Goal: Task Accomplishment & Management: Use online tool/utility

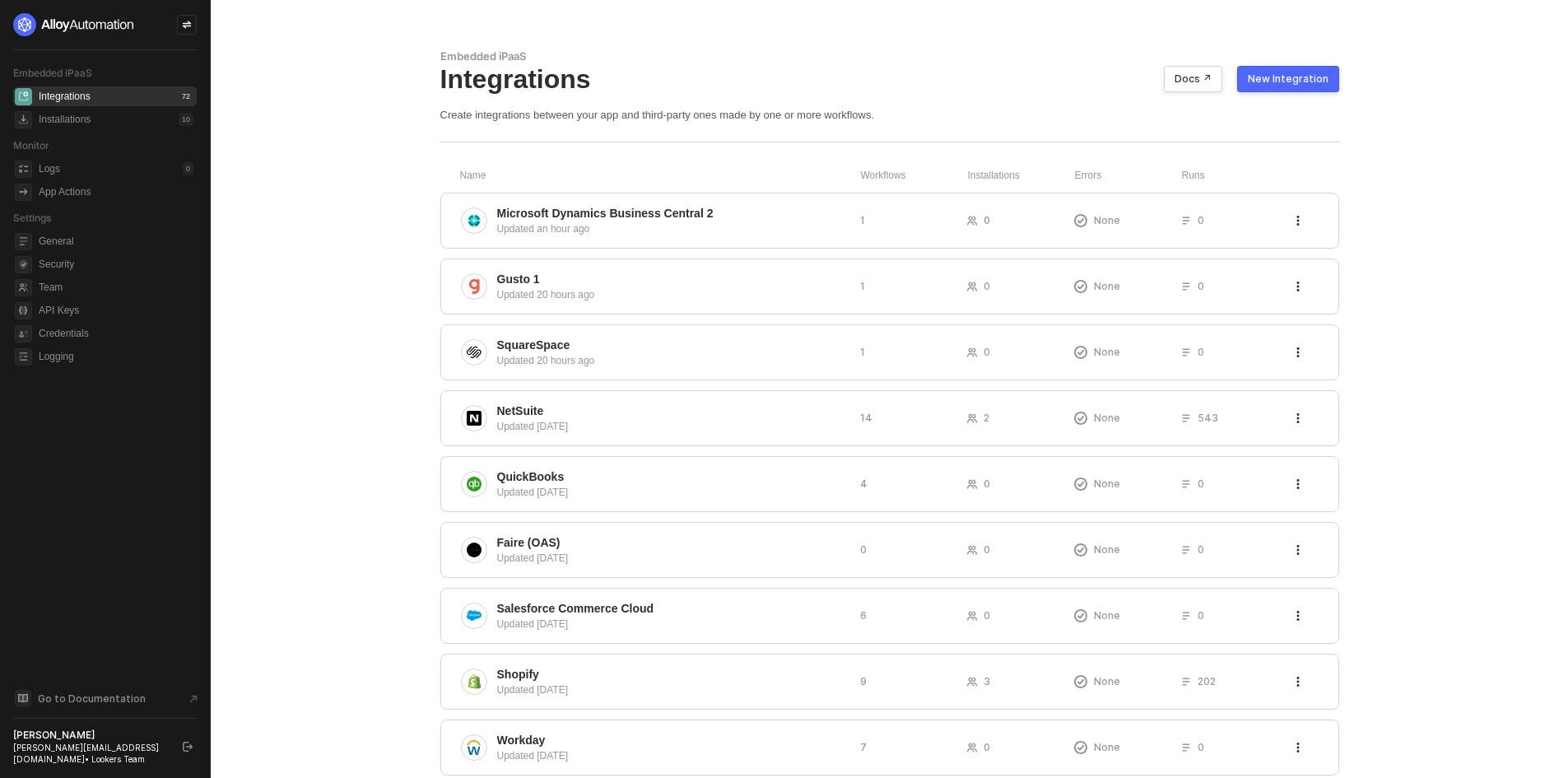
click at [1288, 82] on div "New Integration" at bounding box center [1288, 79] width 81 height 13
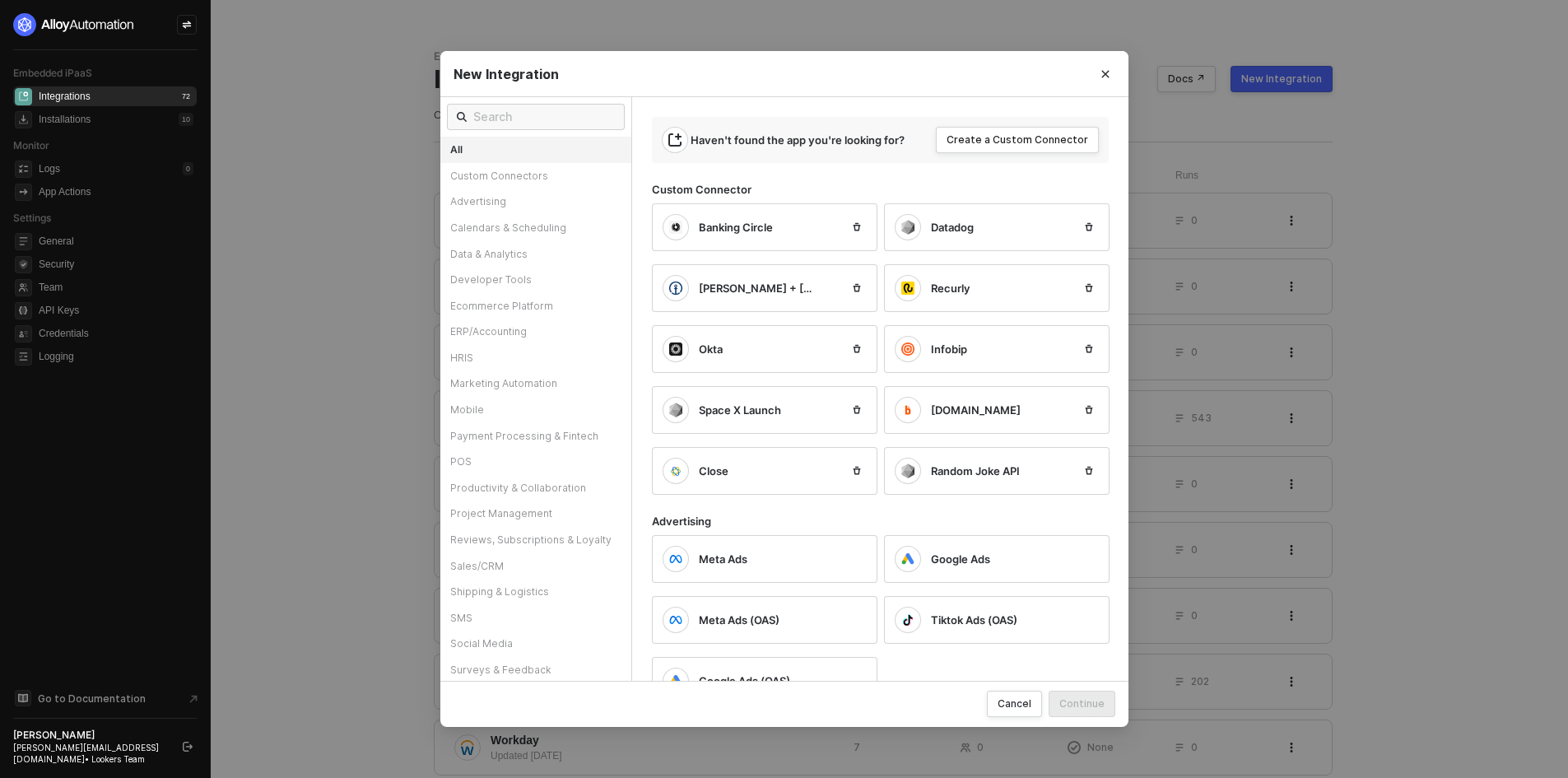
click at [550, 96] on div "New Integration" at bounding box center [784, 74] width 688 height 46
click at [562, 126] on input "text" at bounding box center [543, 116] width 141 height 18
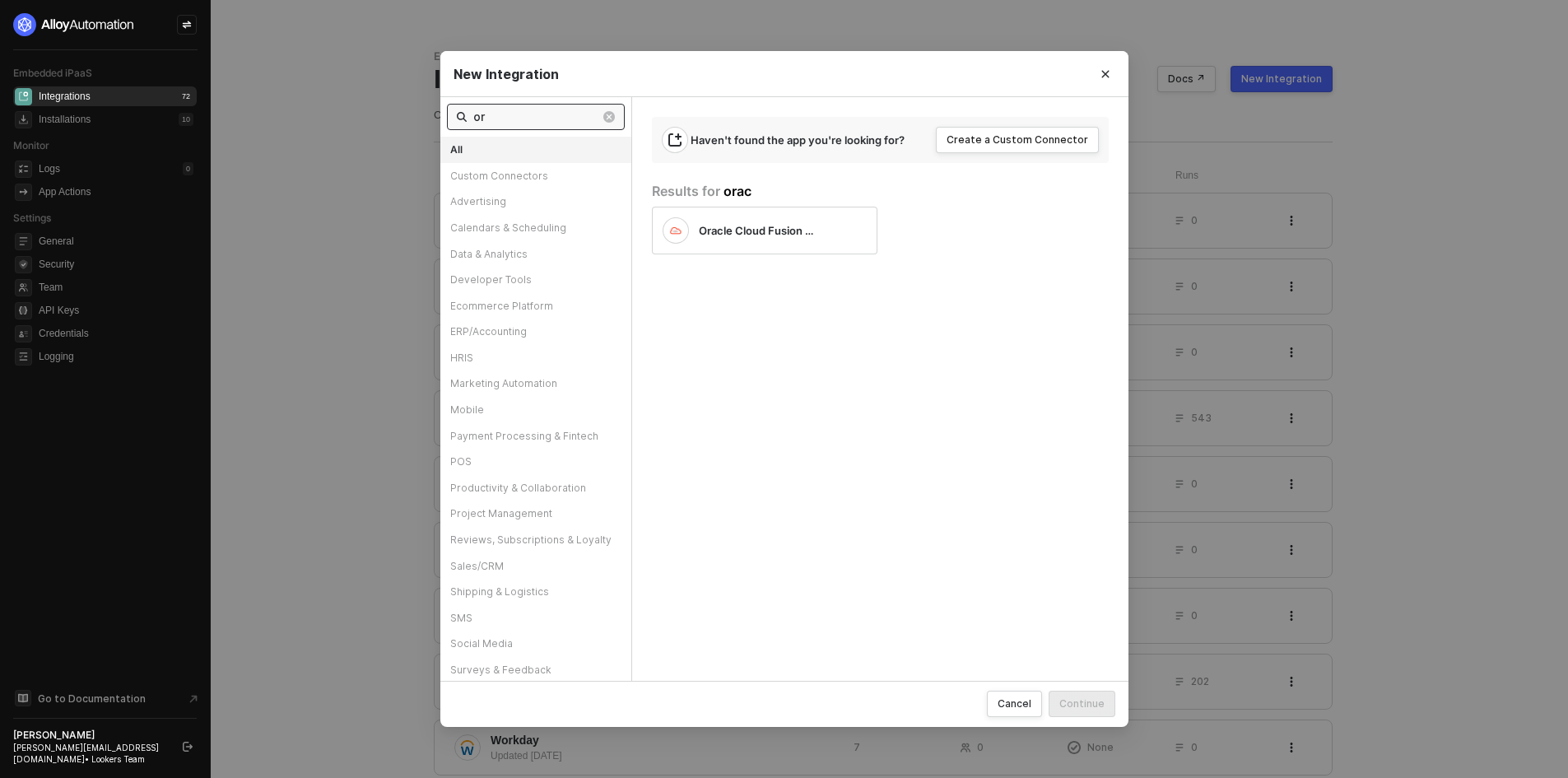
type input "o"
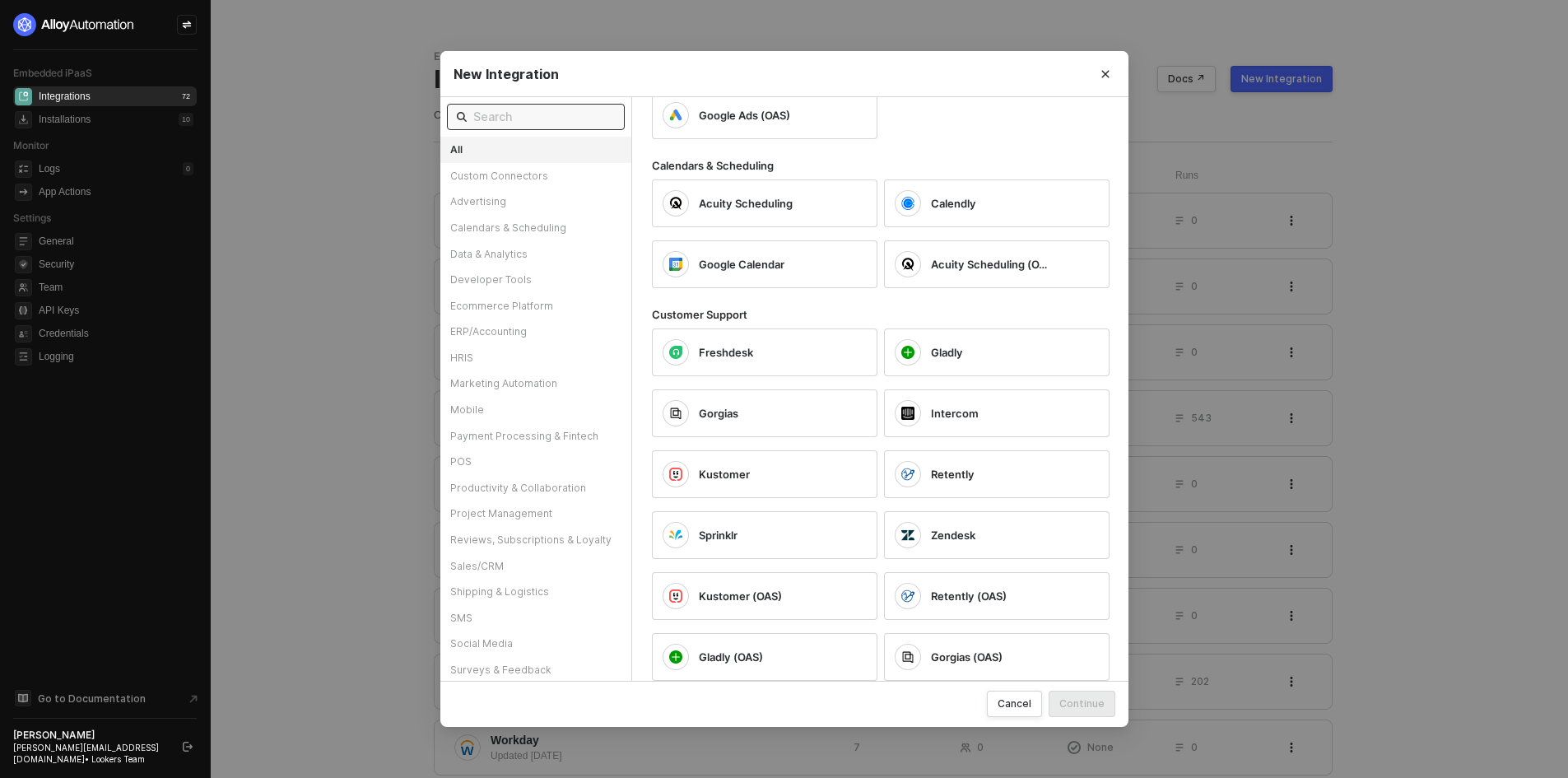
scroll to position [576, 0]
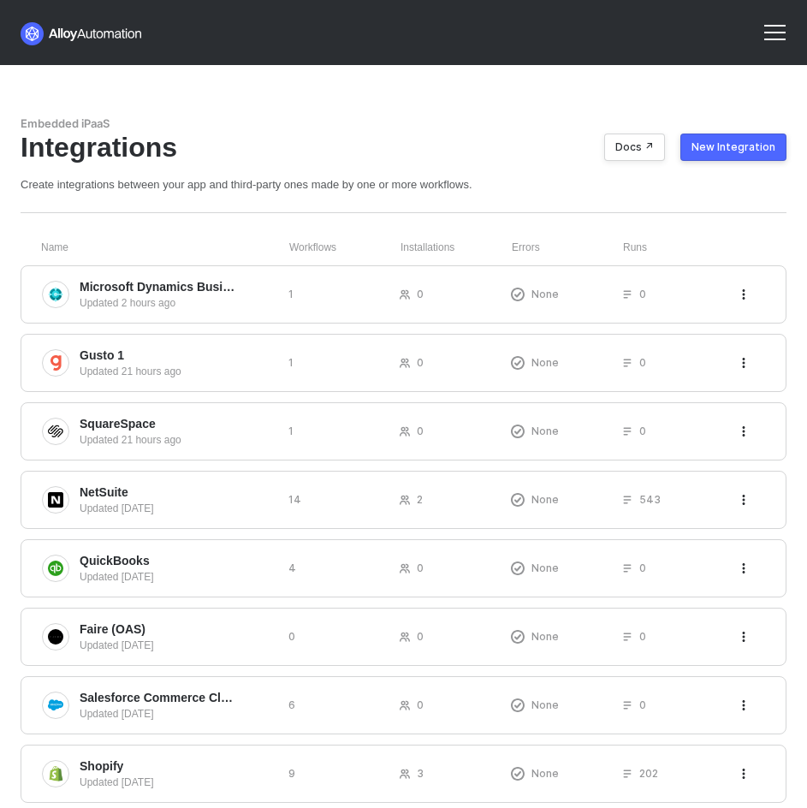
click at [777, 19] on div at bounding box center [774, 32] width 41 height 41
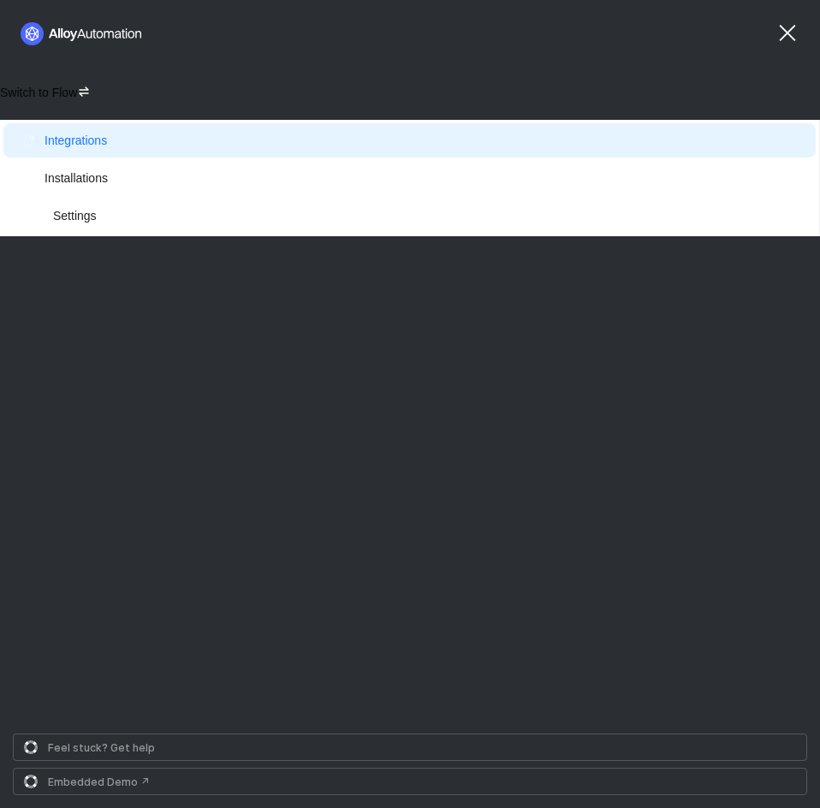
click at [77, 89] on icon "icon-switch" at bounding box center [84, 92] width 14 height 14
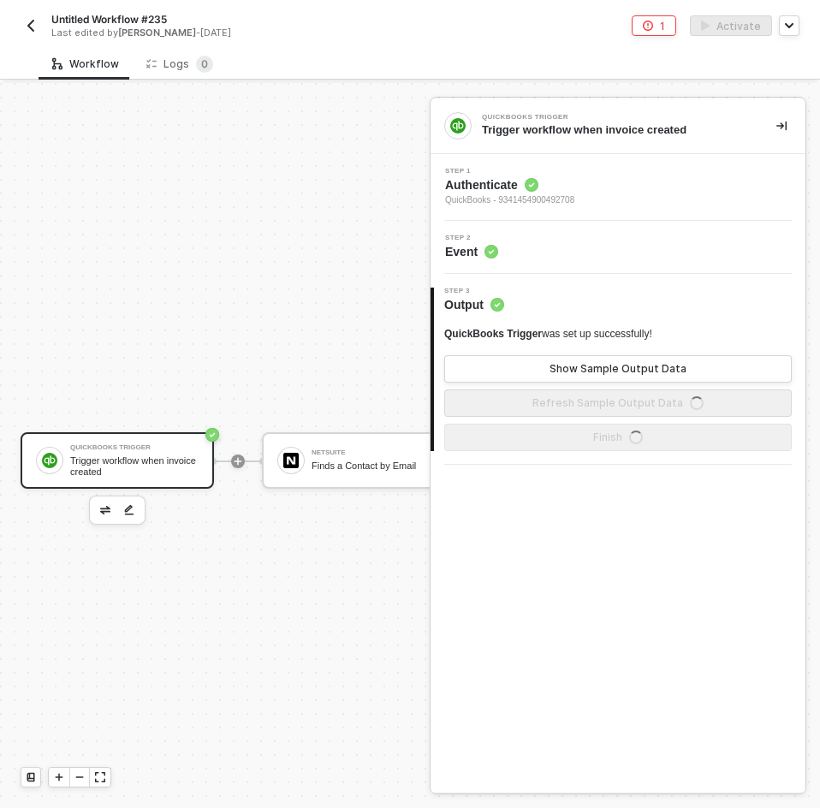
scroll to position [45, 0]
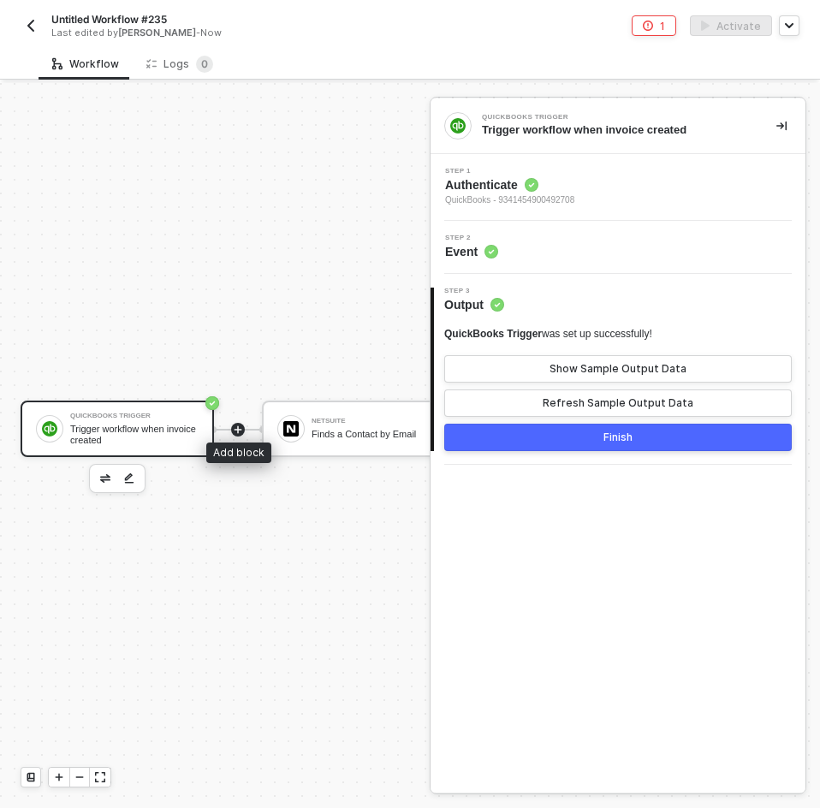
click at [238, 425] on icon "icon-play" at bounding box center [238, 430] width 10 height 10
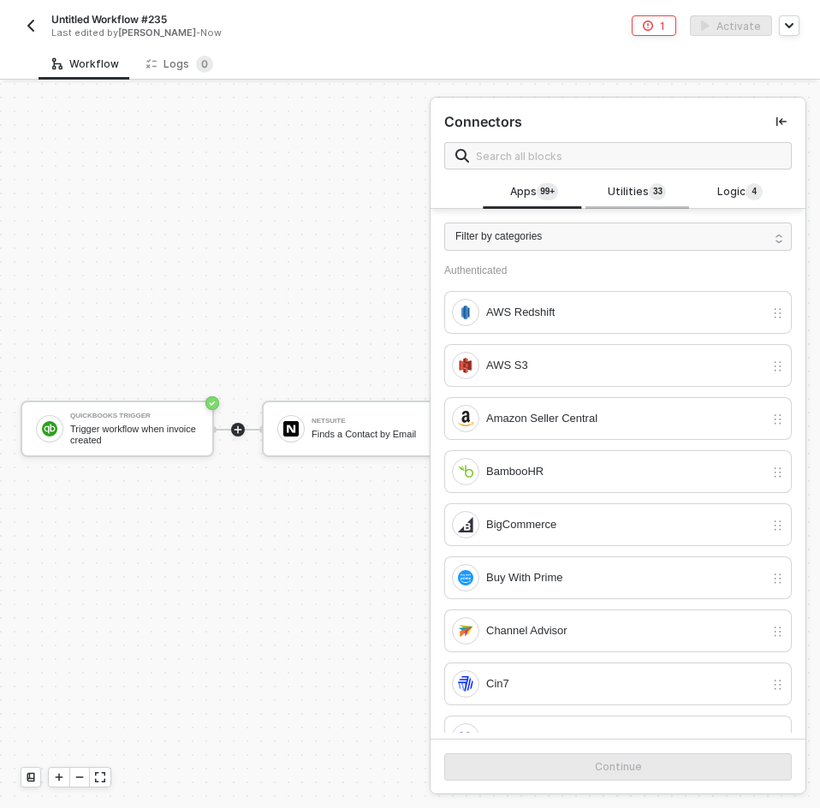
click at [644, 197] on span "Utilities 3 3" at bounding box center [637, 192] width 58 height 19
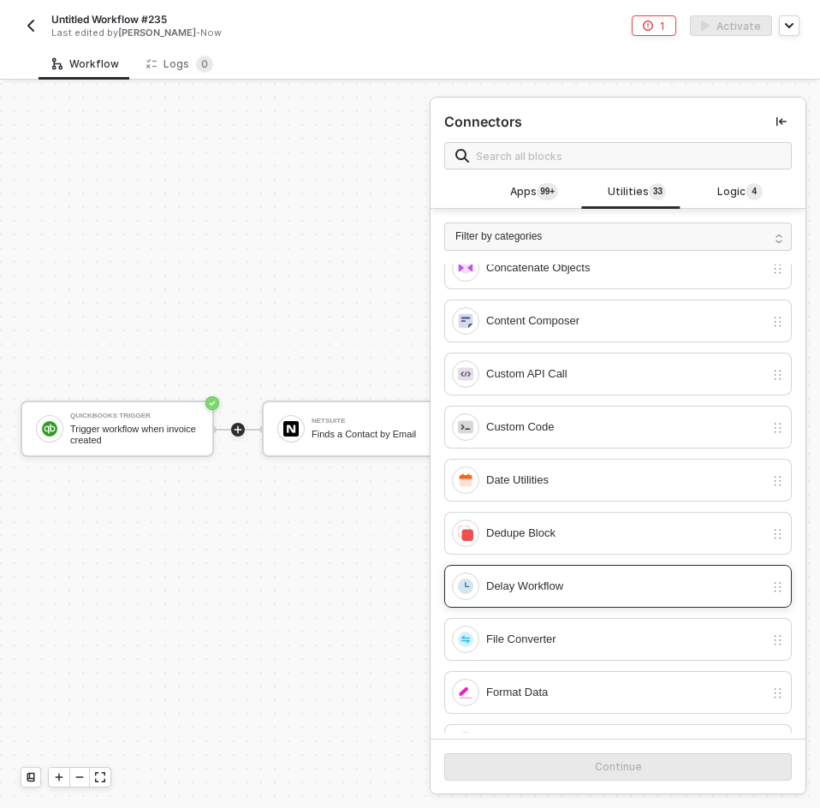
scroll to position [342, 0]
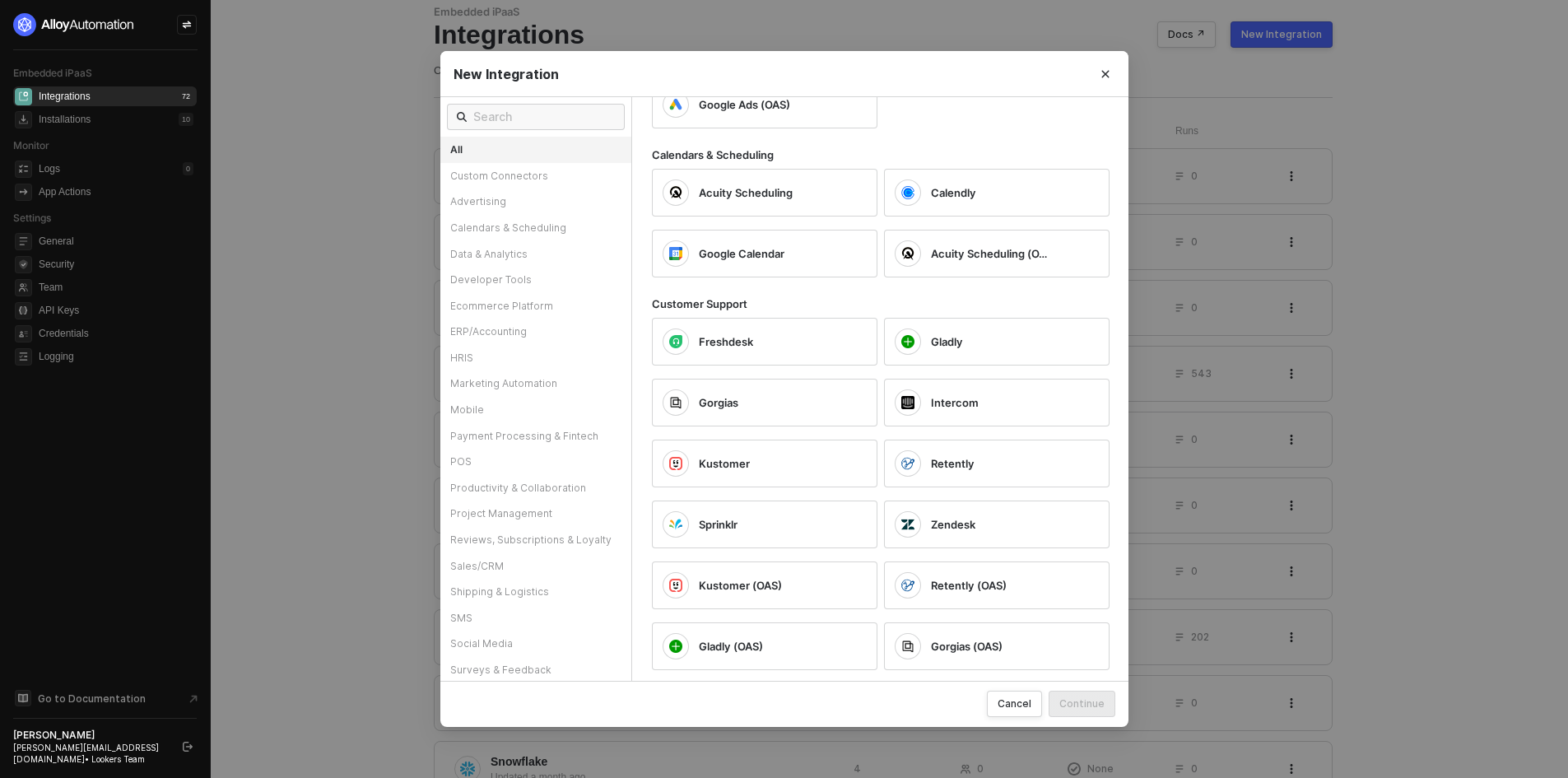
scroll to position [83, 0]
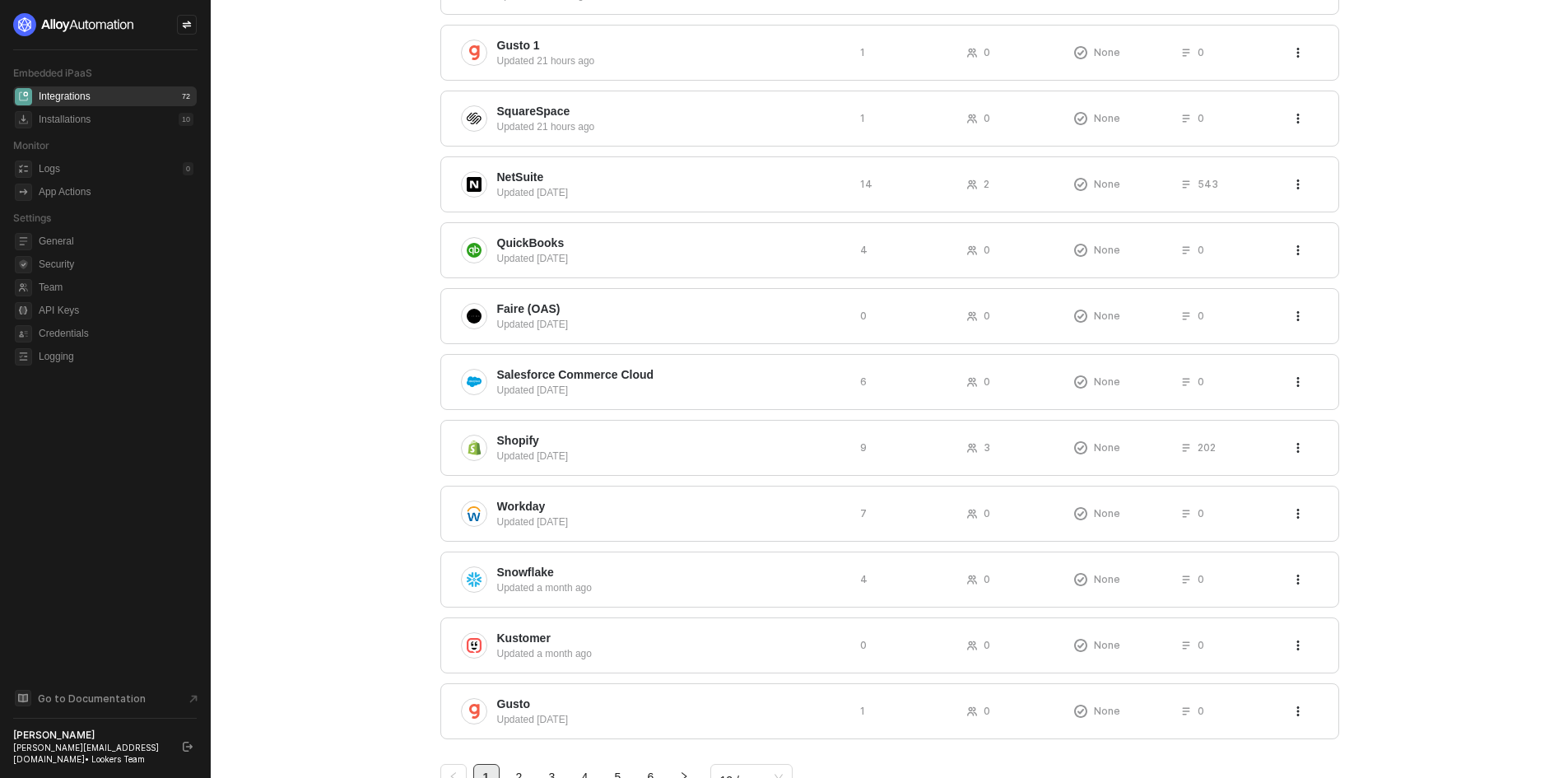
scroll to position [247, 0]
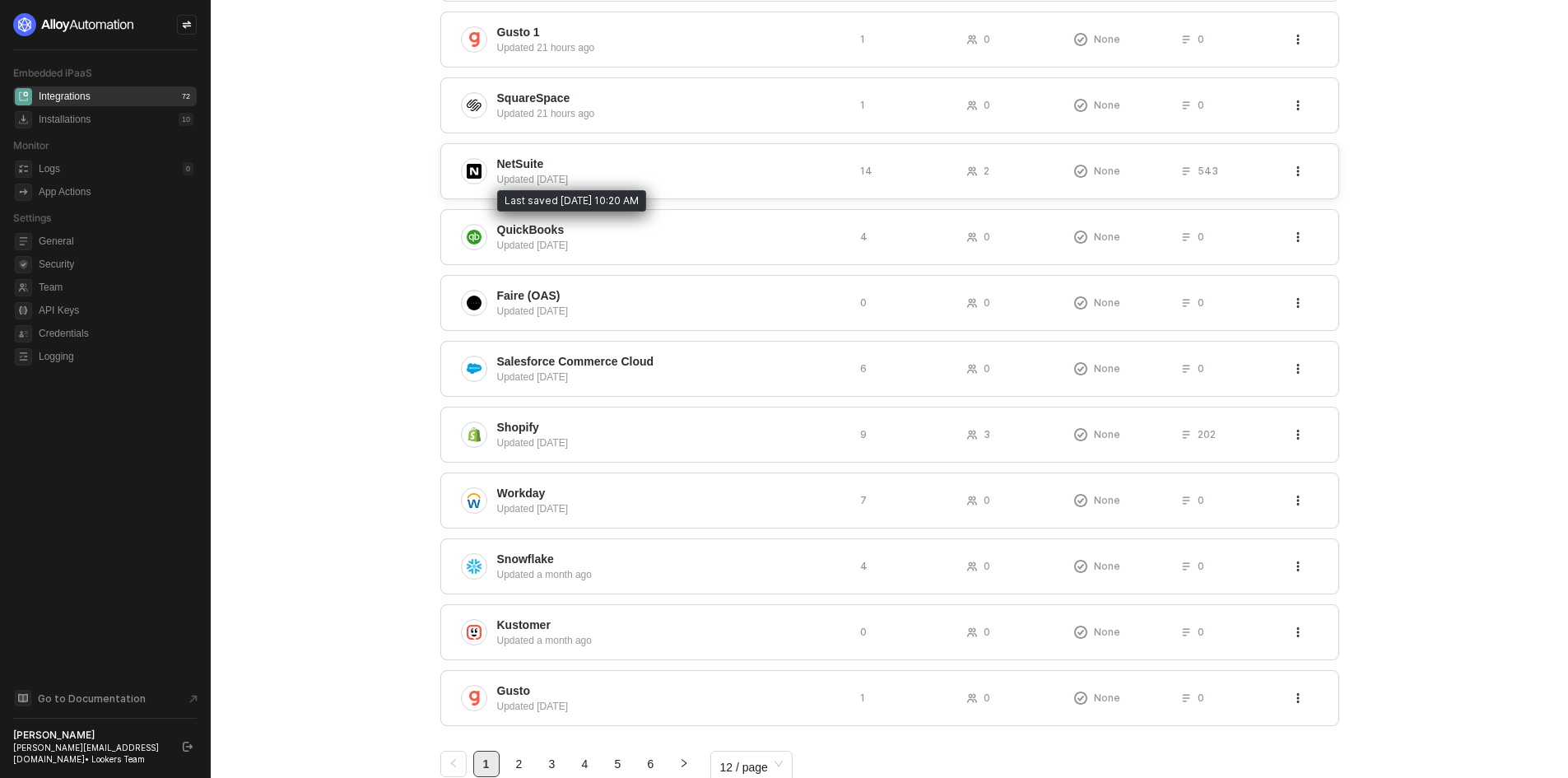
click at [605, 172] on div "Updated 7 days ago" at bounding box center [672, 179] width 350 height 14
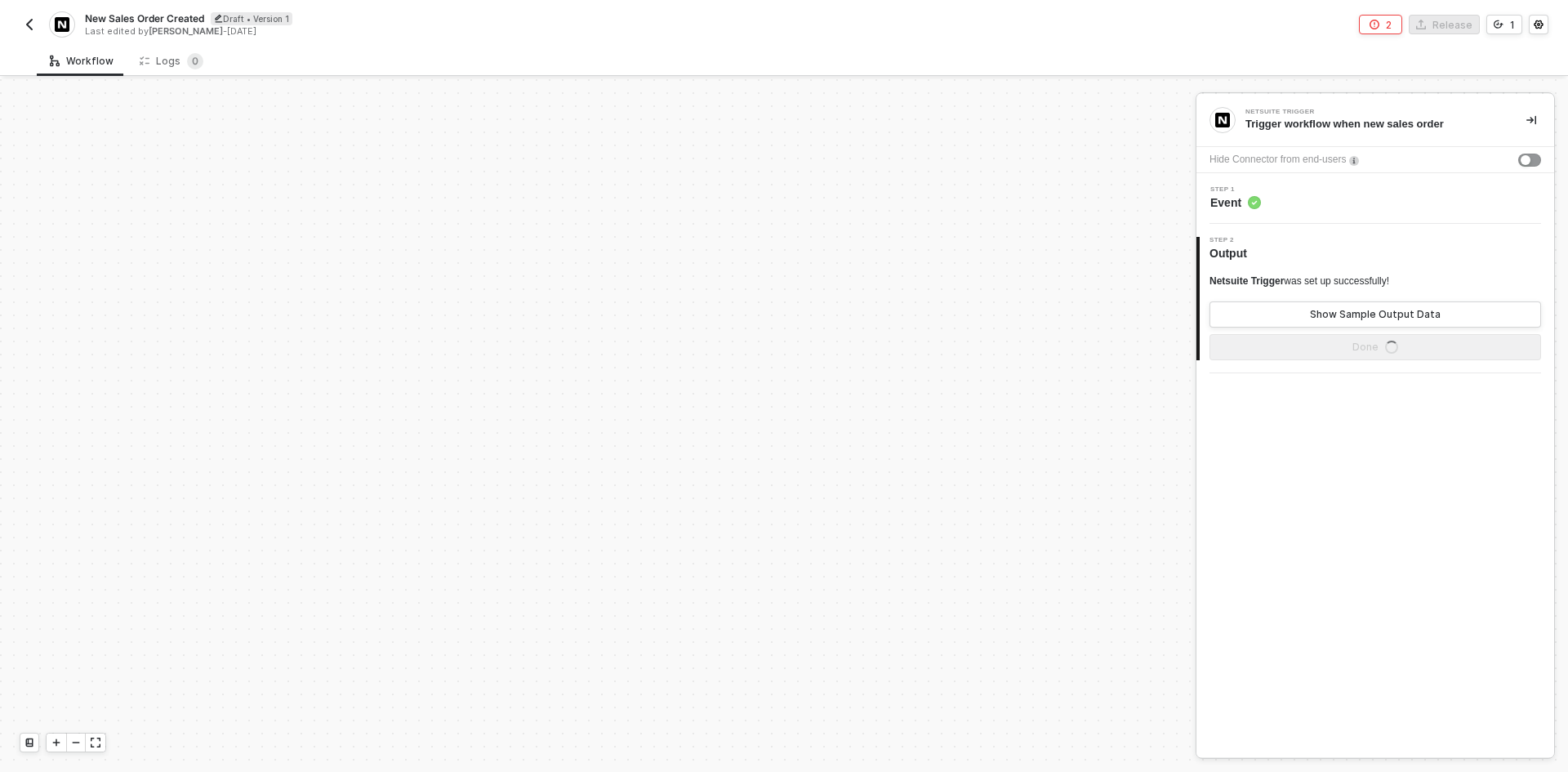
scroll to position [499, 0]
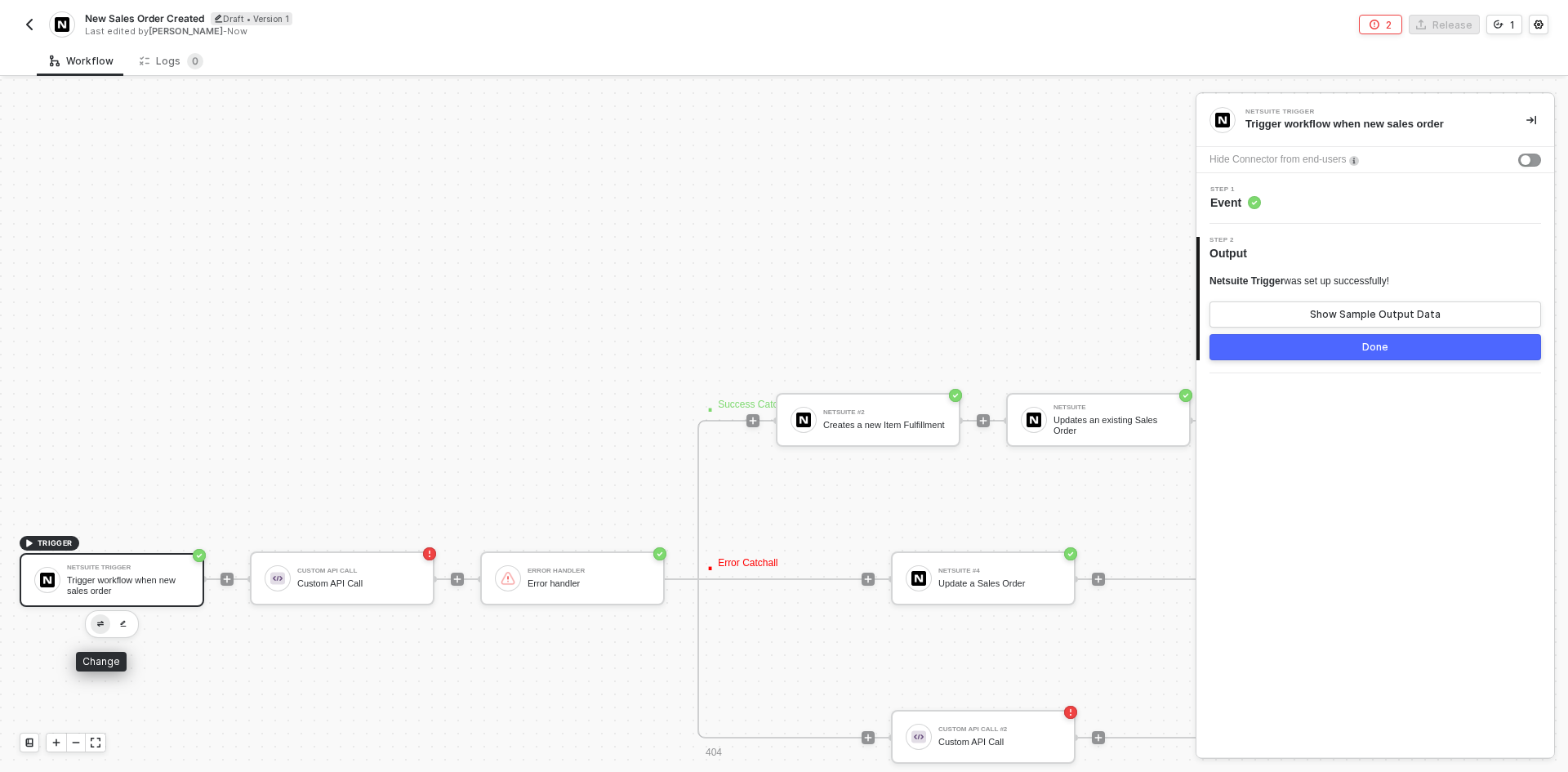
click at [99, 625] on img "button" at bounding box center [100, 624] width 7 height 6
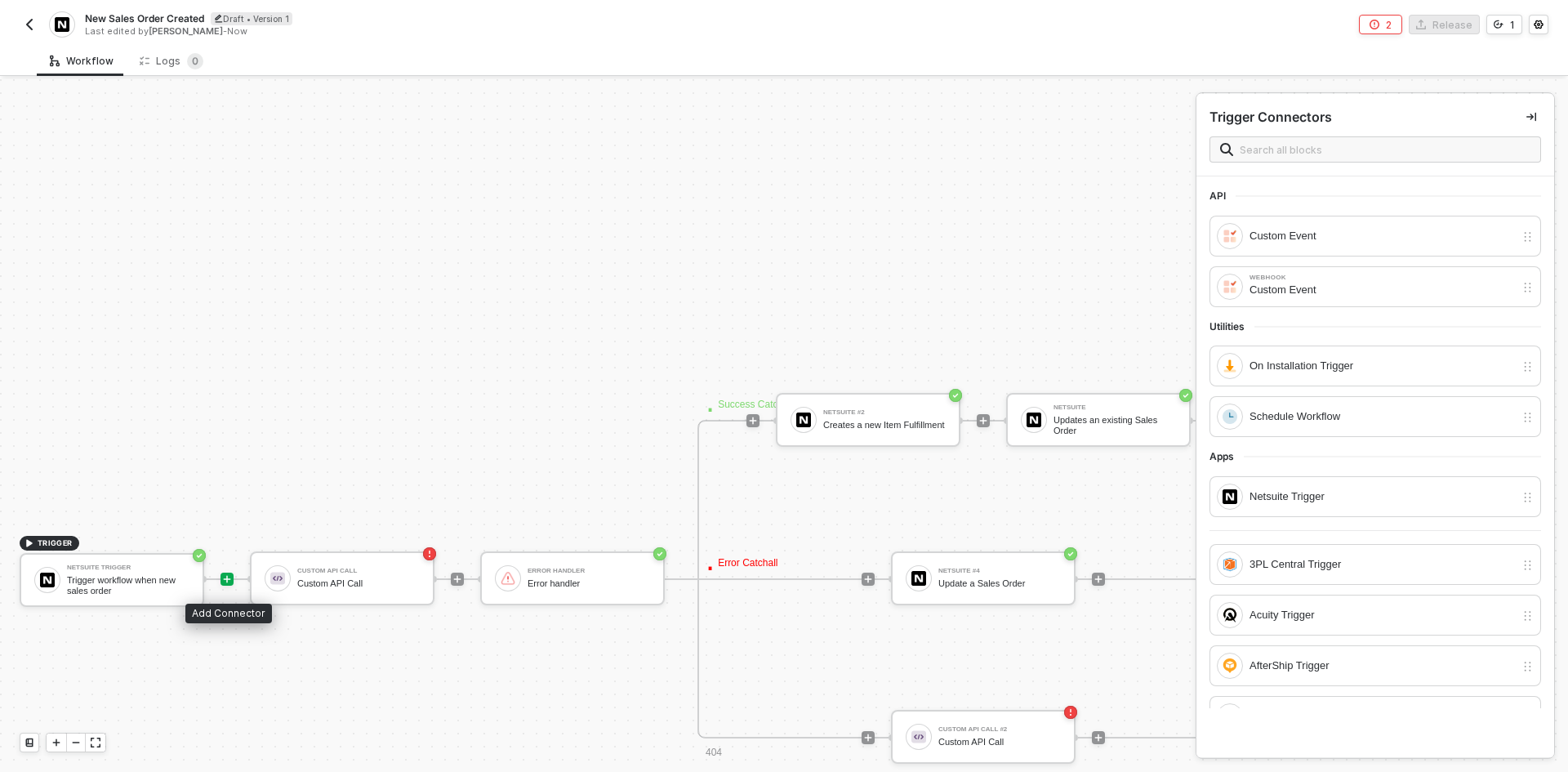
click at [222, 583] on icon "icon-play" at bounding box center [227, 579] width 10 height 10
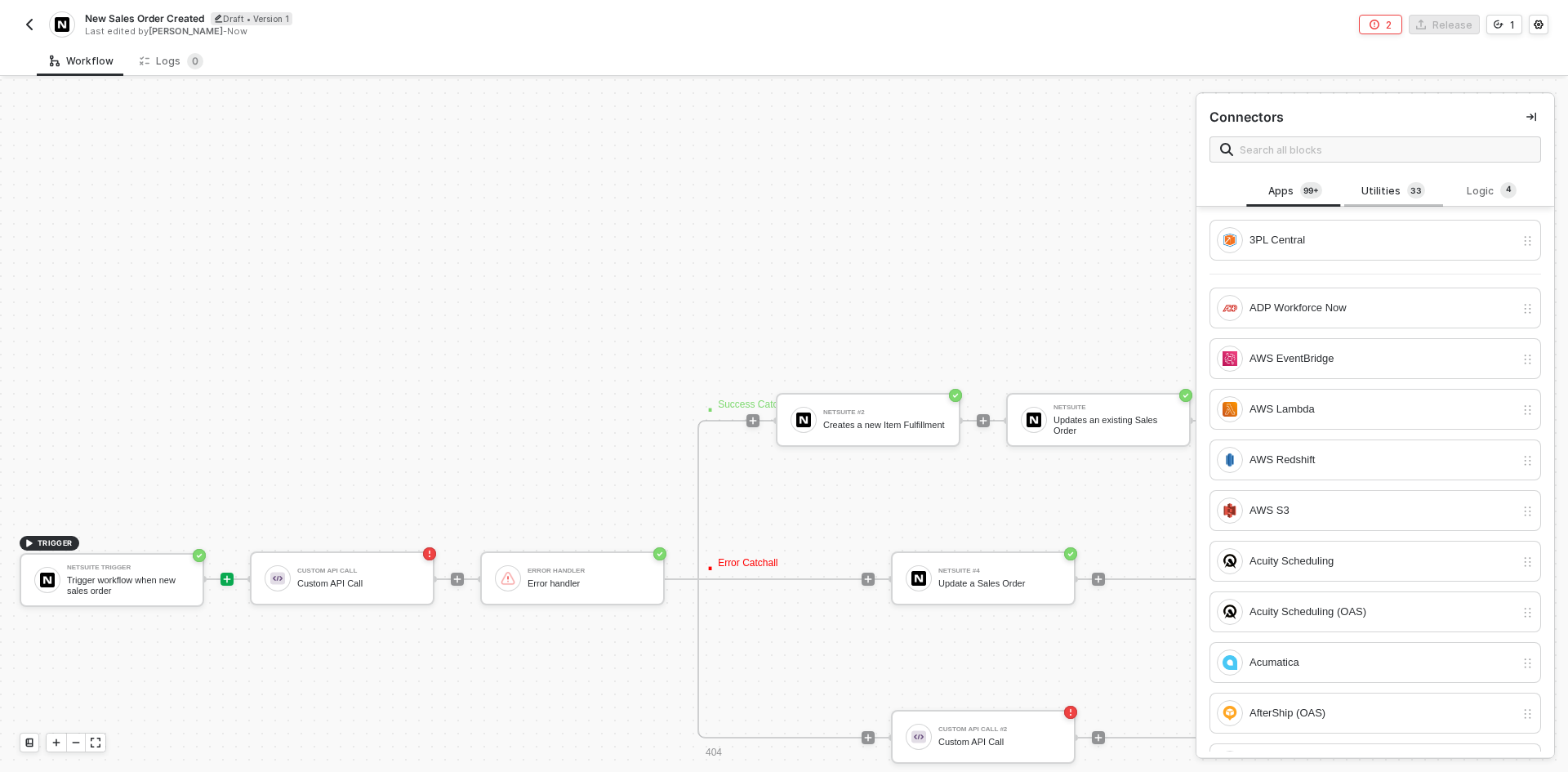
click at [1379, 193] on div "Utilities 3 3" at bounding box center [1393, 191] width 72 height 18
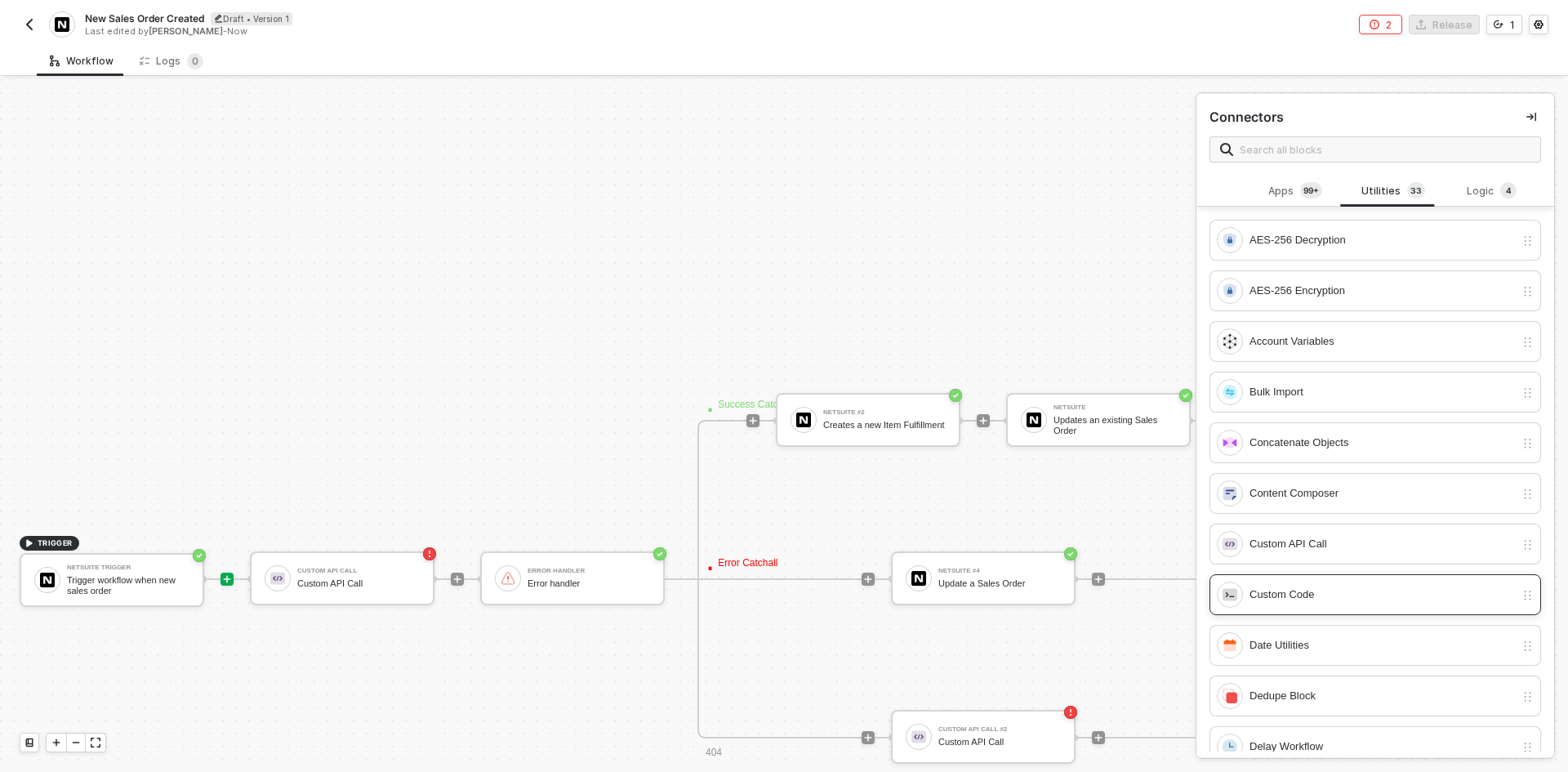
click at [1333, 581] on div "Custom Code" at bounding box center [1365, 594] width 298 height 26
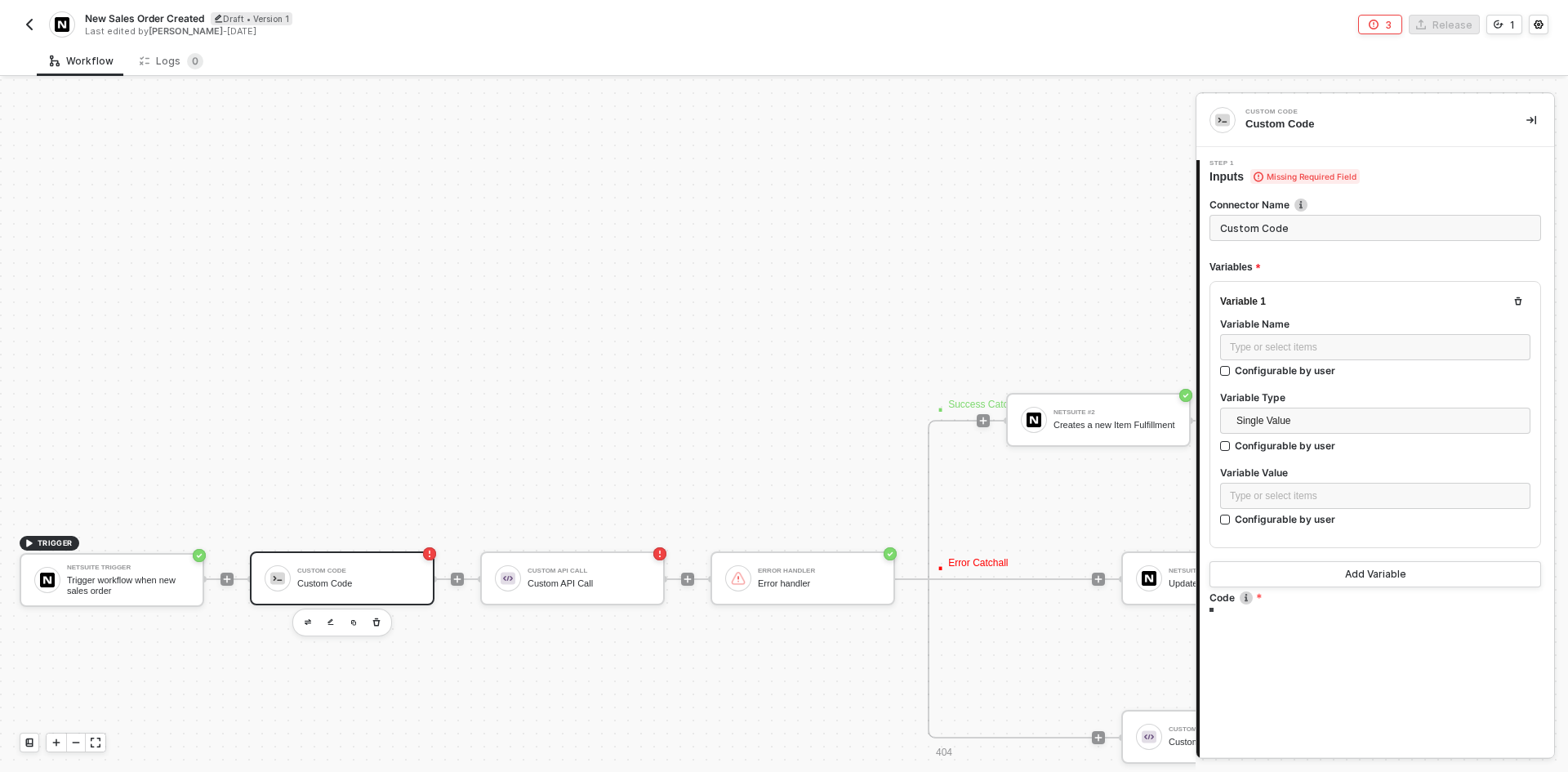
type textarea "/* You can access variables on the inputData object. ex: const myVariable = inp…"
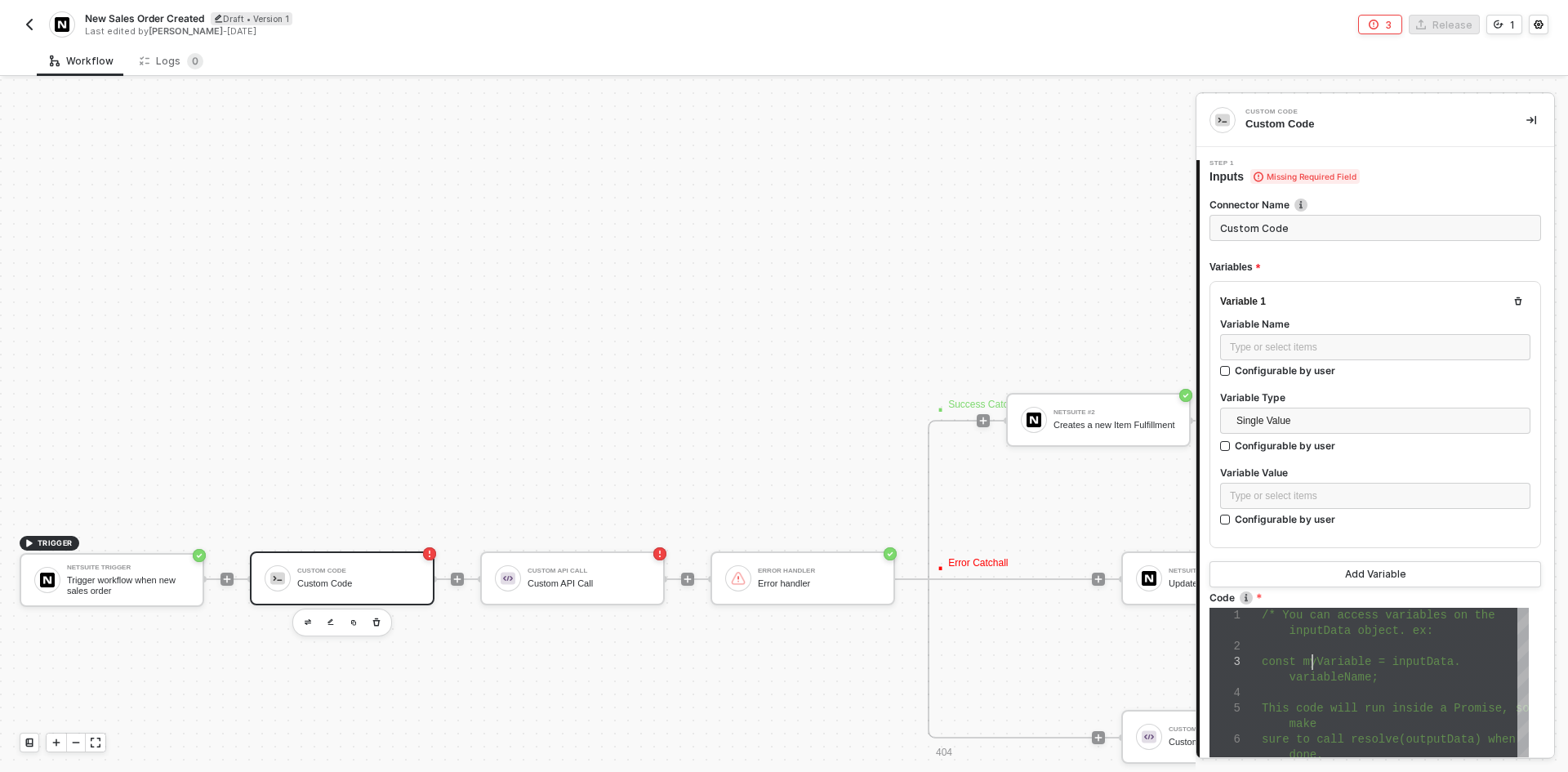
click at [1313, 661] on span "const myVariable = inputData." at bounding box center [1361, 662] width 199 height 13
click at [1281, 419] on span "Single Value" at bounding box center [1378, 421] width 284 height 25
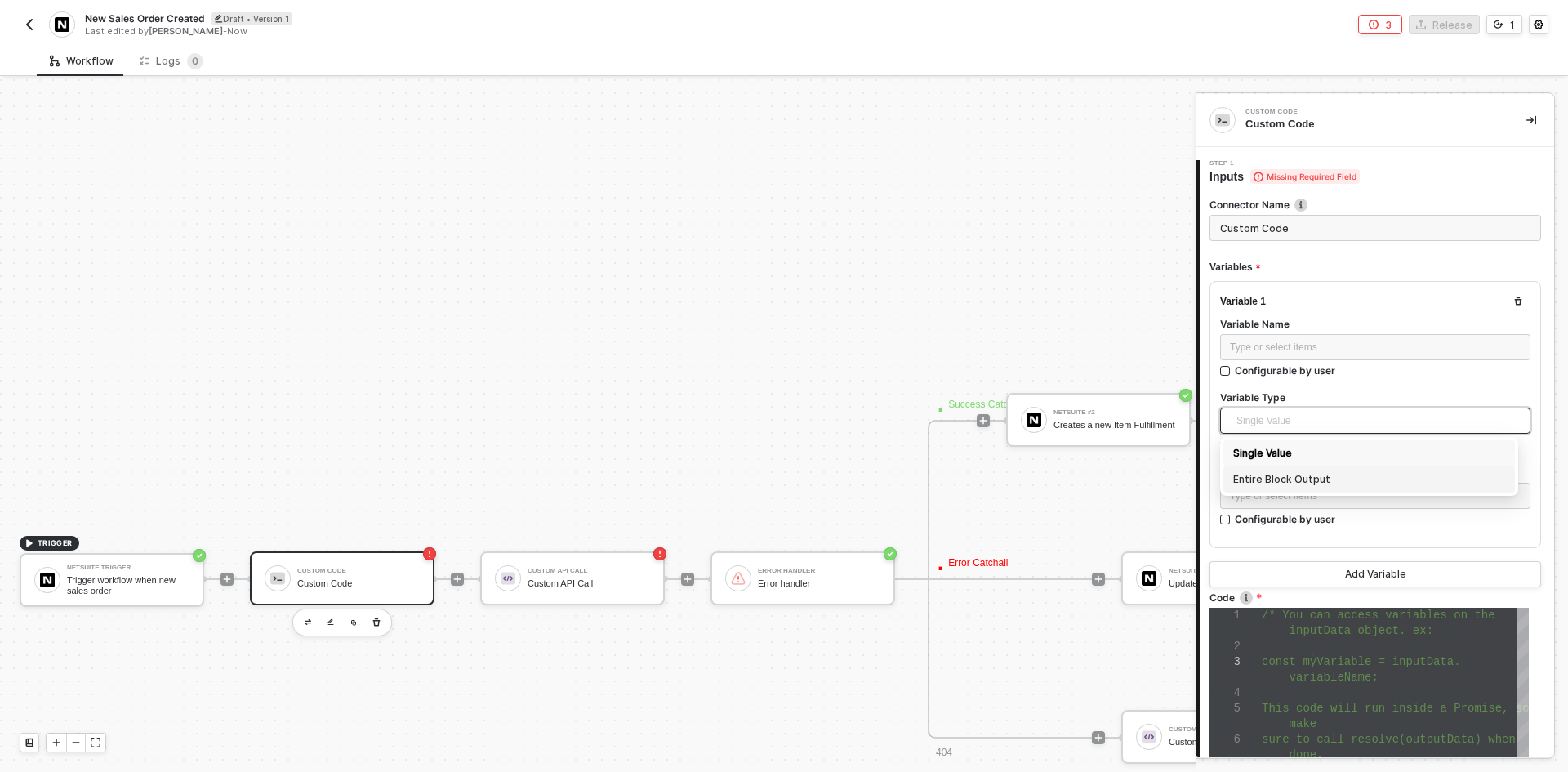
click at [1284, 488] on div "Entire Block Output" at bounding box center [1369, 479] width 292 height 26
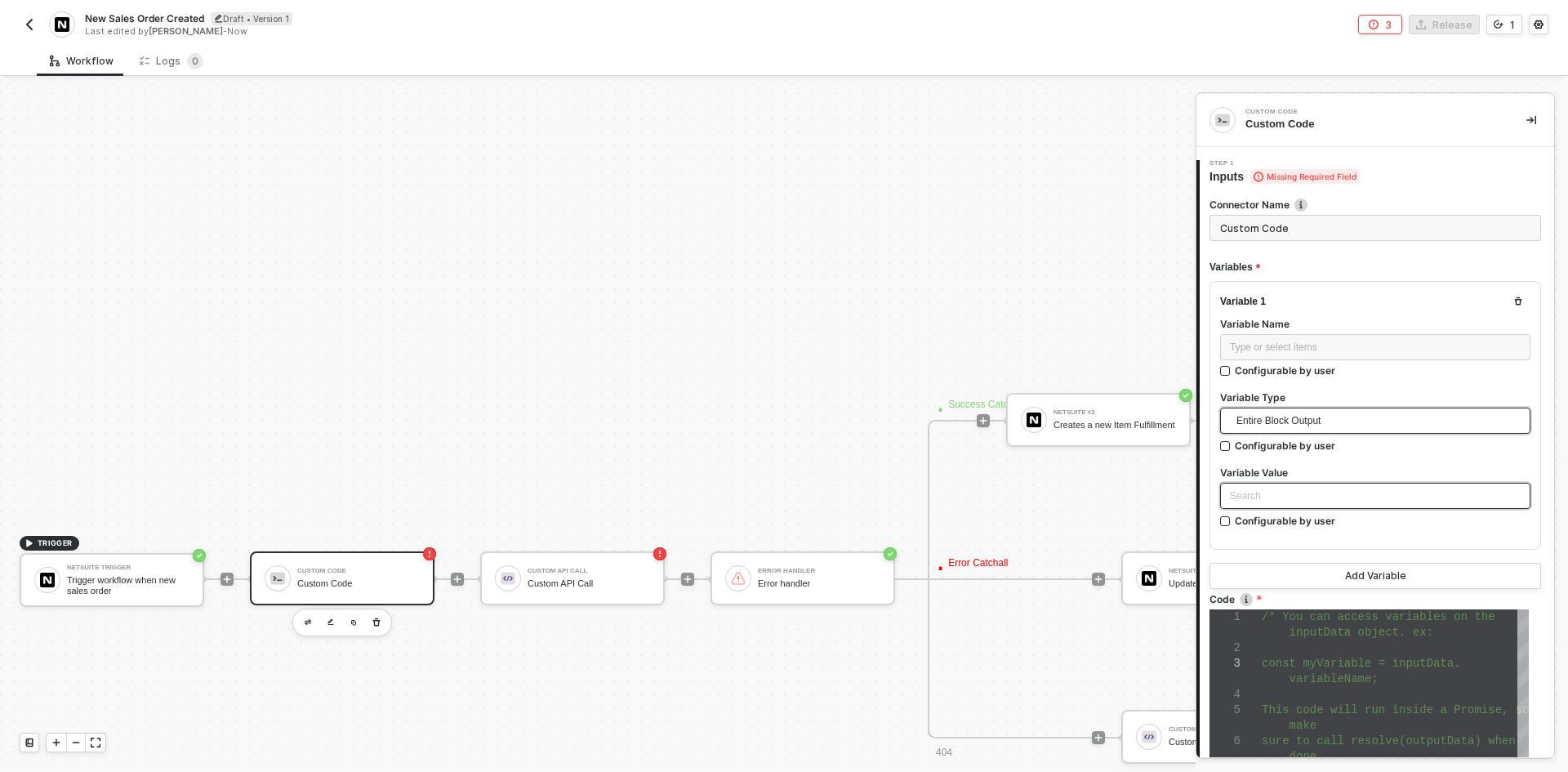
click at [1284, 490] on div "Search" at bounding box center [1374, 495] width 310 height 26
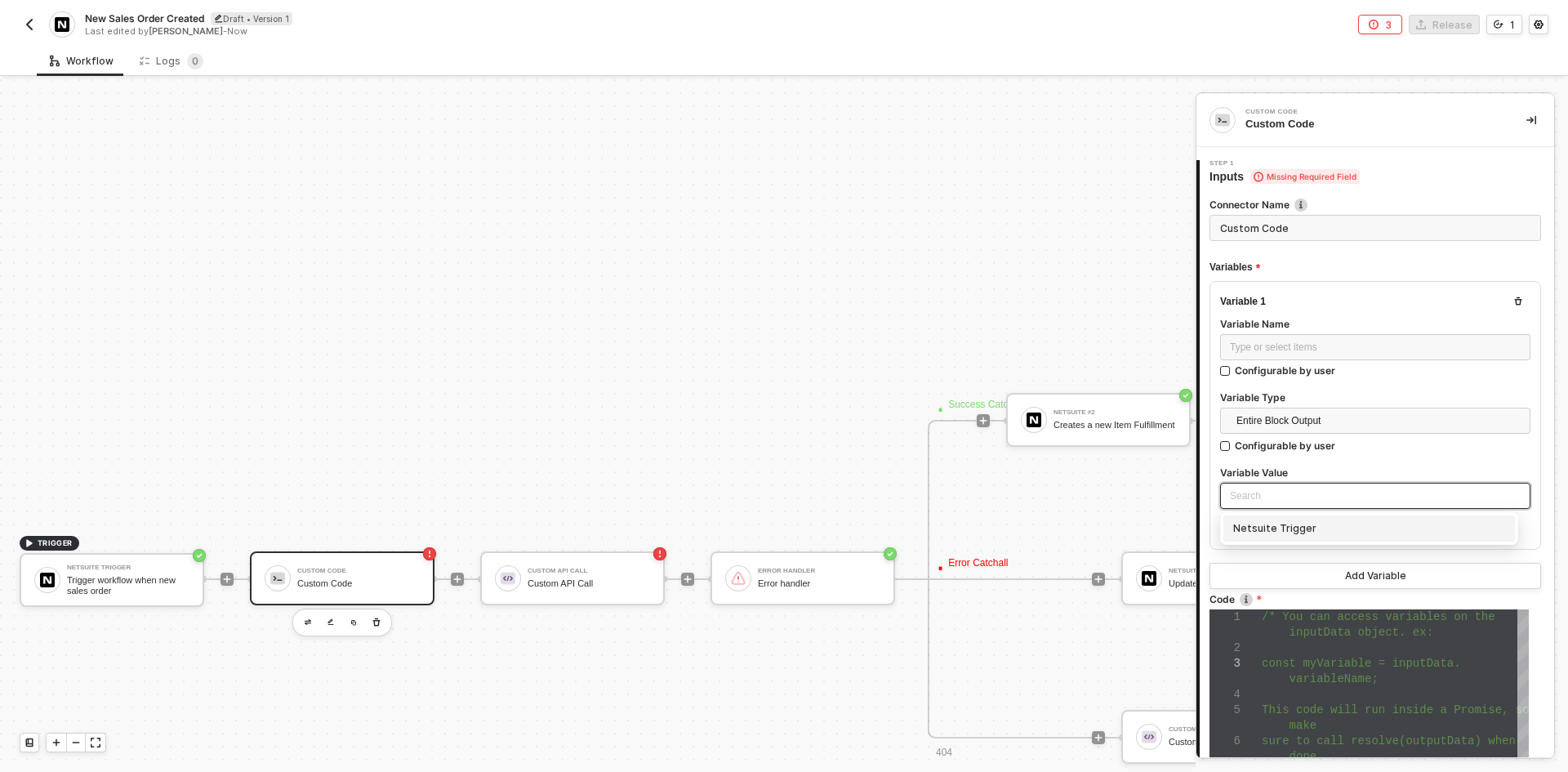
click at [1281, 538] on div "Netsuite Trigger" at bounding box center [1369, 528] width 292 height 26
click at [1310, 668] on span "const myVariable = inputData." at bounding box center [1361, 663] width 199 height 13
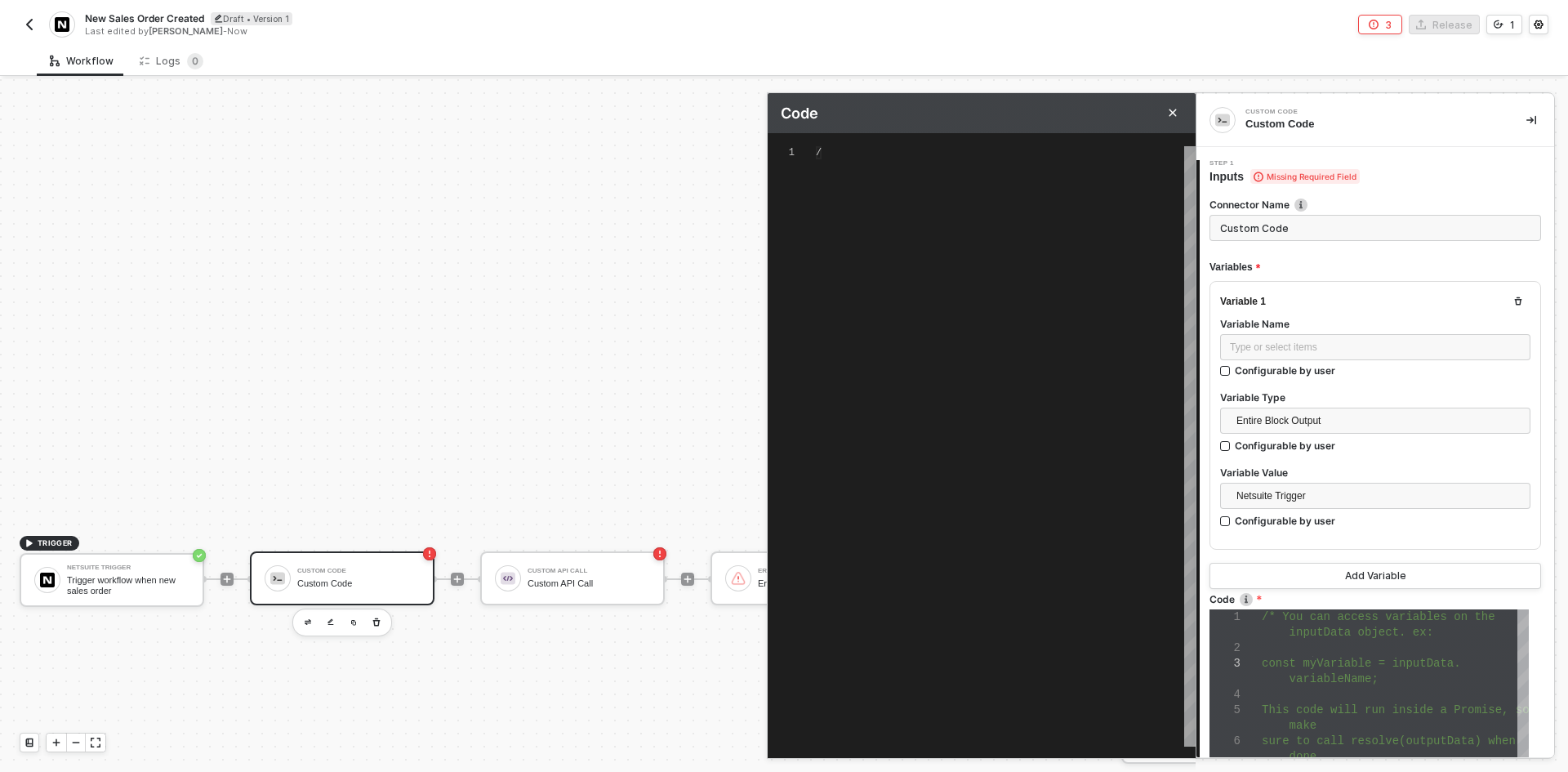
scroll to position [0, 50]
type textarea "/* You can access variables on the inputData object. ex: const myVariable = inp…"
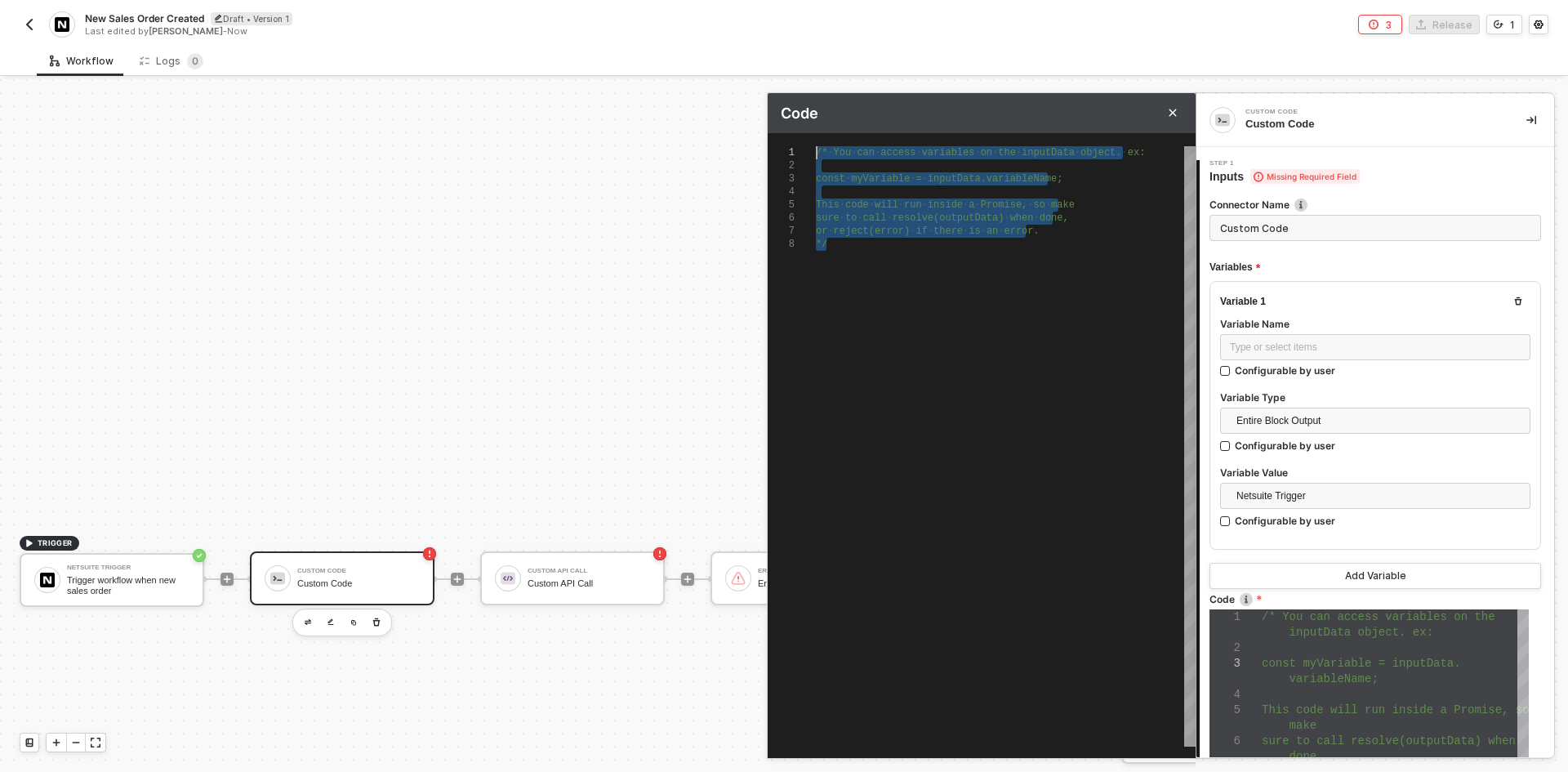
drag, startPoint x: 910, startPoint y: 495, endPoint x: 832, endPoint y: 59, distance: 442.9
click at [832, 59] on div "Workflow Logs 0 TRIGGER Netsuite Trigger Trigger workflow when new sales order …" at bounding box center [784, 408] width 1568 height 726
click at [1521, 126] on button "button" at bounding box center [1531, 120] width 20 height 20
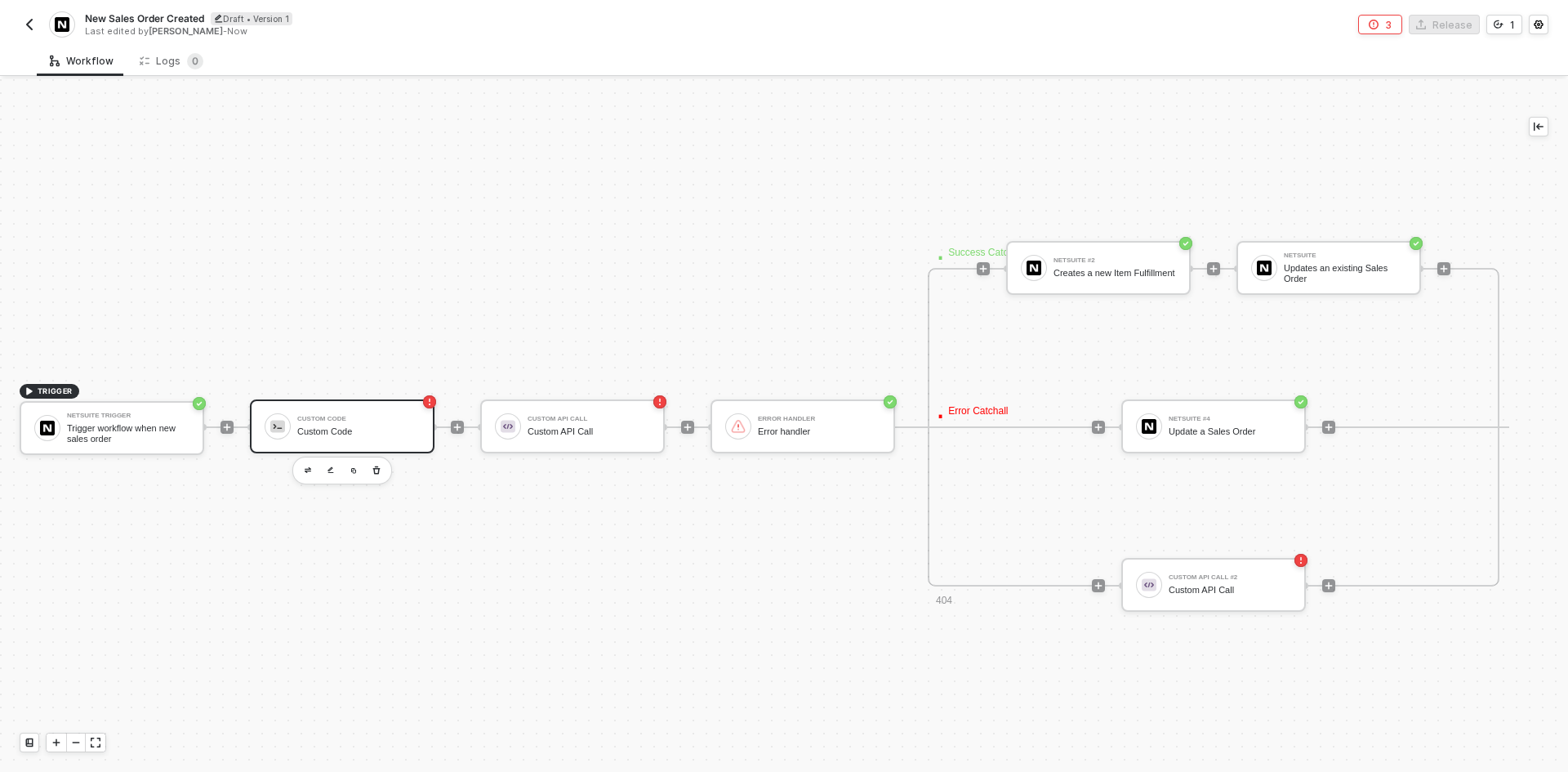
scroll to position [662, 0]
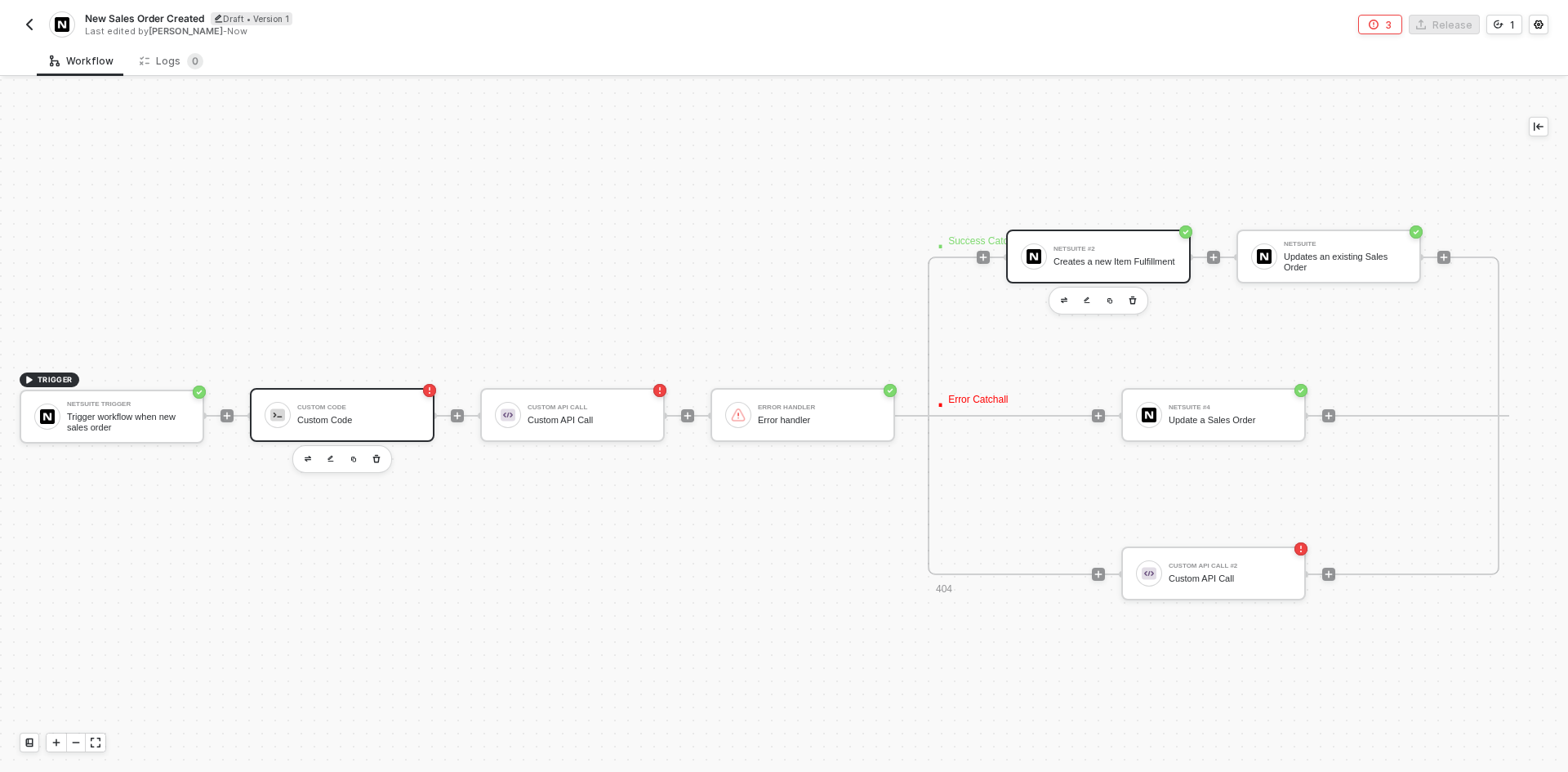
click at [1108, 258] on div "Creates a new Item Fulfillment" at bounding box center [1114, 261] width 122 height 10
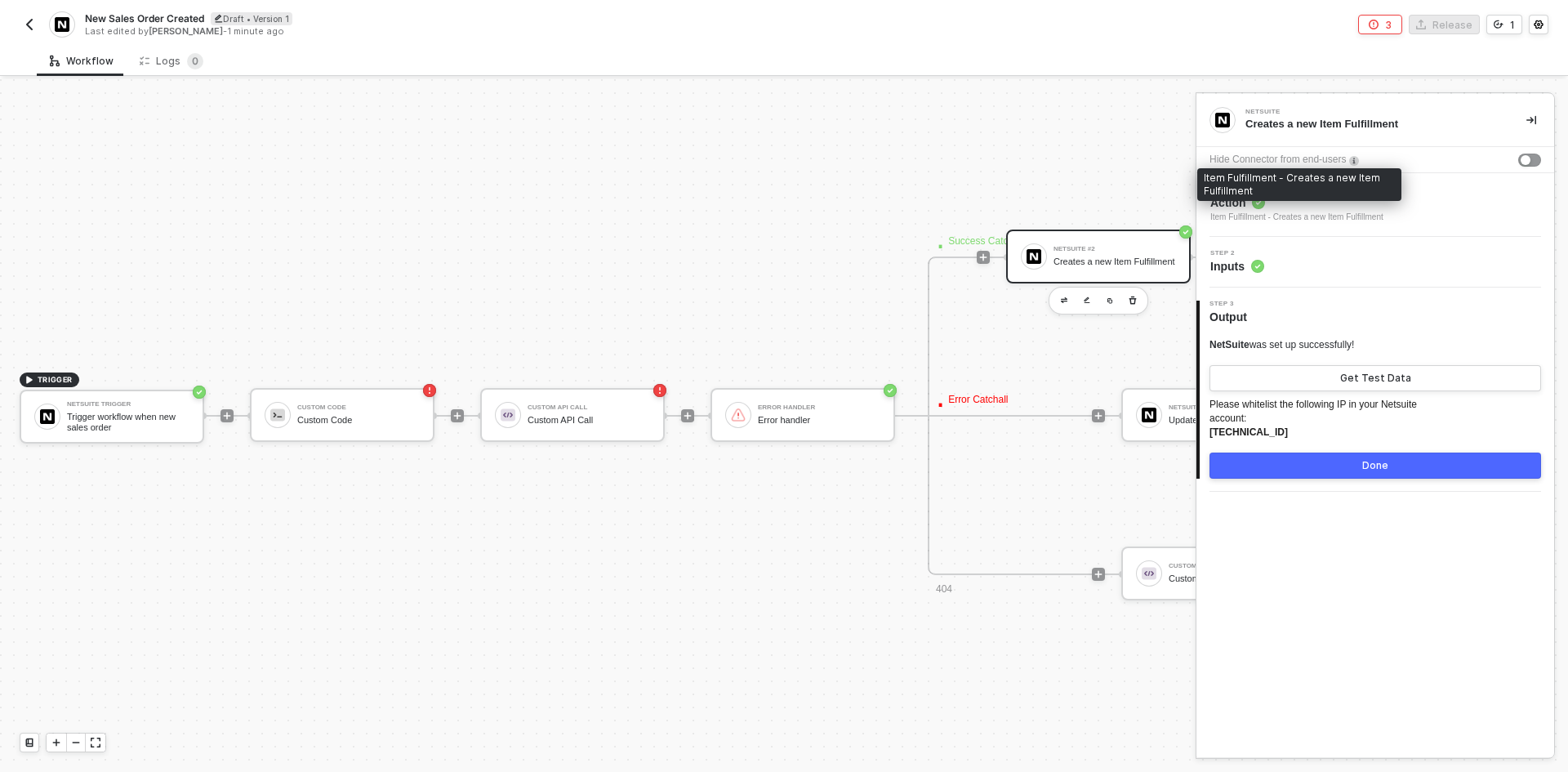
click at [1335, 216] on div "Item Fulfillment - Creates a new Item Fulfillment" at bounding box center [1296, 218] width 173 height 13
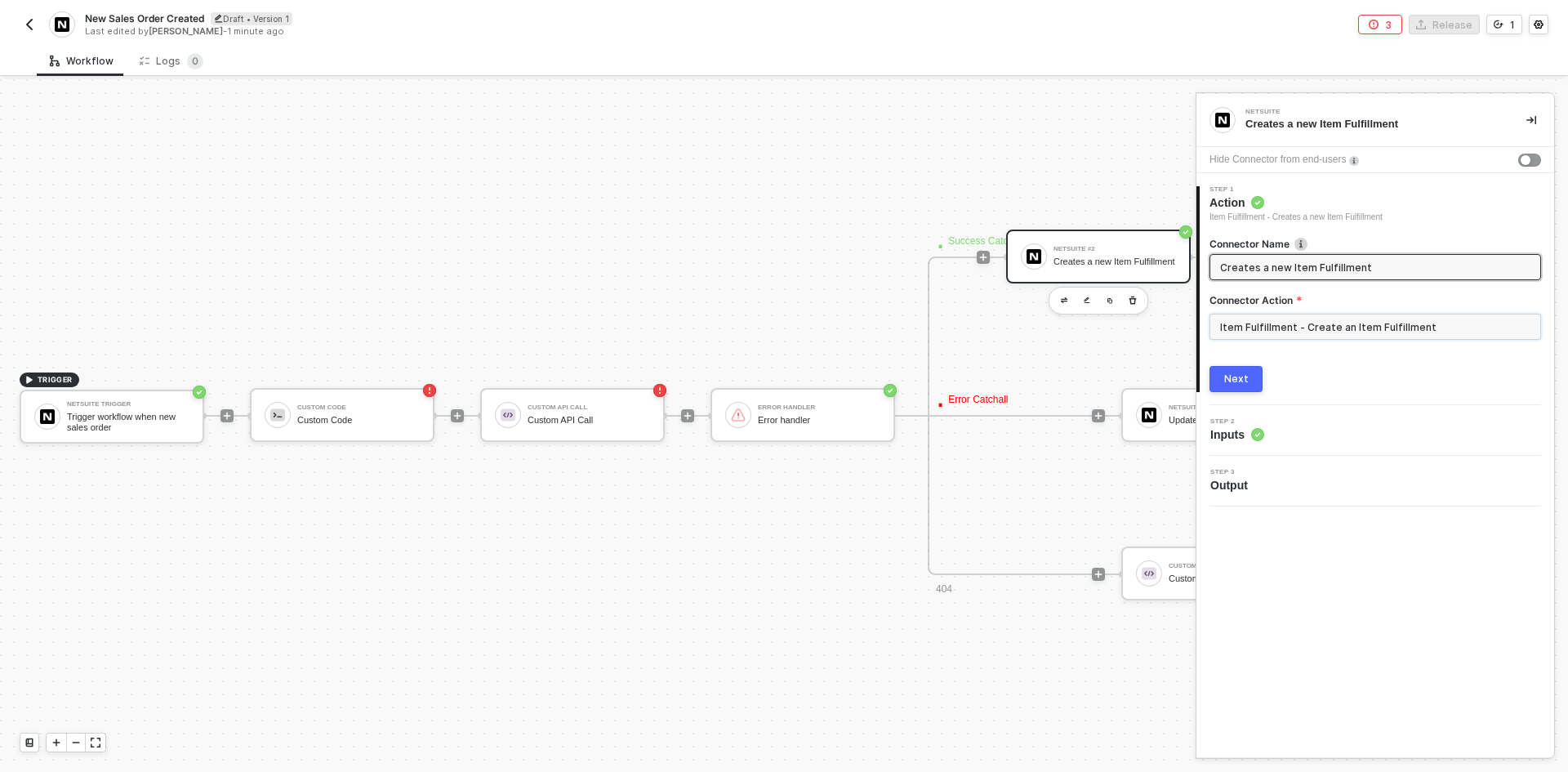
click at [1330, 321] on input "Item Fulfillment - Create an Item Fulfillment" at bounding box center [1375, 326] width 332 height 26
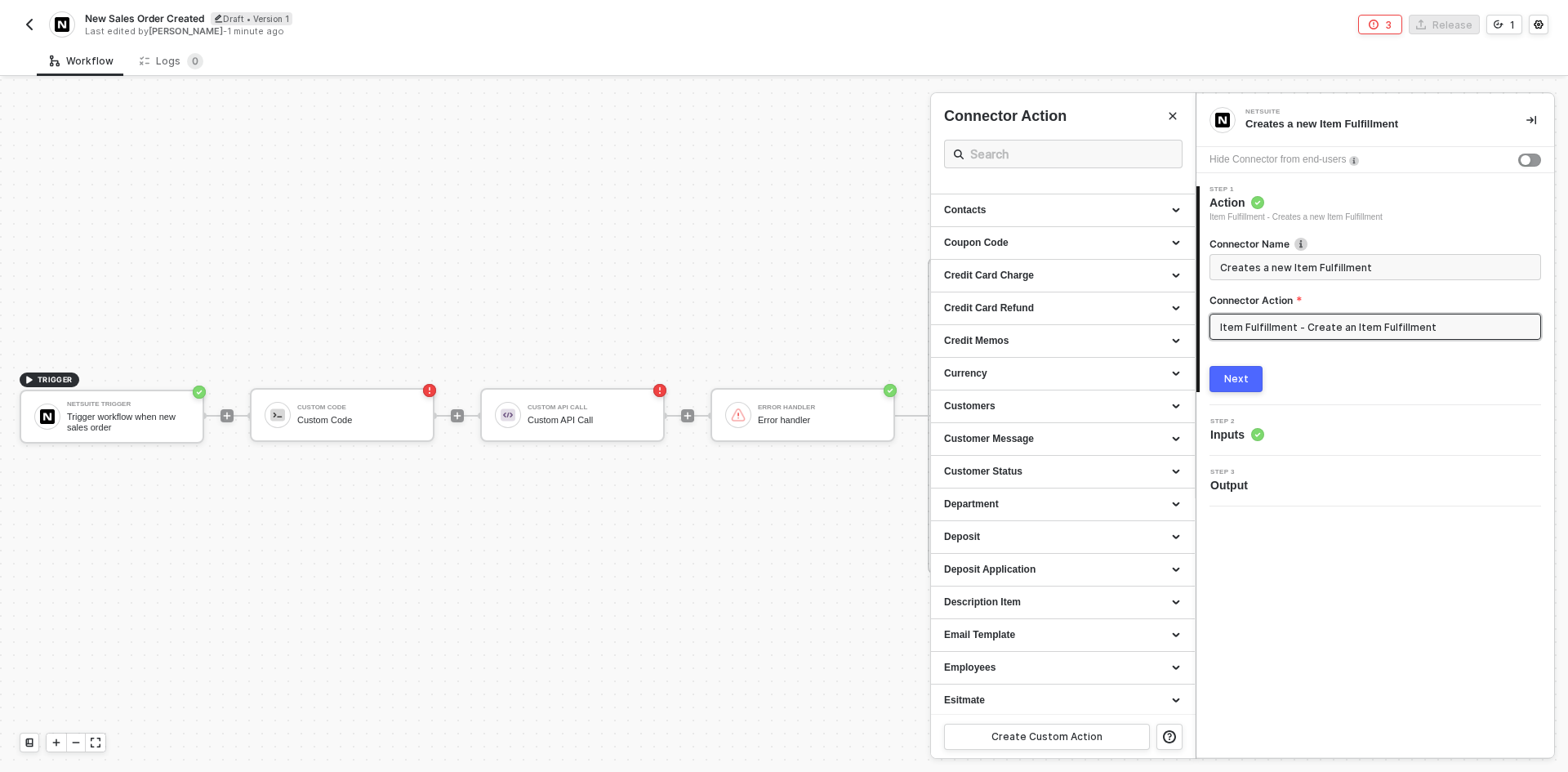
scroll to position [245, 0]
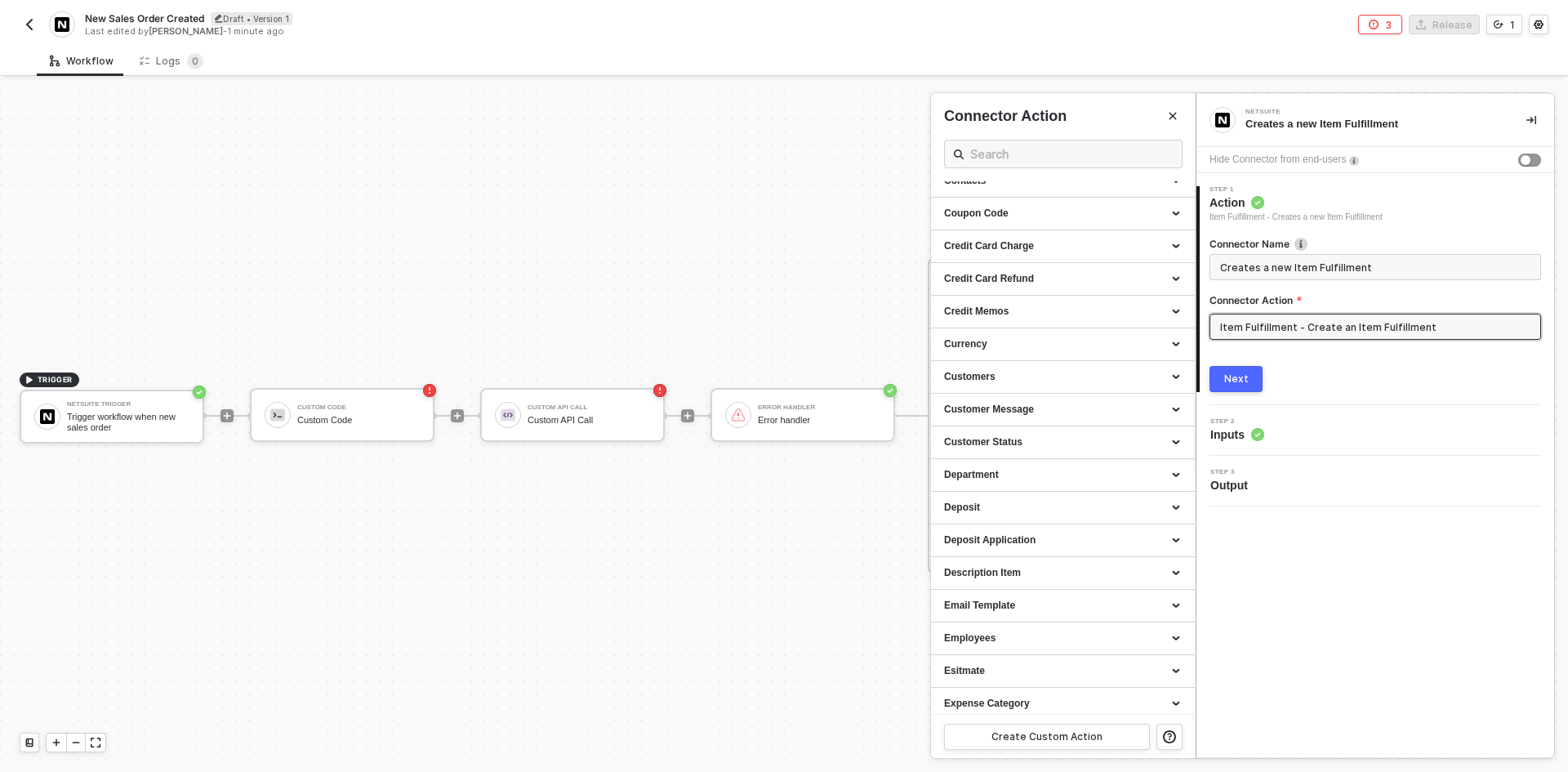
click at [1358, 427] on div "Step 2 Inputs" at bounding box center [1376, 430] width 354 height 25
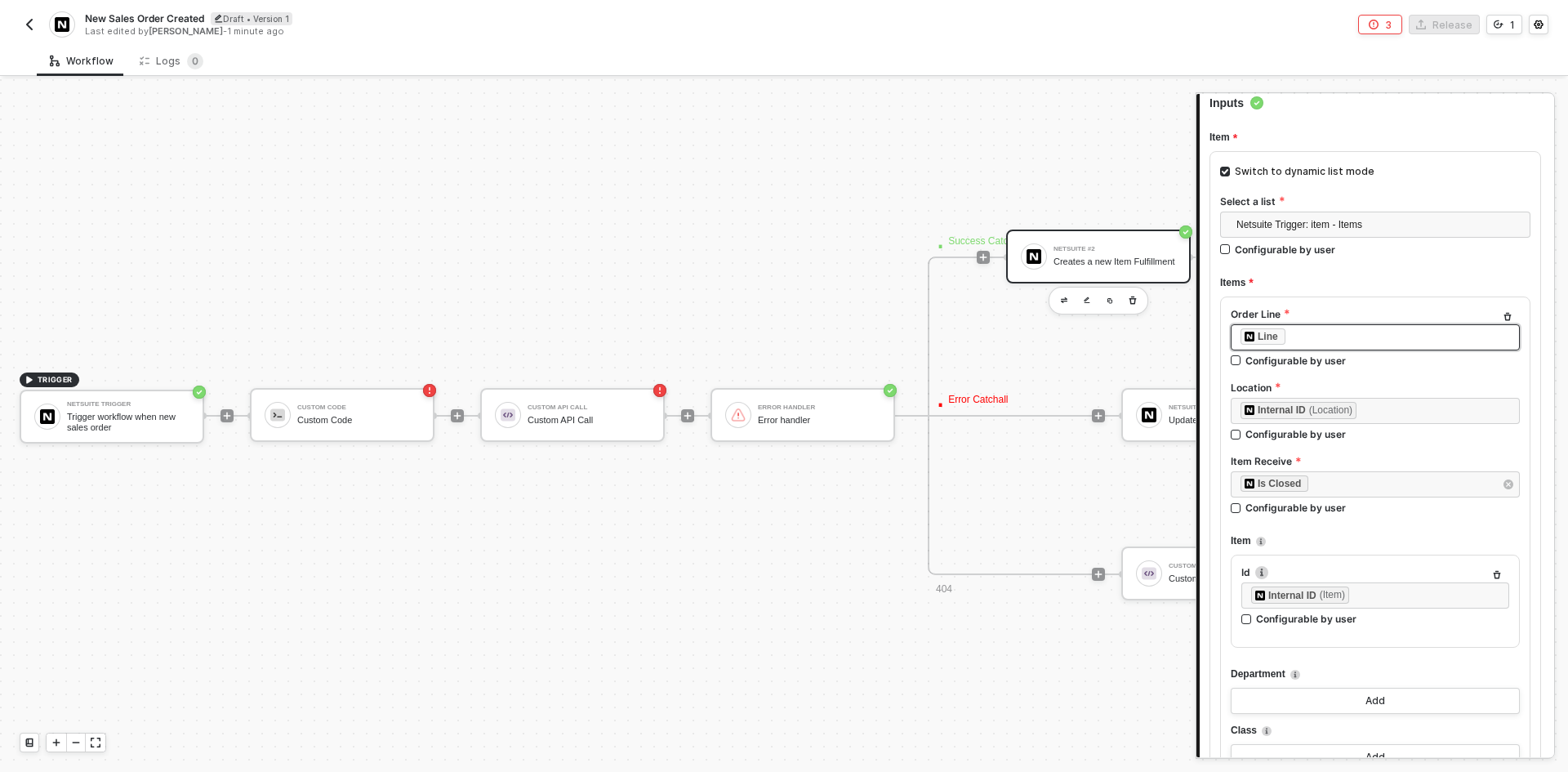
scroll to position [0, 0]
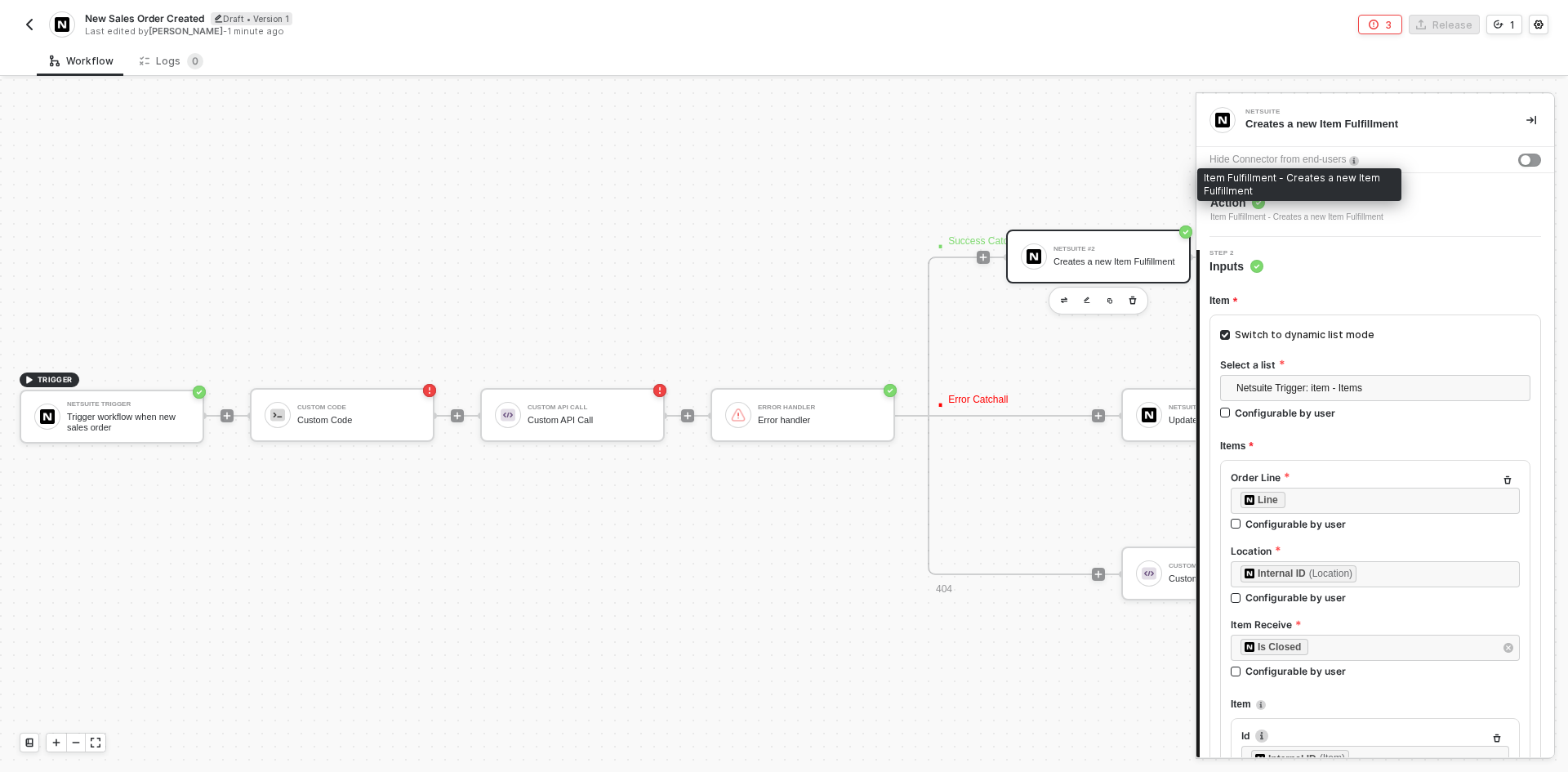
click at [1318, 201] on span "Action" at bounding box center [1296, 202] width 173 height 16
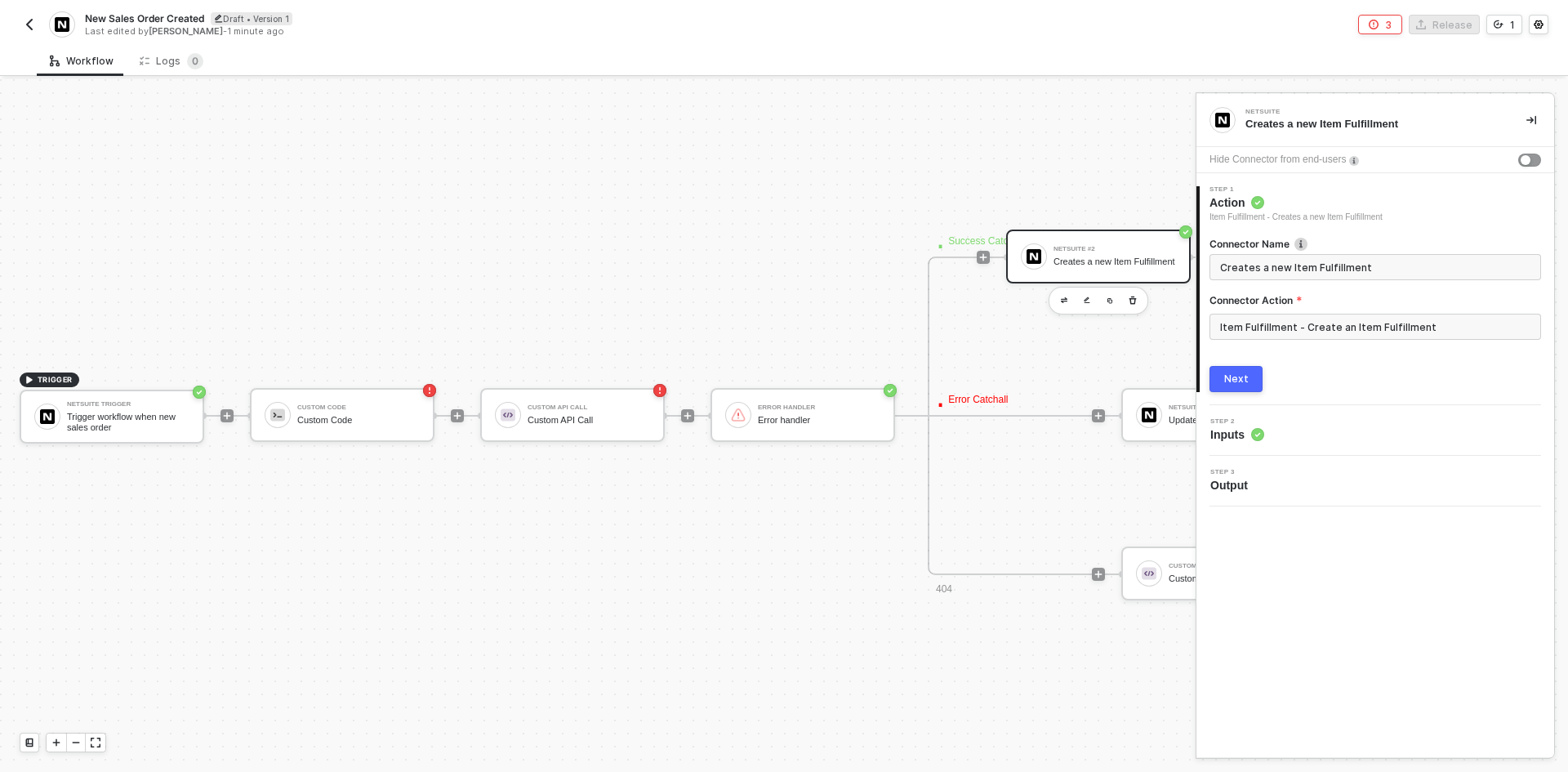
click at [32, 22] on img "button" at bounding box center [30, 25] width 13 height 13
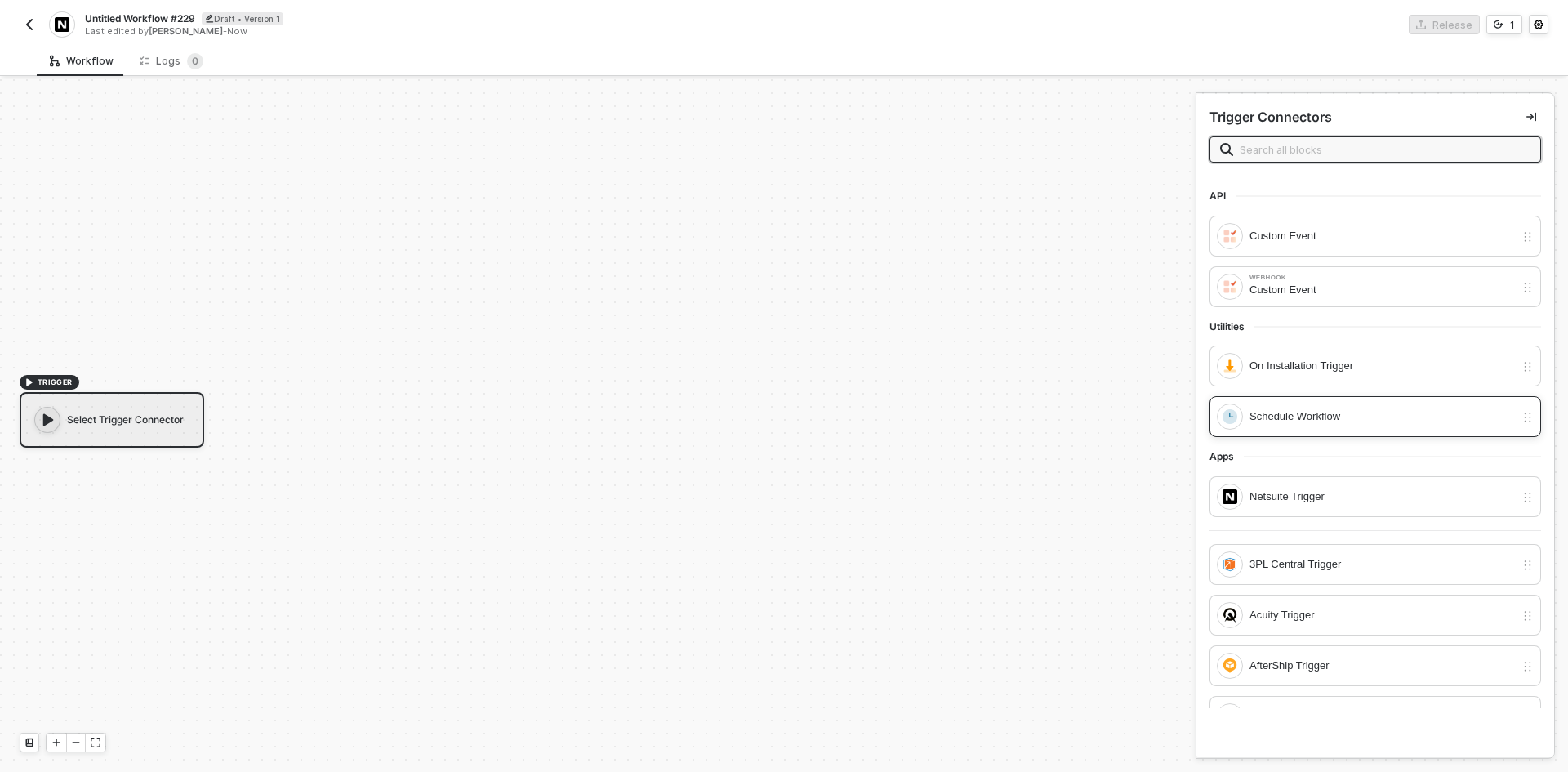
click at [1311, 430] on div "Schedule Workflow" at bounding box center [1375, 416] width 332 height 41
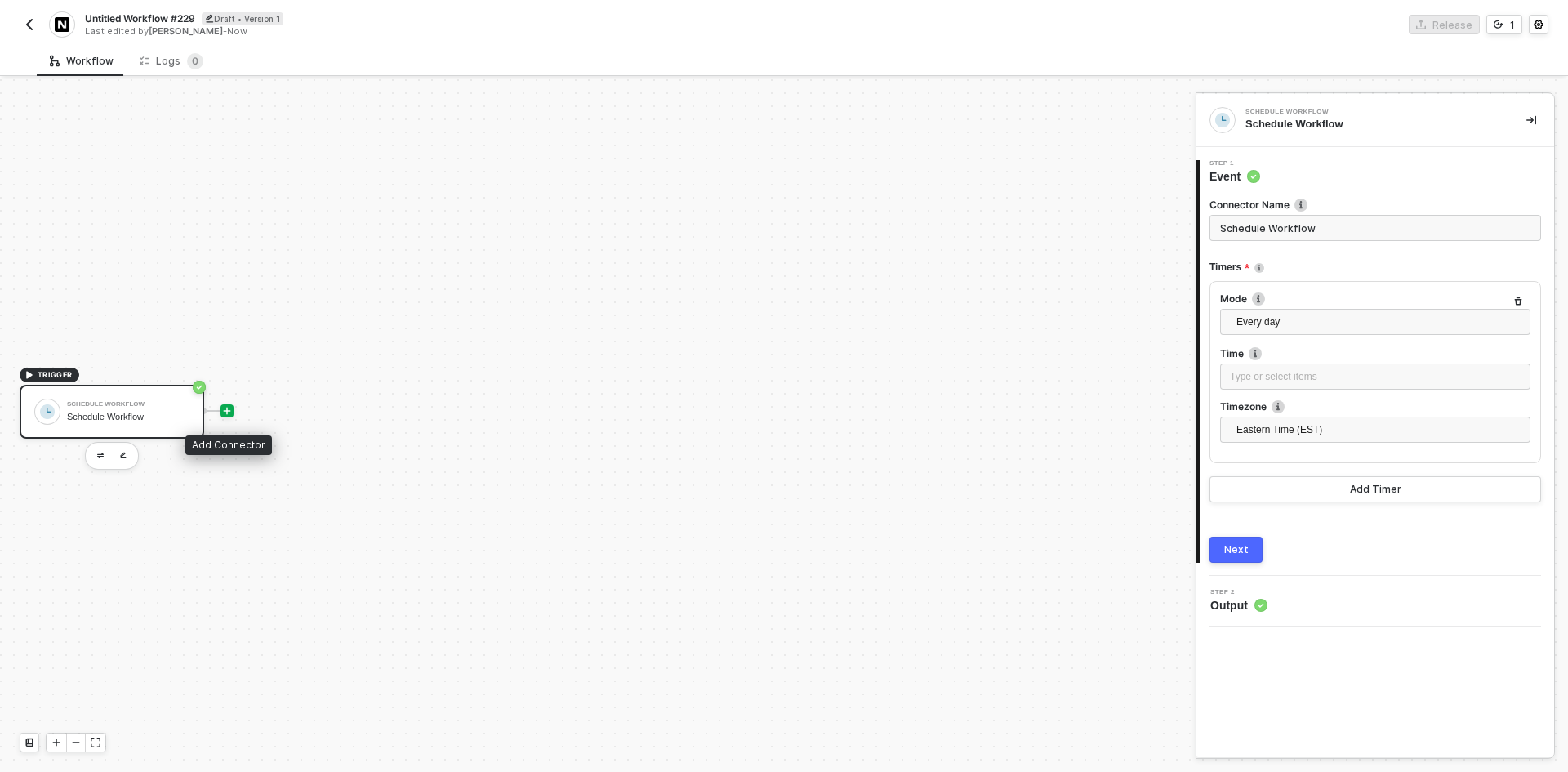
click at [229, 410] on icon "icon-play" at bounding box center [228, 410] width 8 height 8
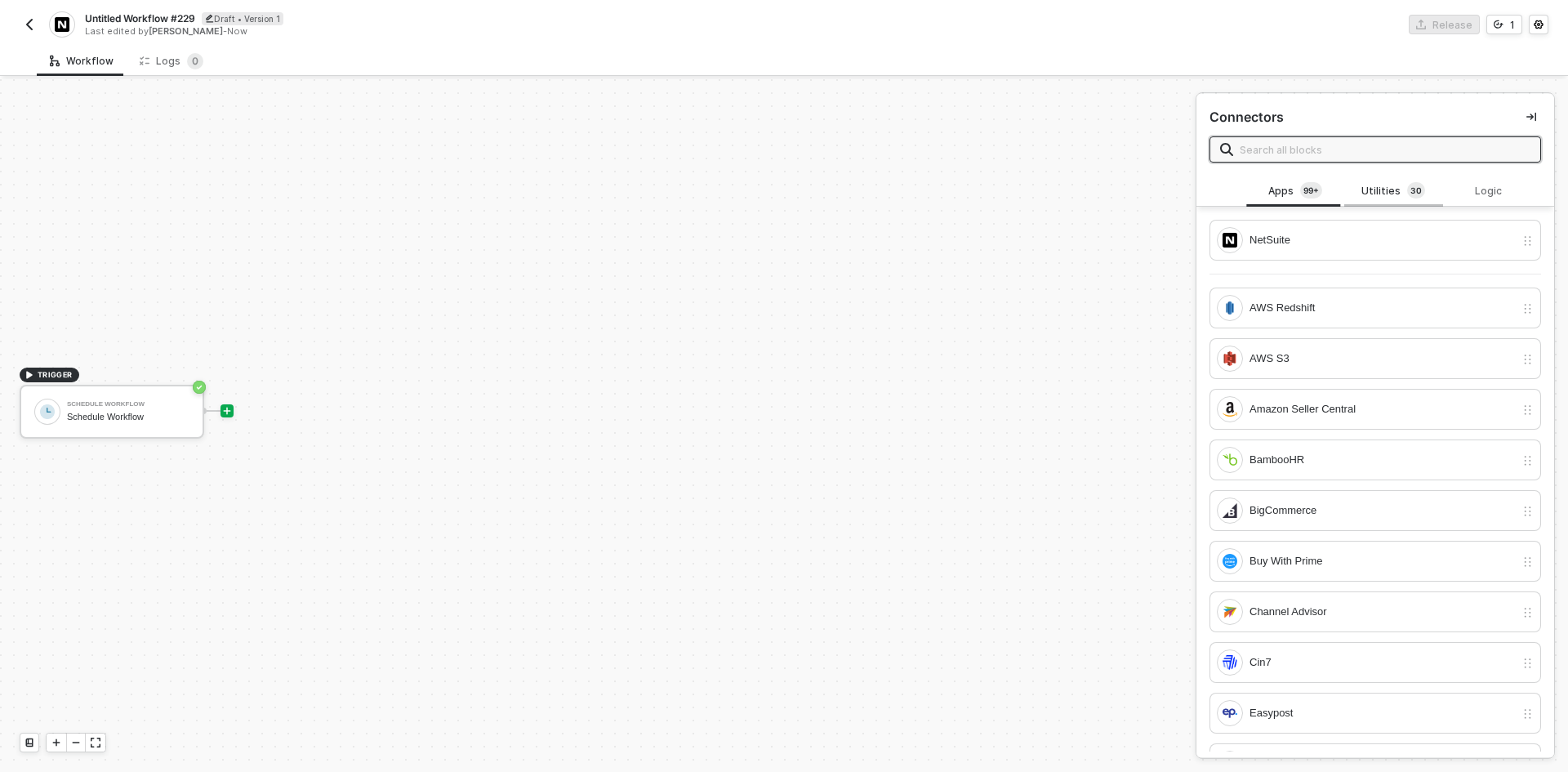
click at [1374, 177] on div "Utilities 3 0" at bounding box center [1393, 191] width 98 height 31
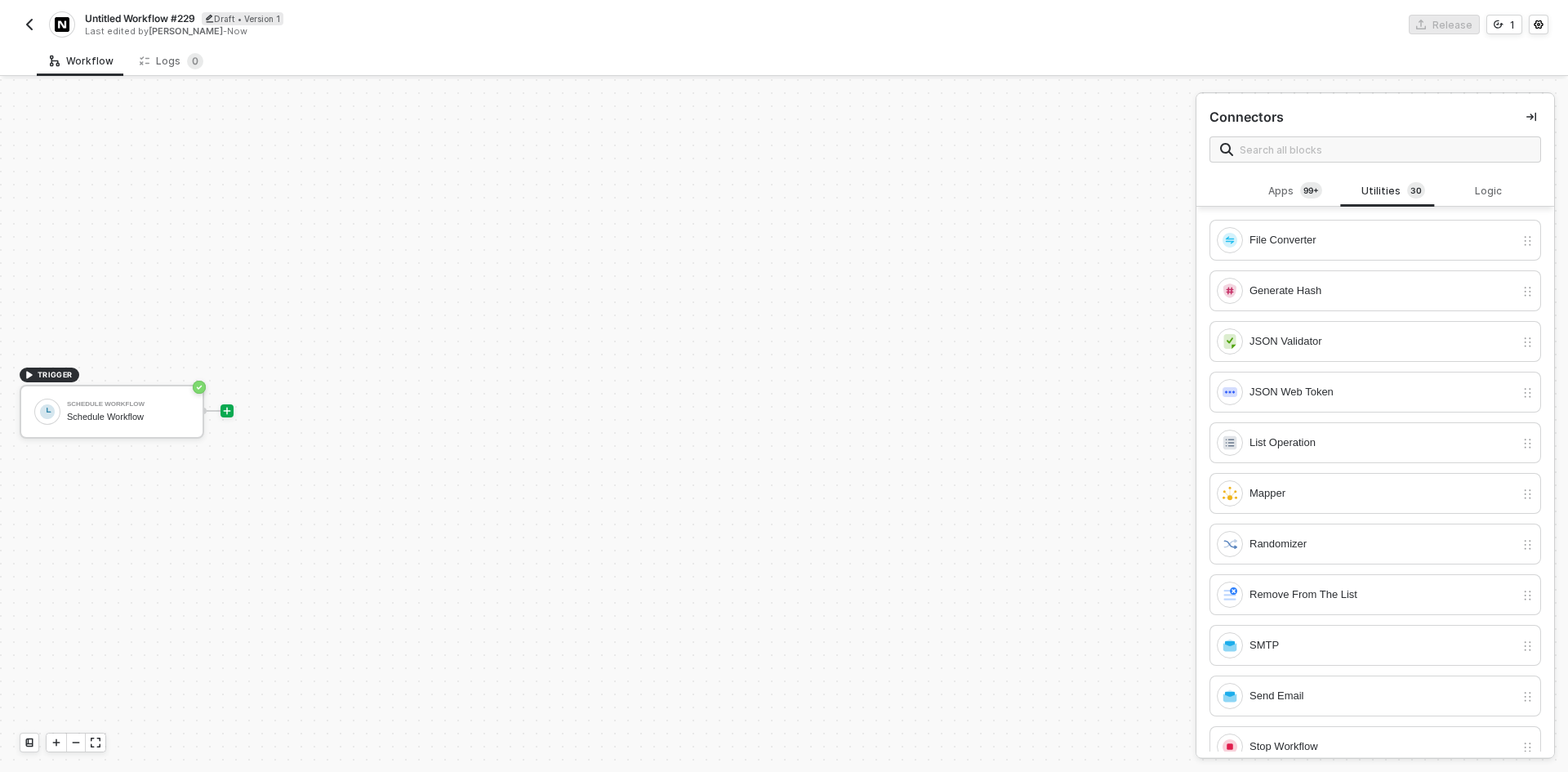
scroll to position [490, 0]
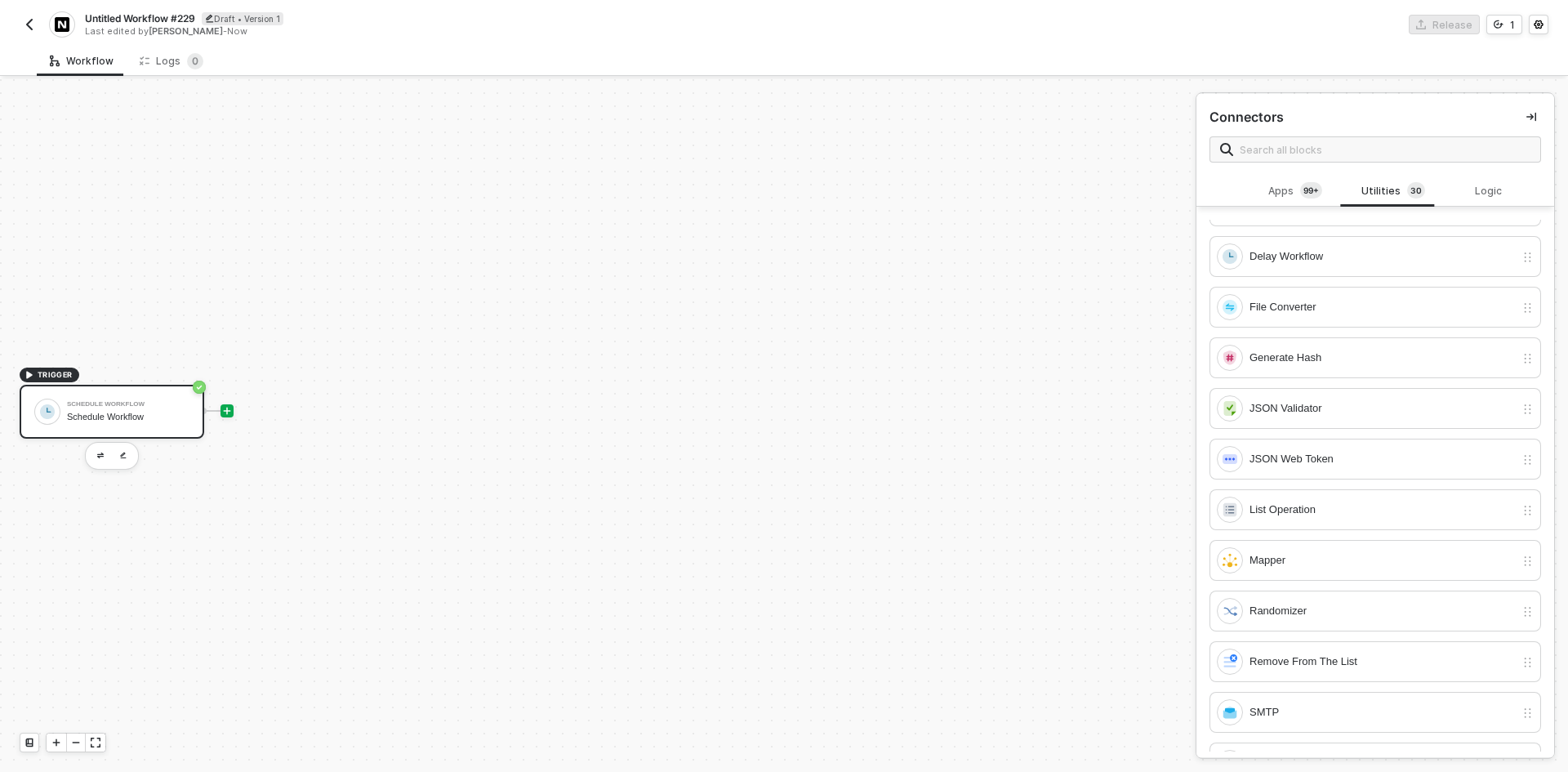
click at [118, 421] on div "Schedule Workflow" at bounding box center [128, 416] width 122 height 10
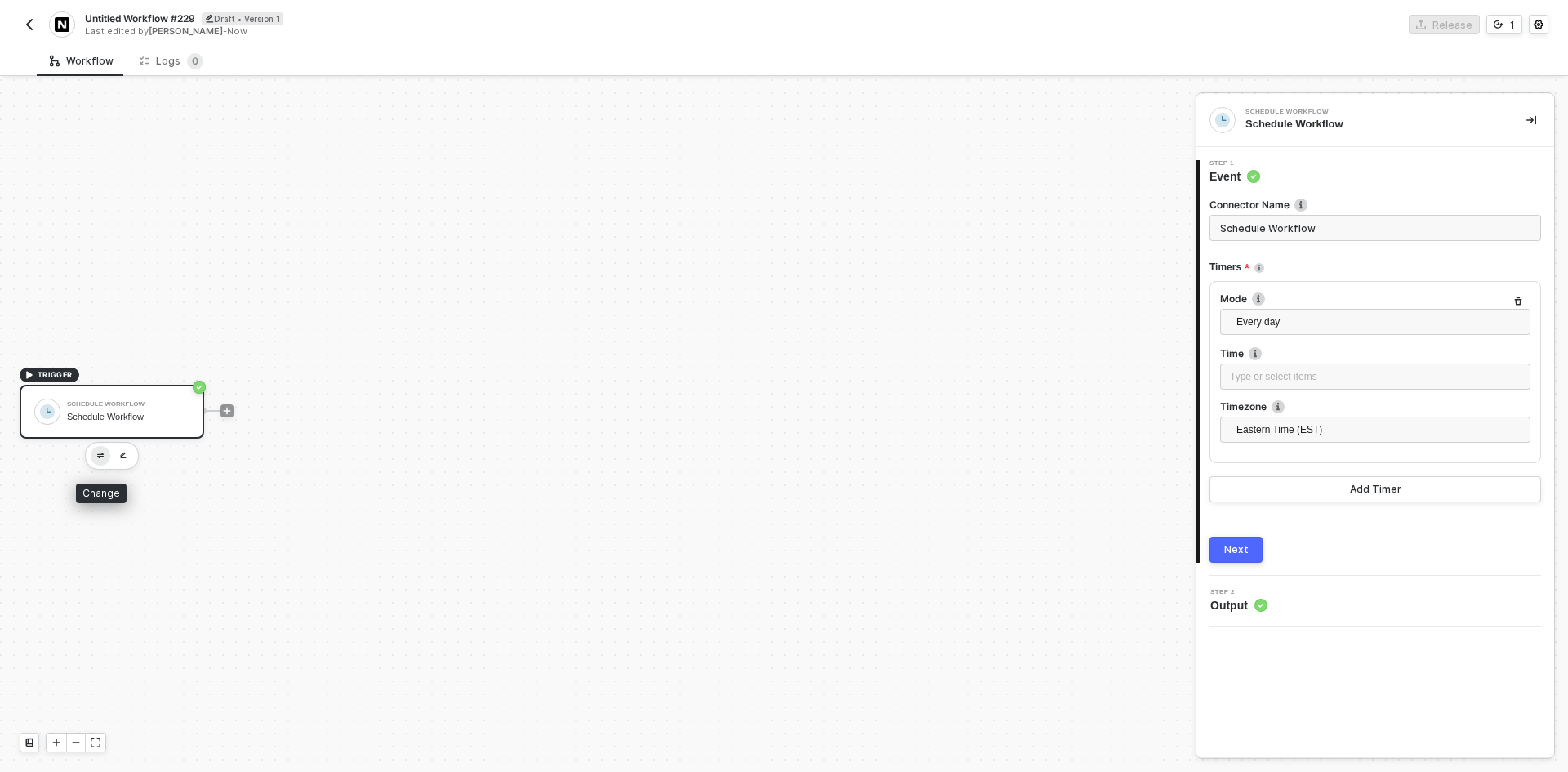
click at [102, 456] on img "button" at bounding box center [100, 455] width 7 height 6
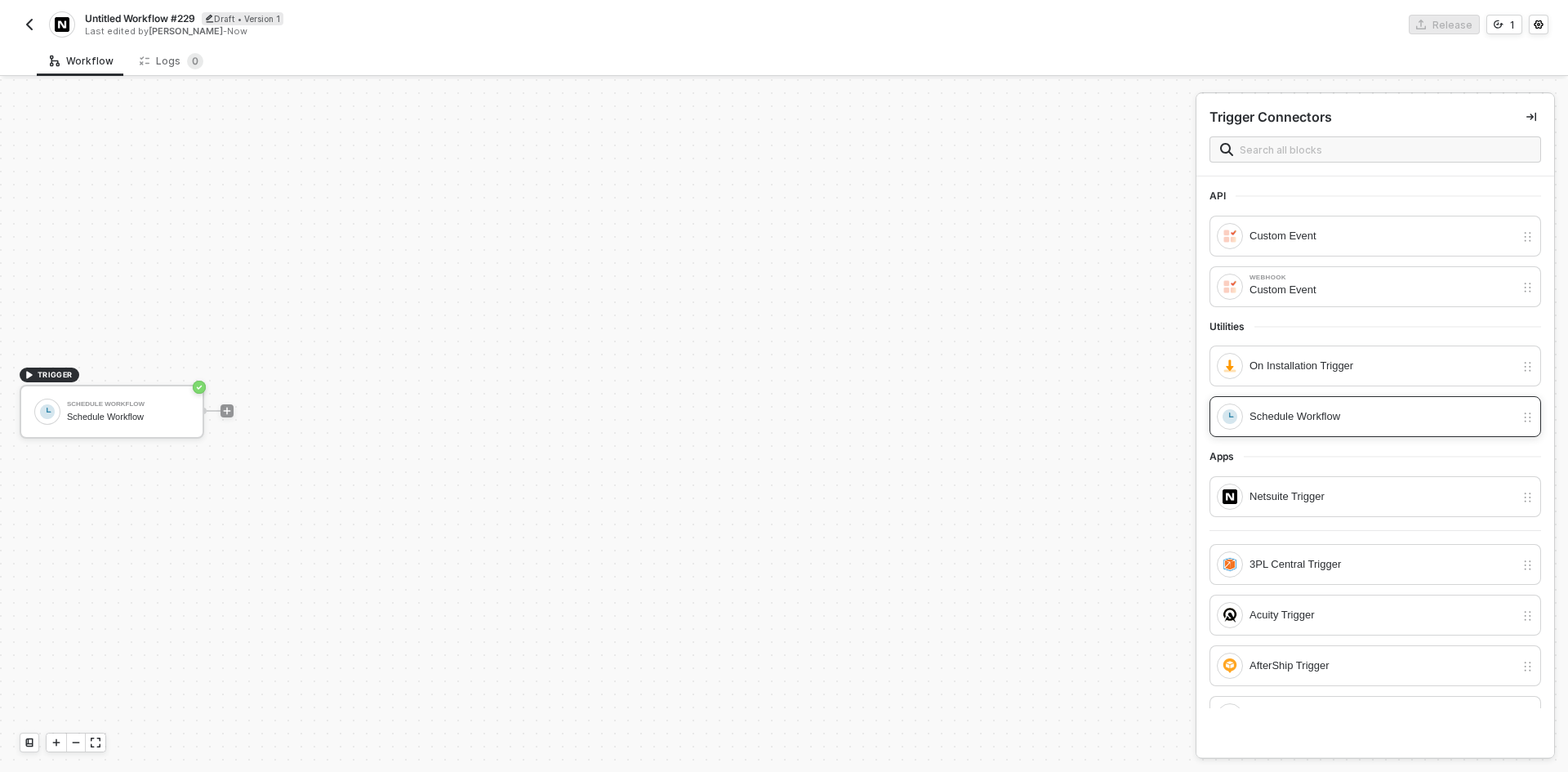
click at [1331, 406] on div "Schedule Workflow" at bounding box center [1365, 416] width 298 height 26
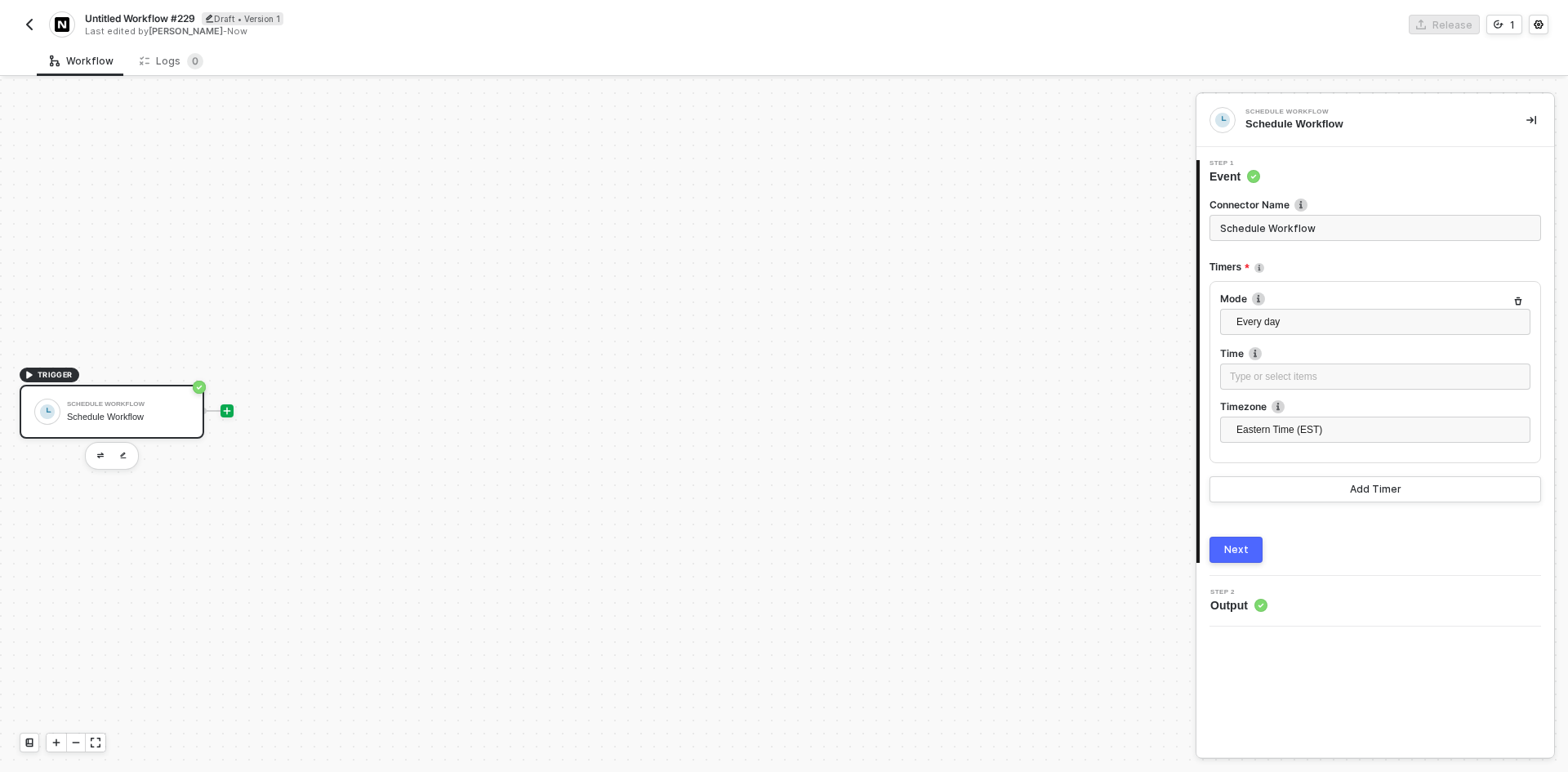
click at [230, 407] on icon "icon-play" at bounding box center [227, 410] width 10 height 10
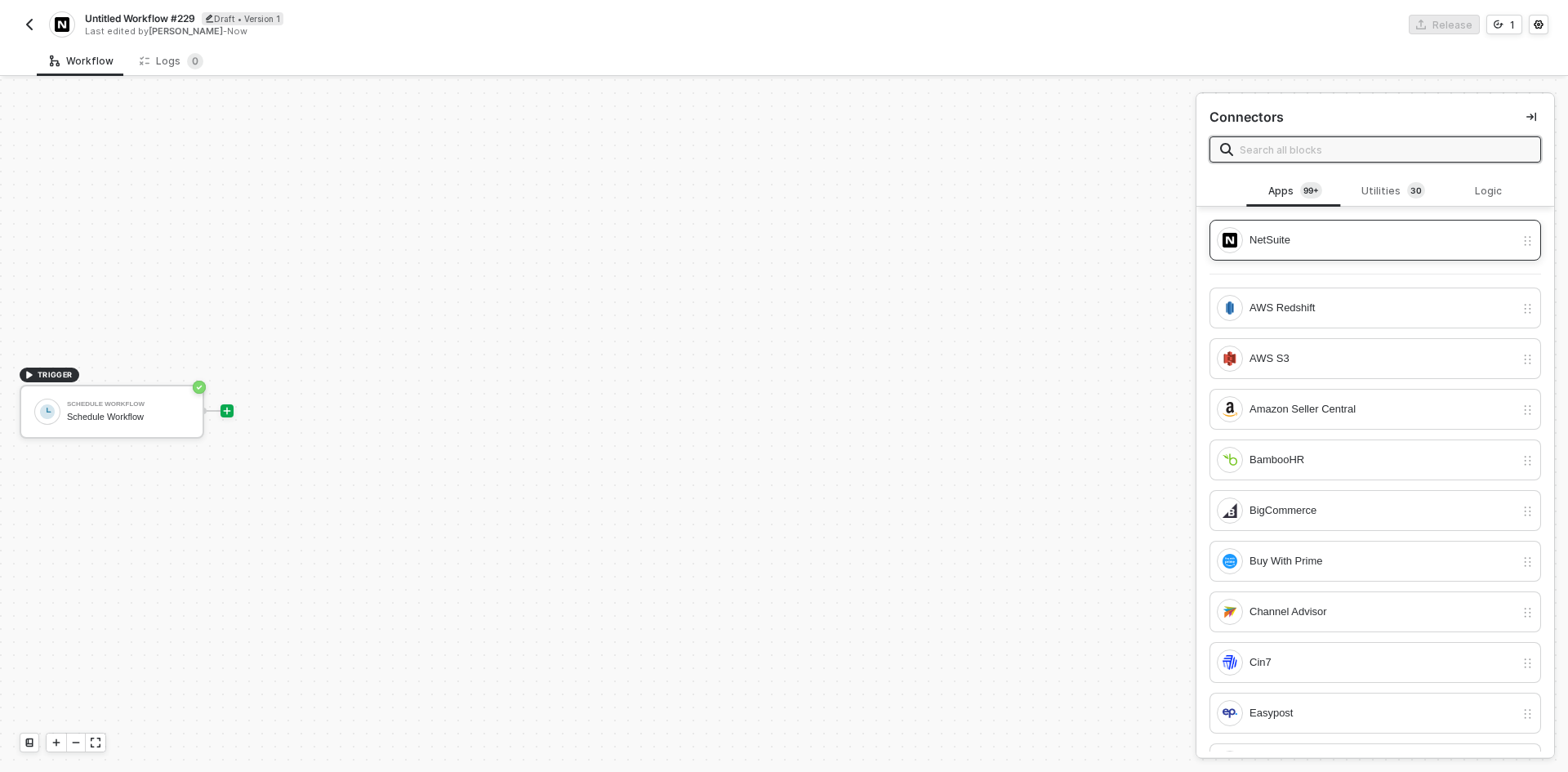
click at [1294, 221] on div "NetSuite" at bounding box center [1375, 240] width 332 height 41
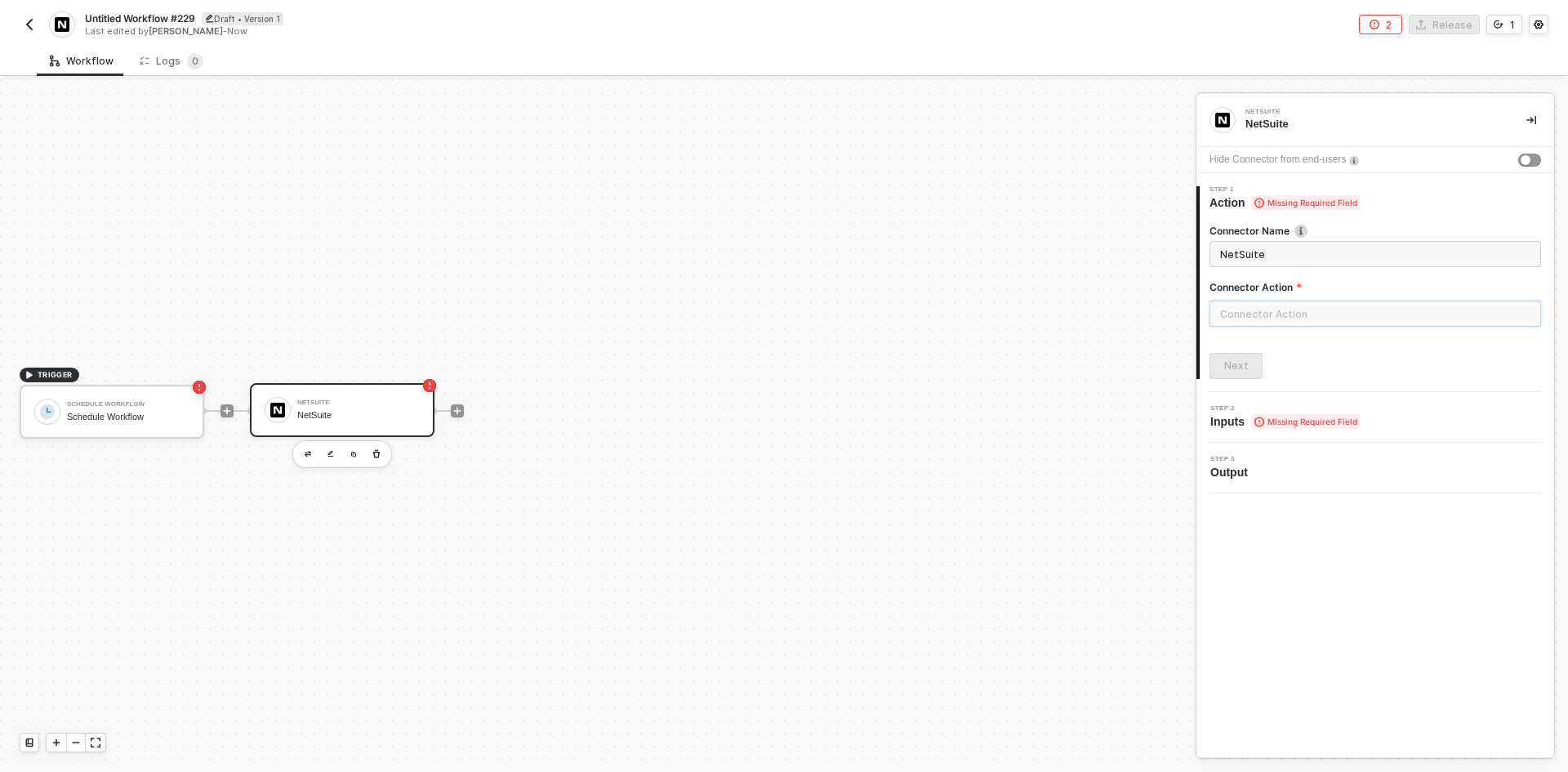
click at [1292, 312] on input "text" at bounding box center [1375, 313] width 332 height 26
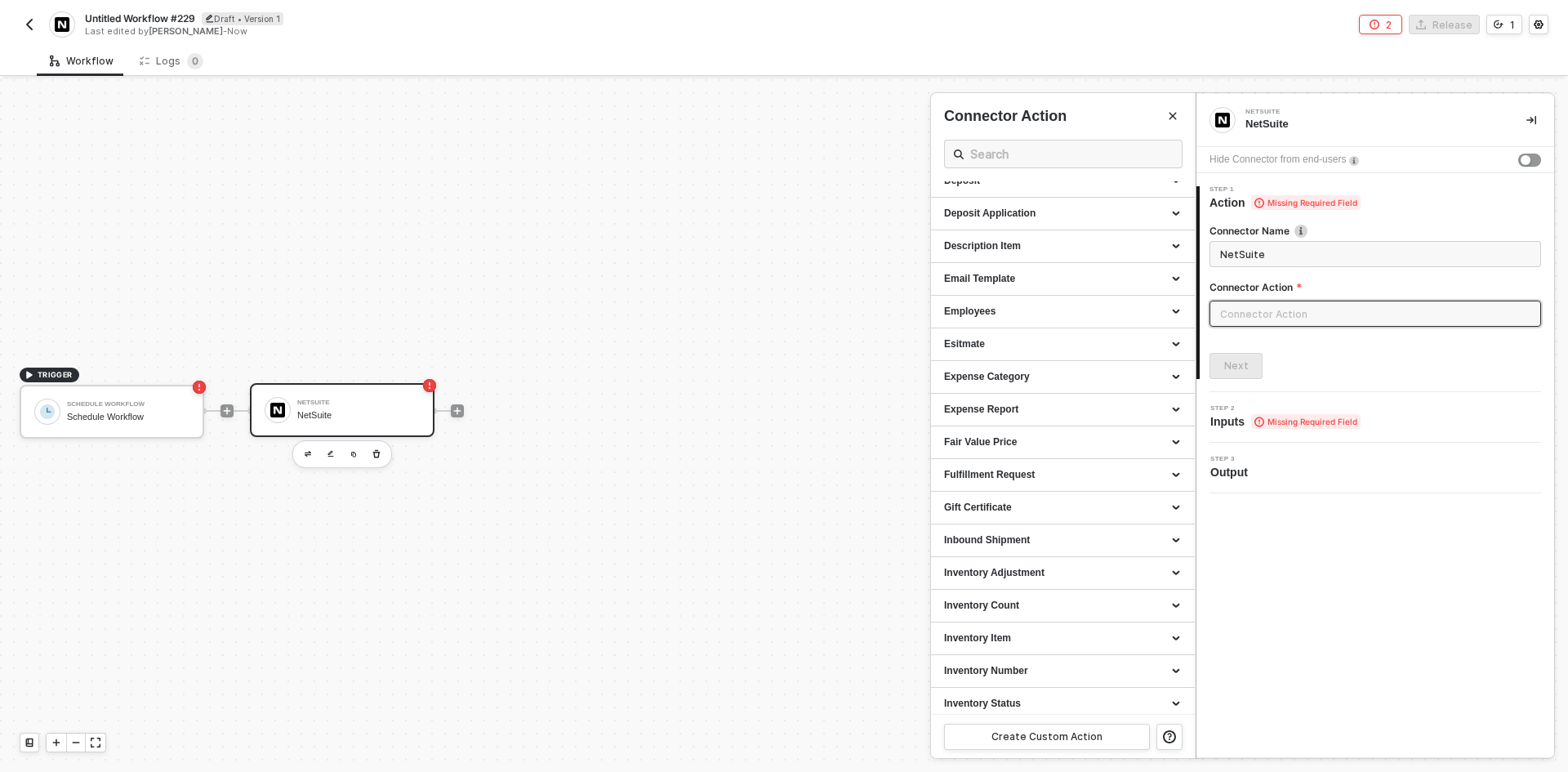
scroll to position [980, 0]
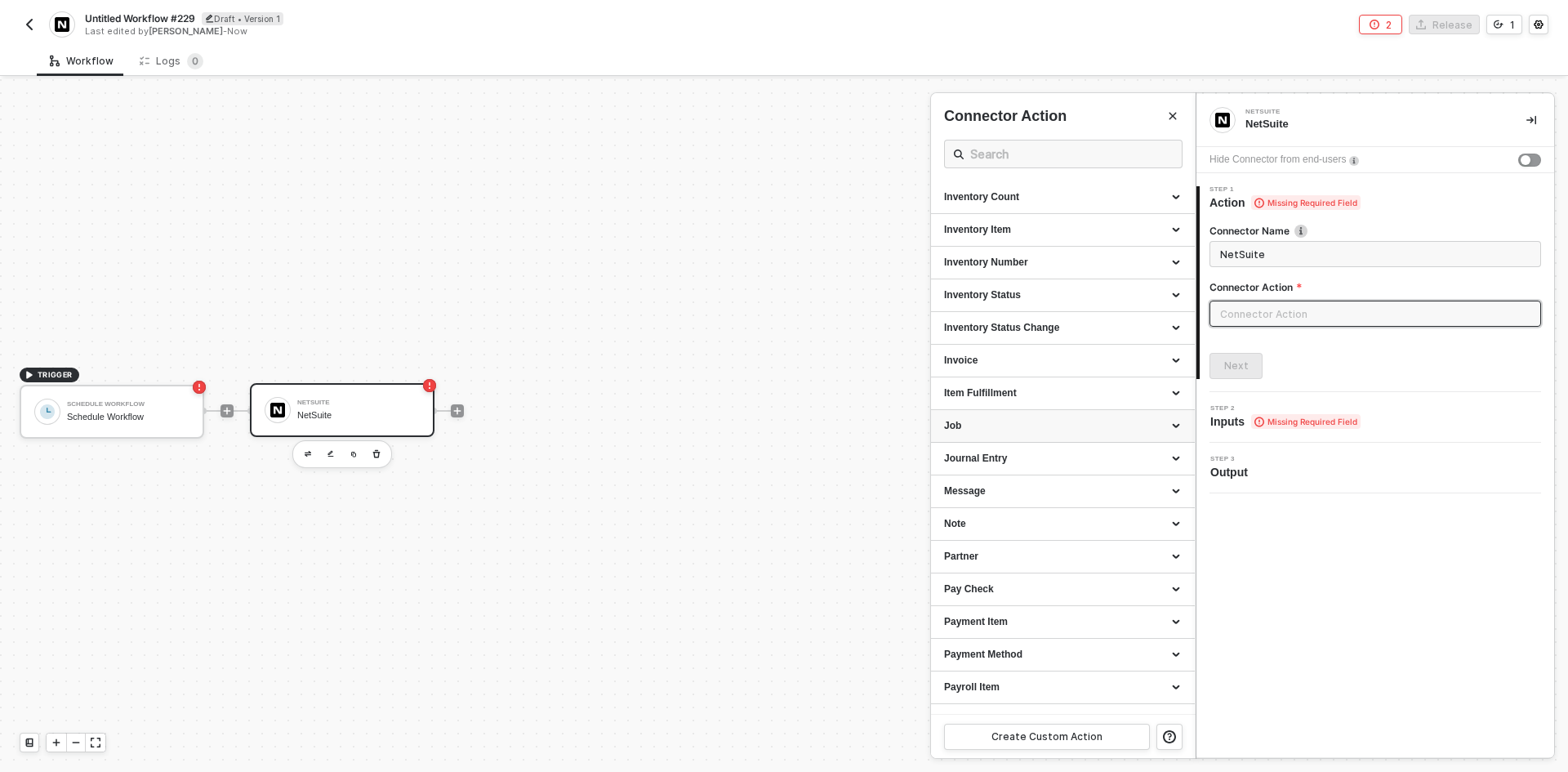
click at [1042, 412] on div "Job" at bounding box center [1063, 427] width 263 height 32
click at [1024, 476] on div "List all Jobs Gets a list of all Jobs" at bounding box center [1063, 464] width 237 height 27
type input "Gets a list of all Jobs"
type input "Job - List all Jobs"
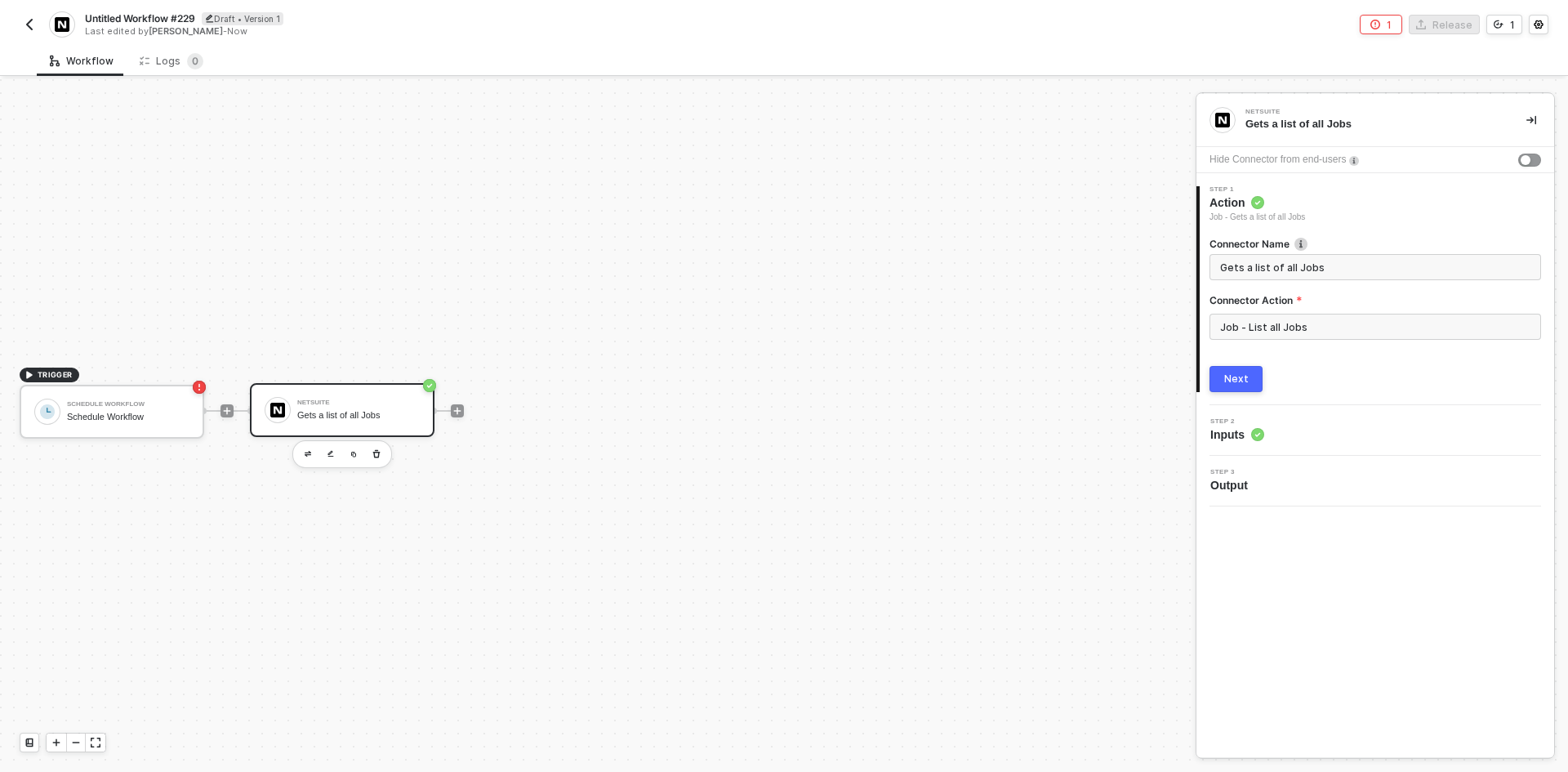
click at [1239, 384] on div "Next" at bounding box center [1236, 379] width 25 height 13
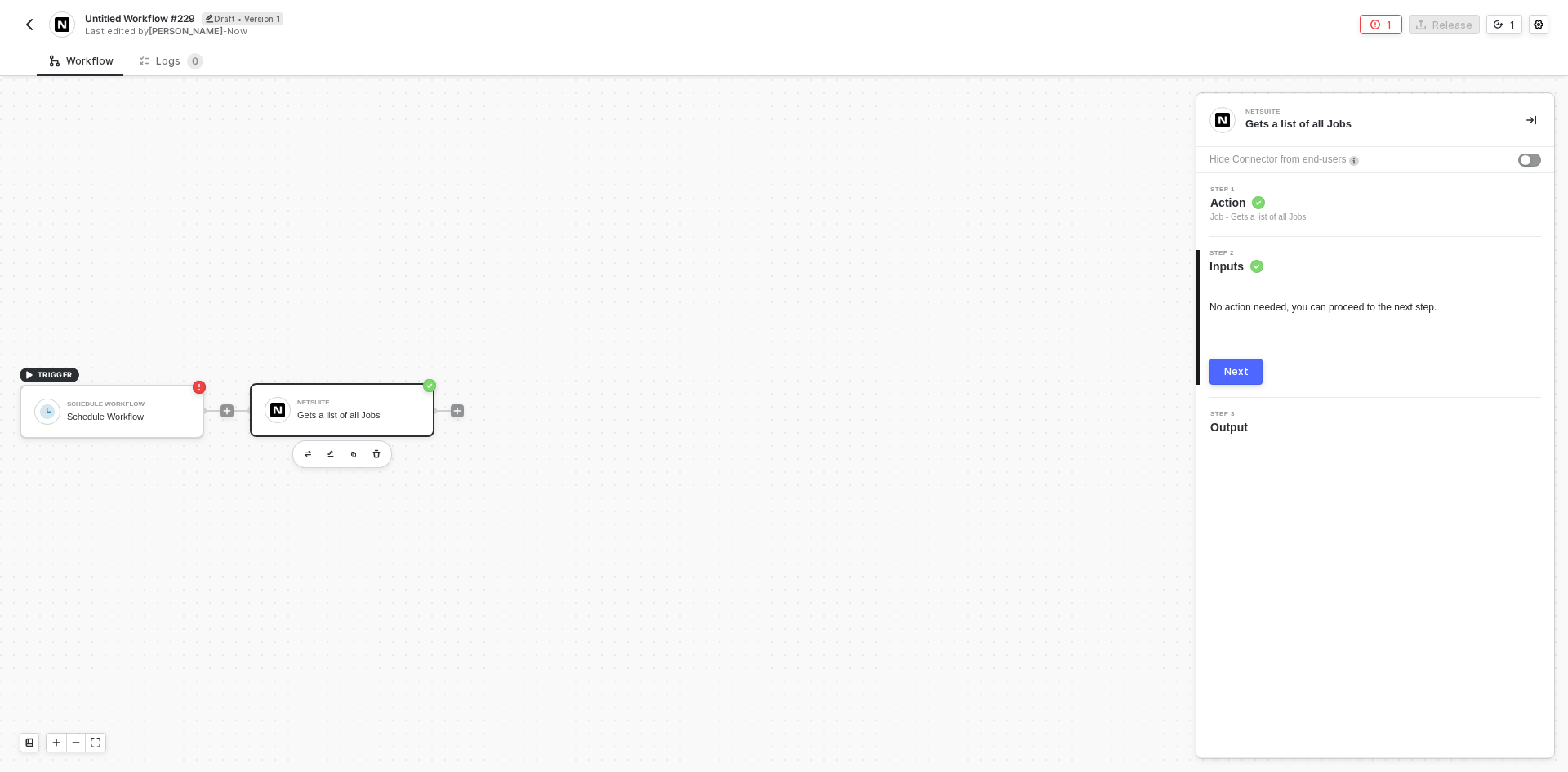
click at [1222, 368] on button "Next" at bounding box center [1236, 371] width 53 height 26
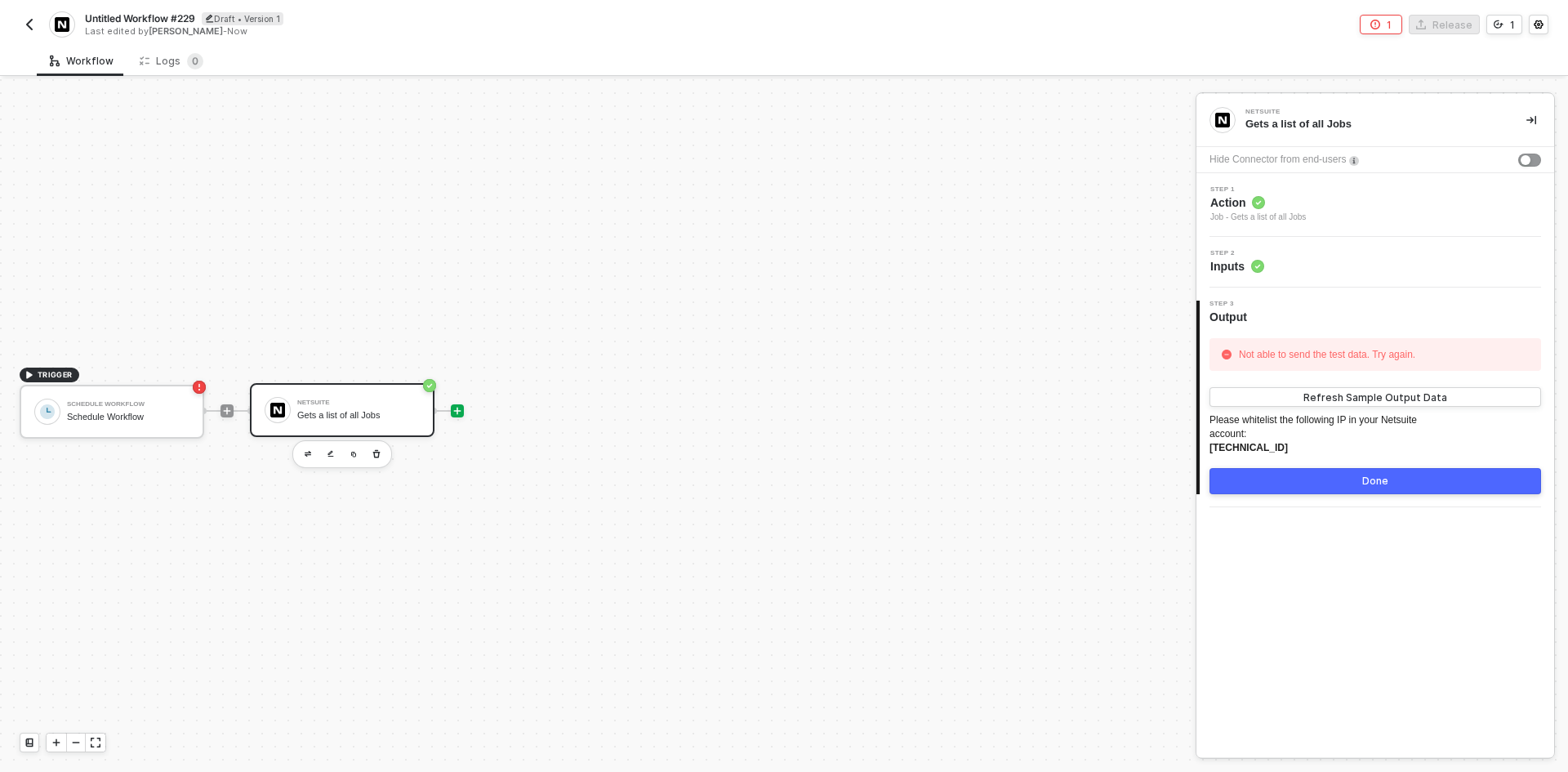
click at [455, 410] on icon "icon-play" at bounding box center [458, 410] width 8 height 8
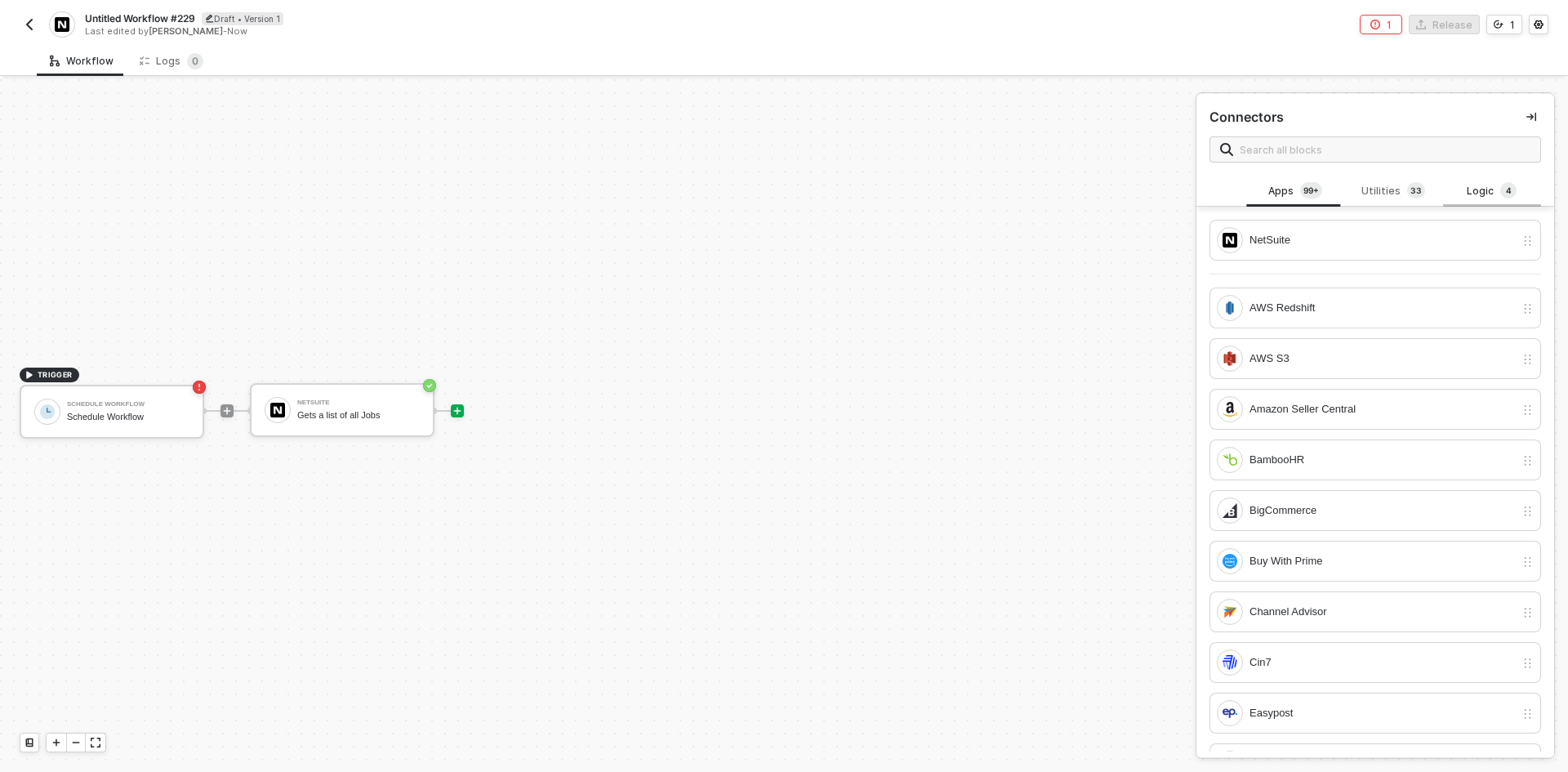
click at [1464, 187] on div "Logic 4" at bounding box center [1491, 191] width 72 height 18
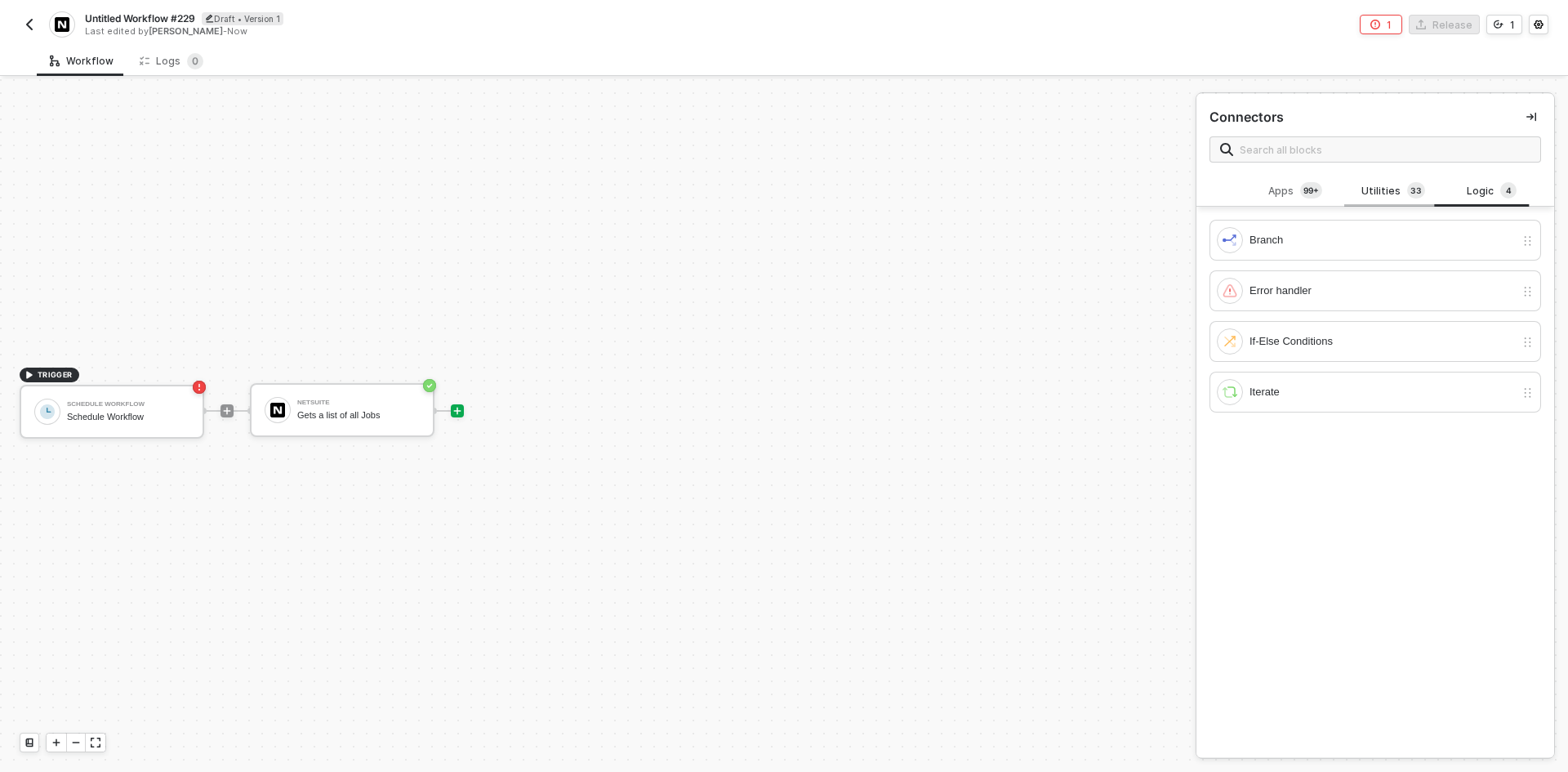
click at [1374, 190] on div "Utilities 3 3" at bounding box center [1393, 191] width 72 height 18
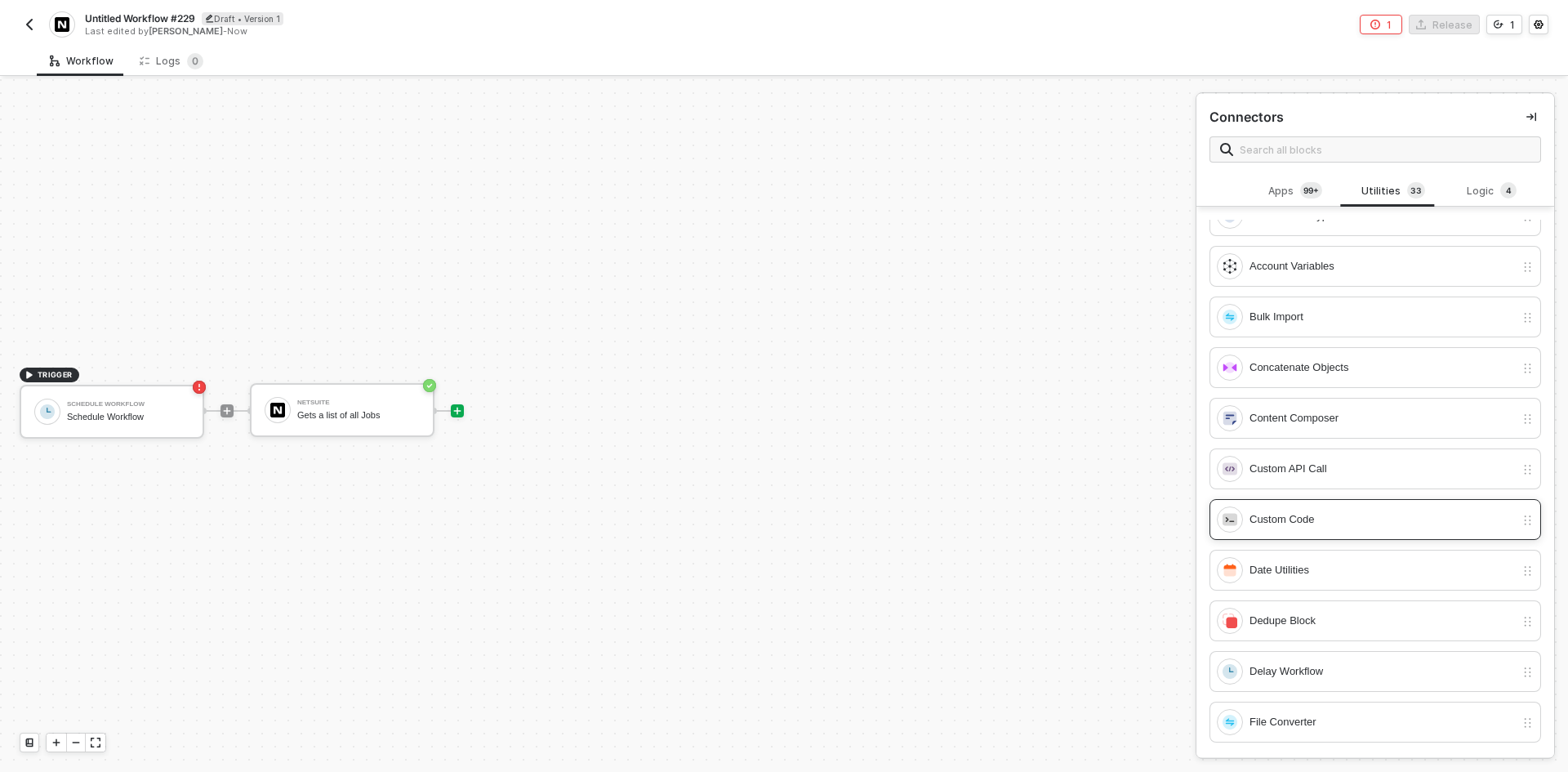
scroll to position [0, 0]
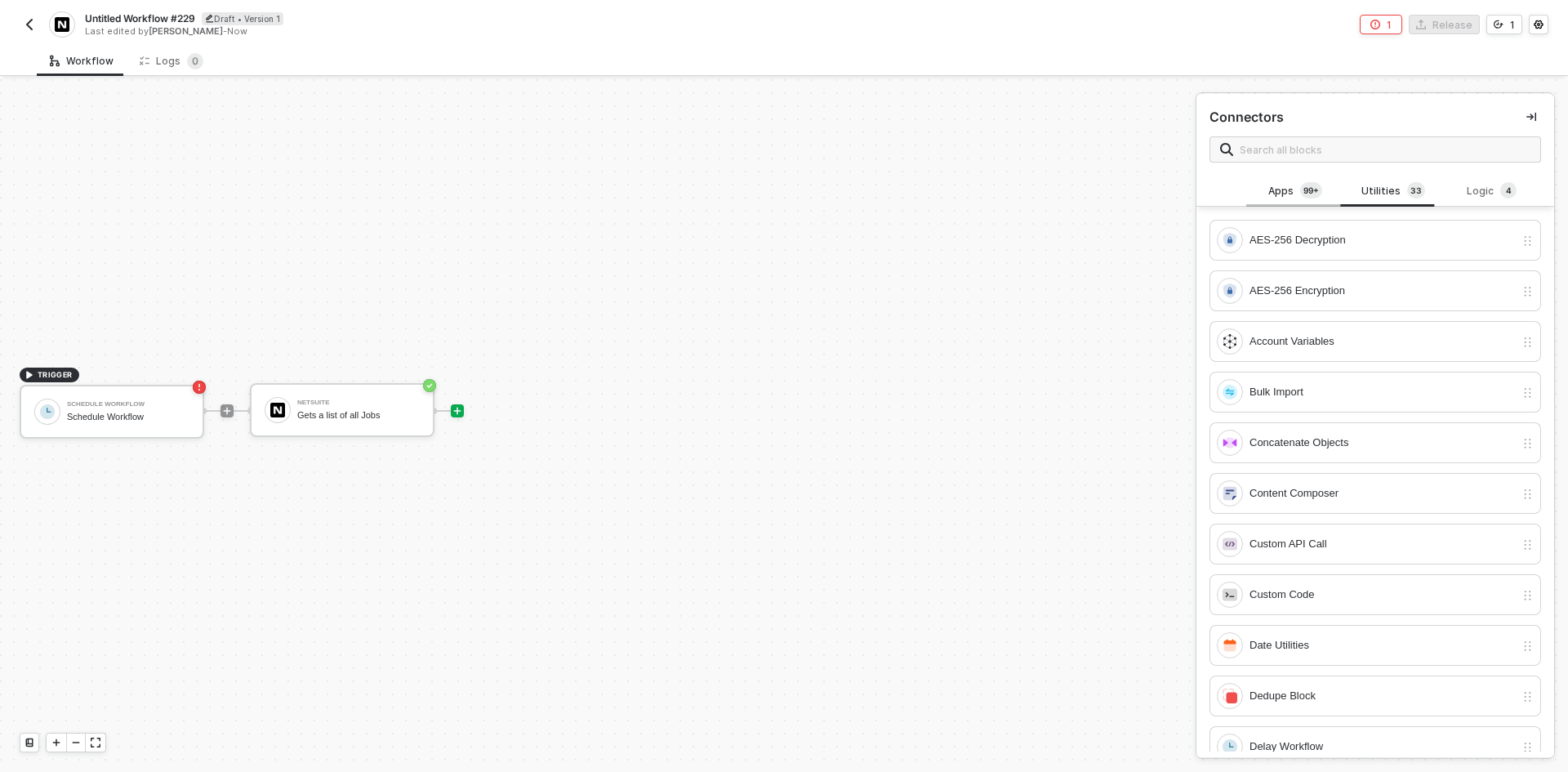
click at [1300, 198] on span "99+" at bounding box center [1310, 191] width 22 height 18
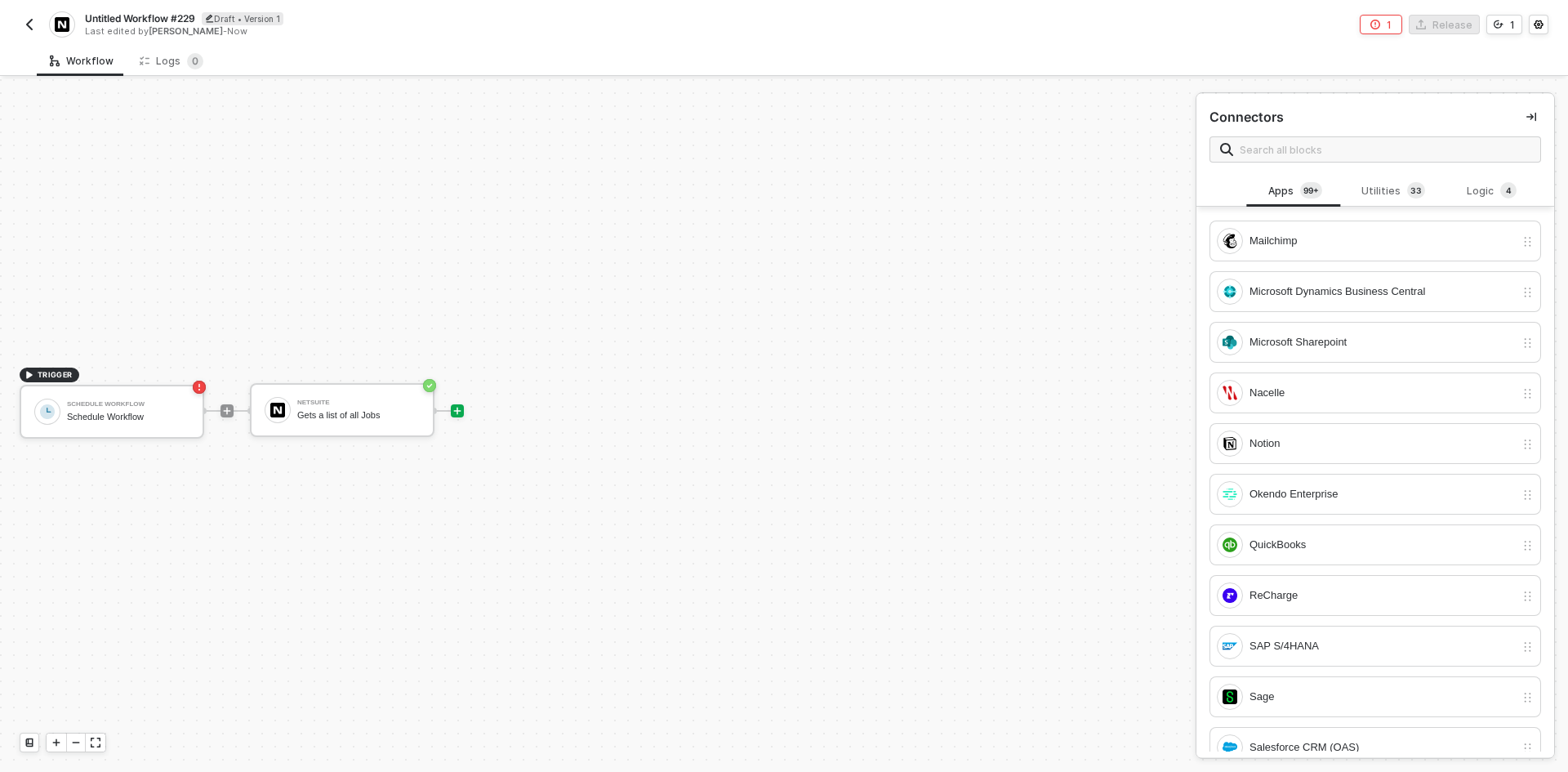
scroll to position [980, 0]
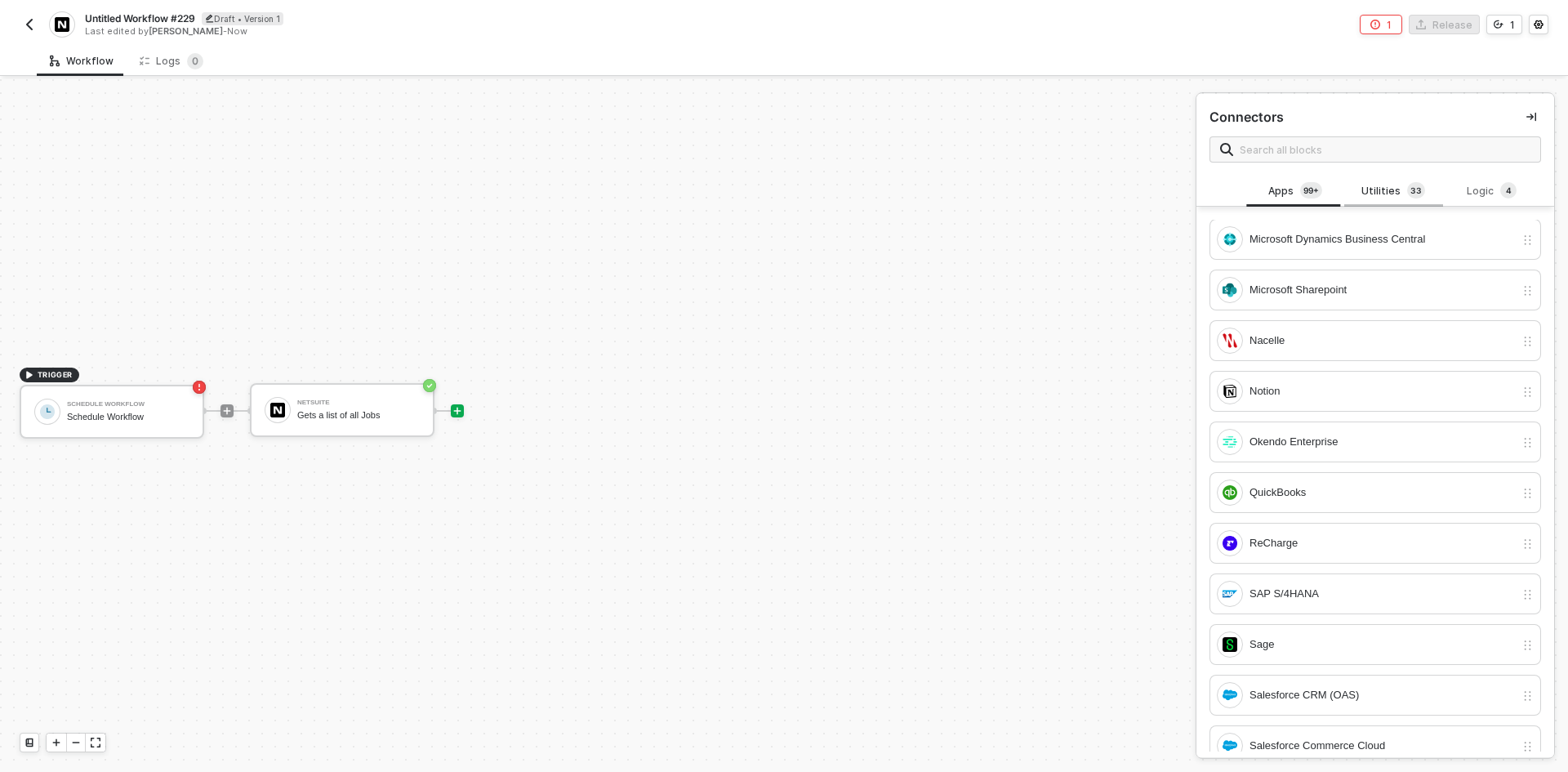
click at [1374, 189] on div "Utilities 3 3" at bounding box center [1393, 191] width 72 height 18
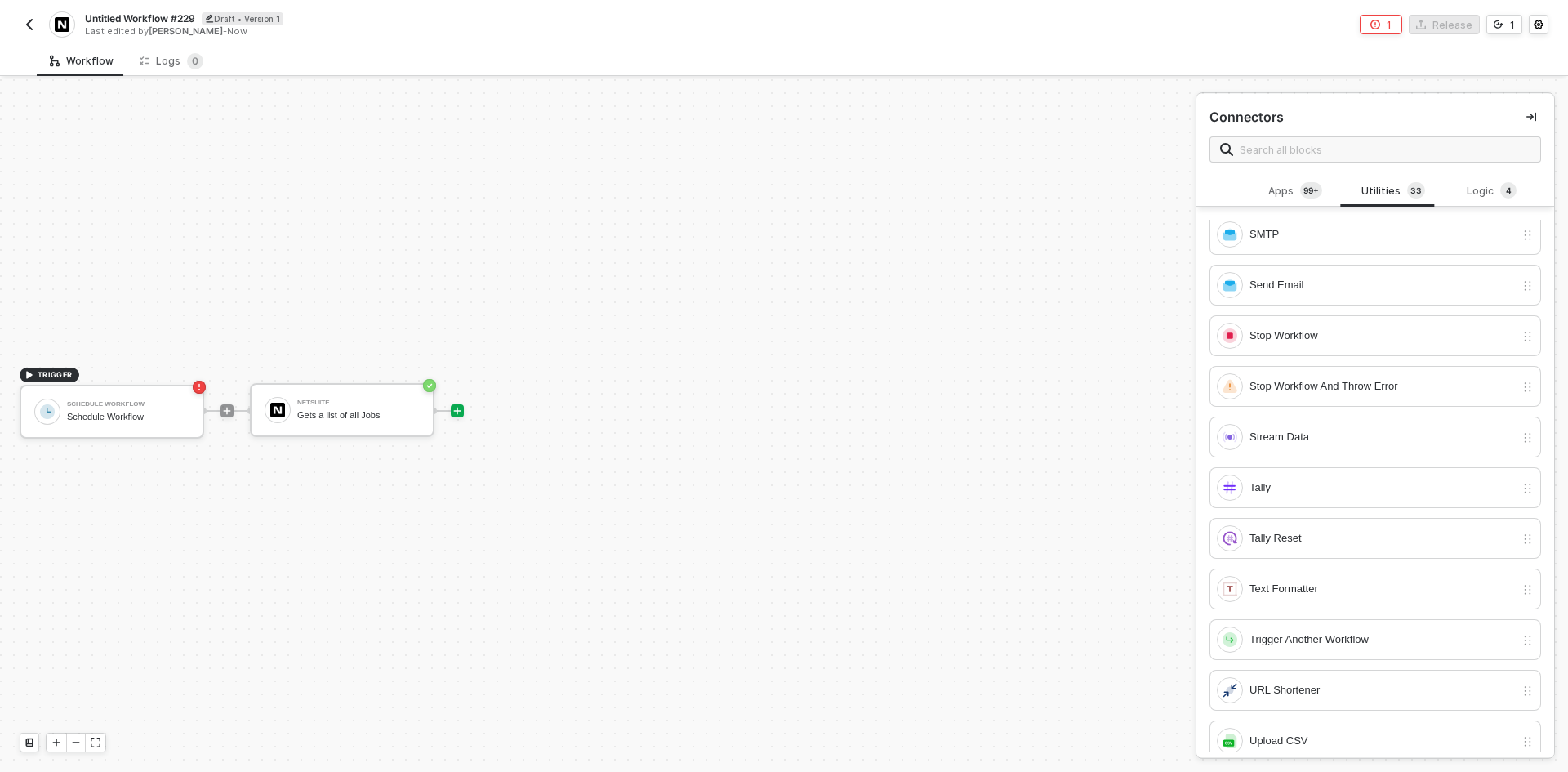
scroll to position [1139, 0]
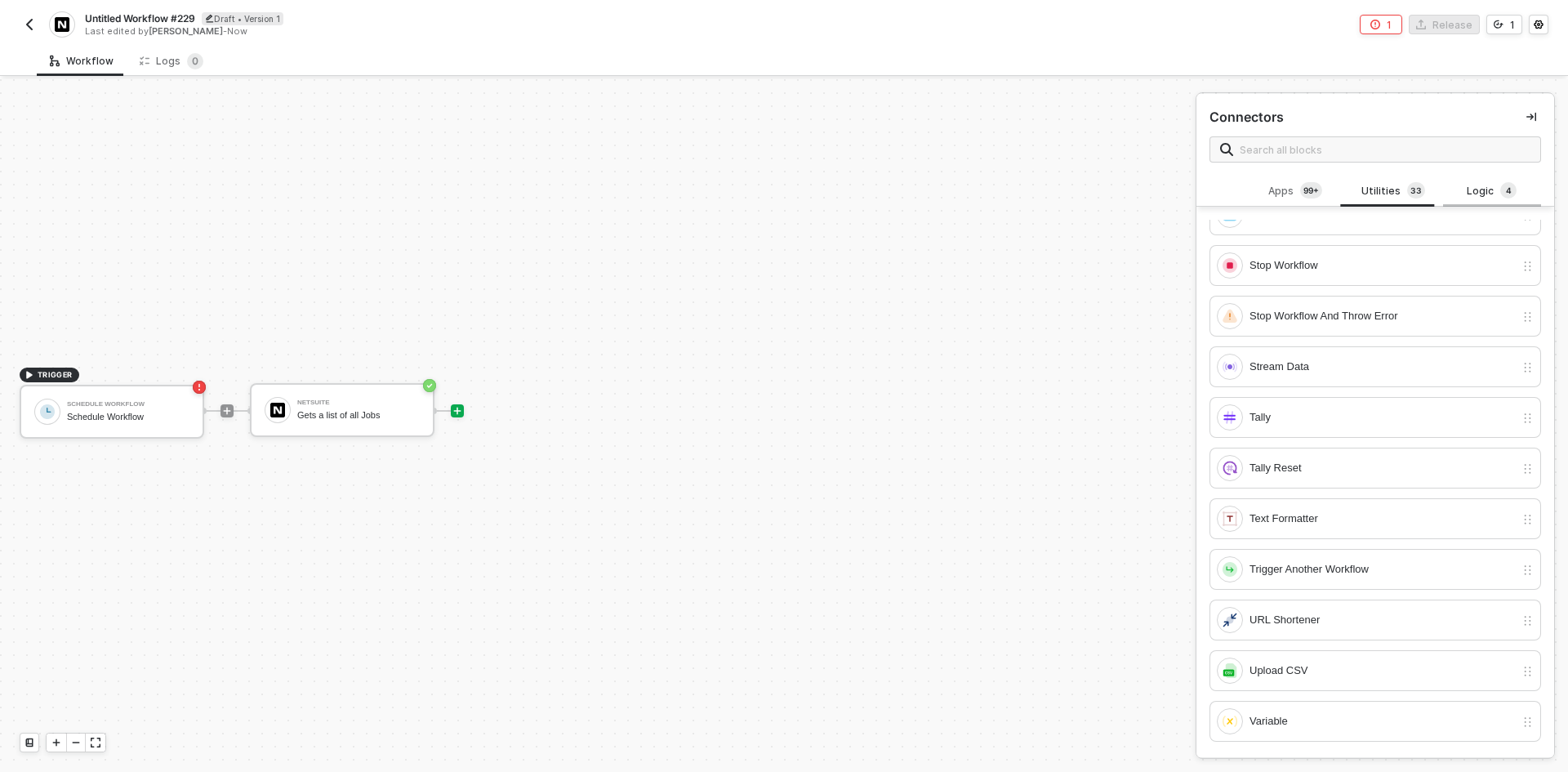
click at [1464, 196] on div "Logic 4" at bounding box center [1491, 191] width 72 height 18
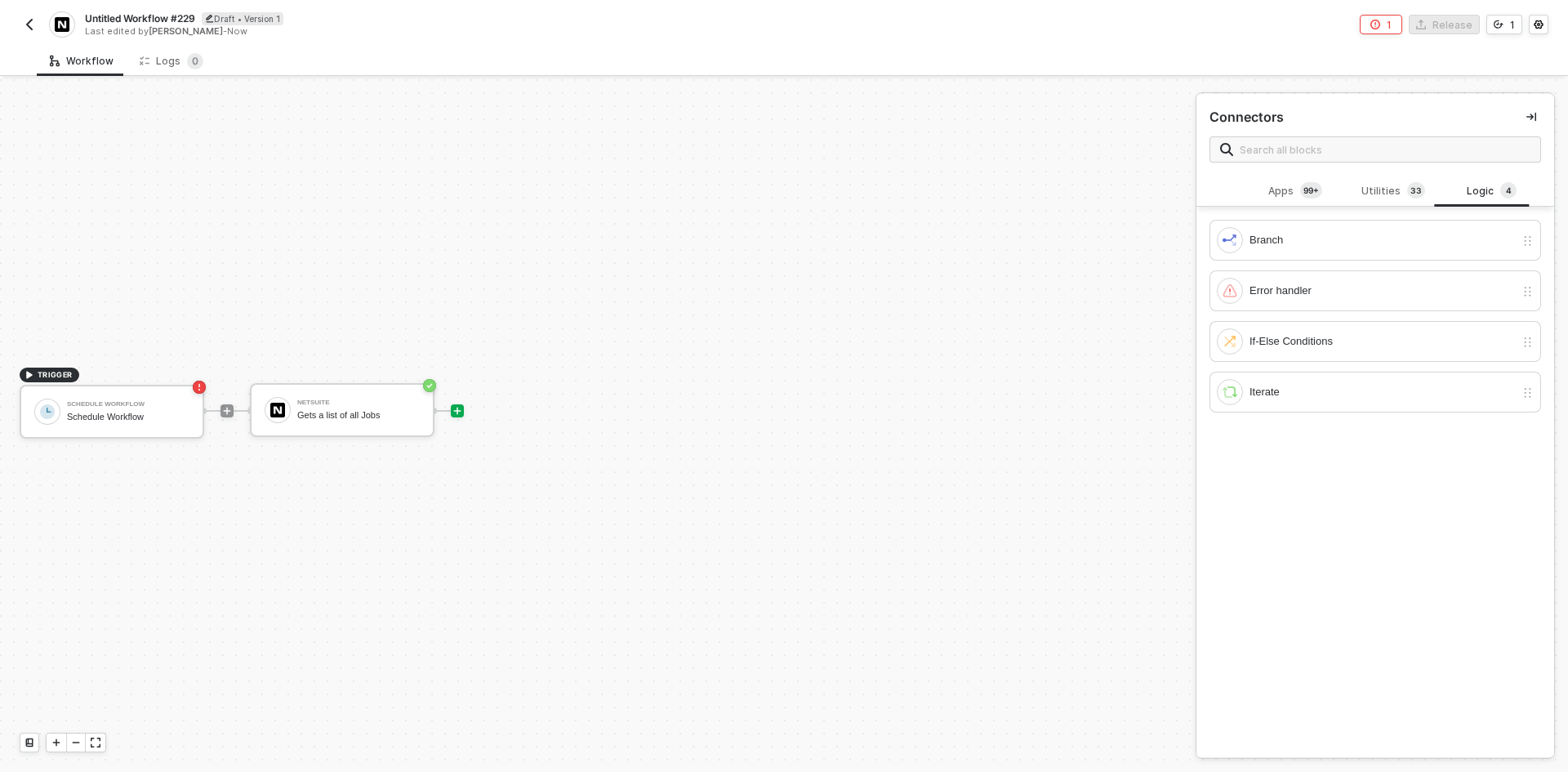
click at [1258, 211] on div "Branch Error handler If-Else Conditions Iterate" at bounding box center [1374, 315] width 358 height 216
click at [1280, 184] on div "Apps 99+" at bounding box center [1294, 191] width 72 height 18
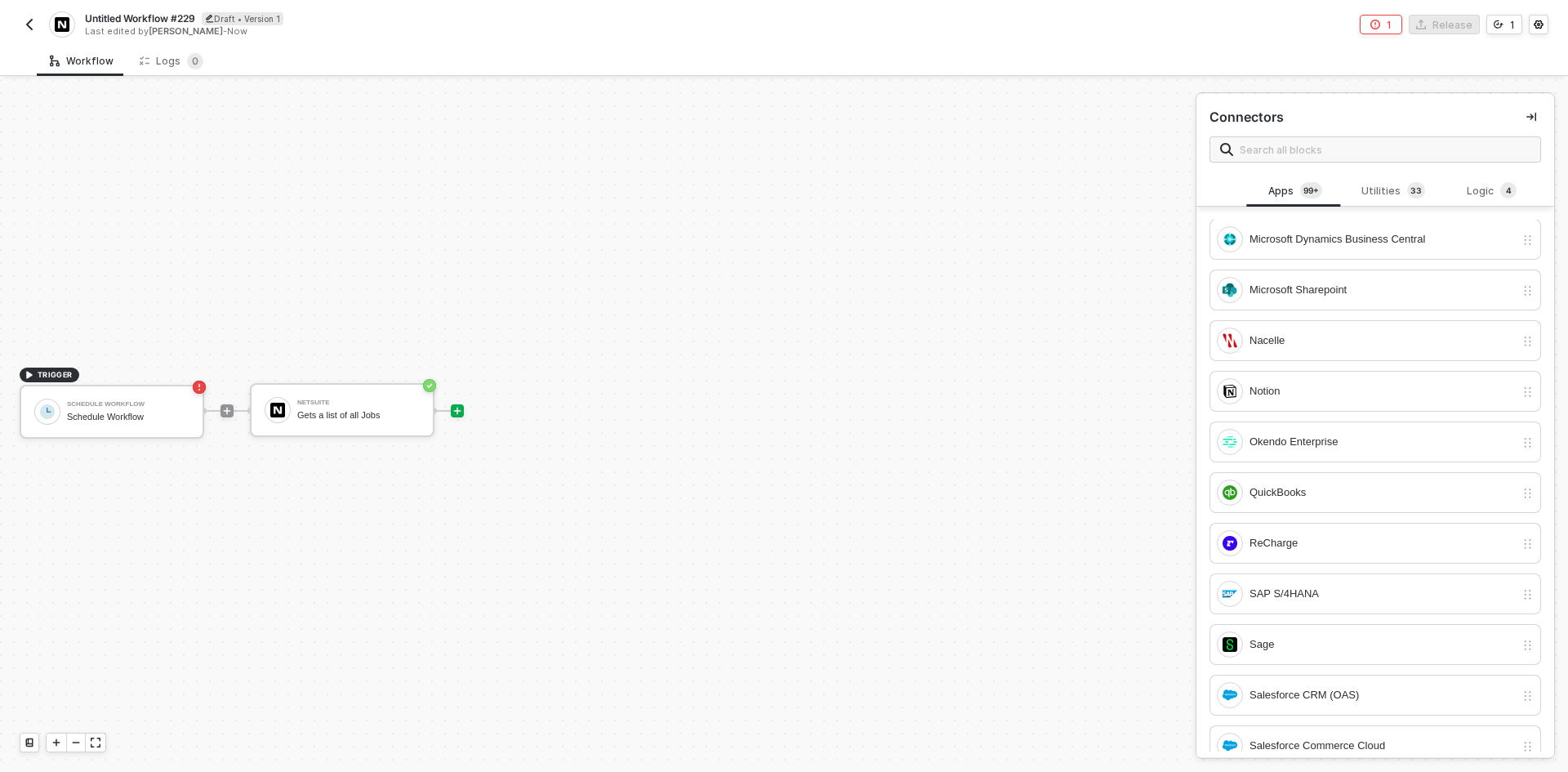
click at [31, 26] on img "button" at bounding box center [30, 25] width 13 height 13
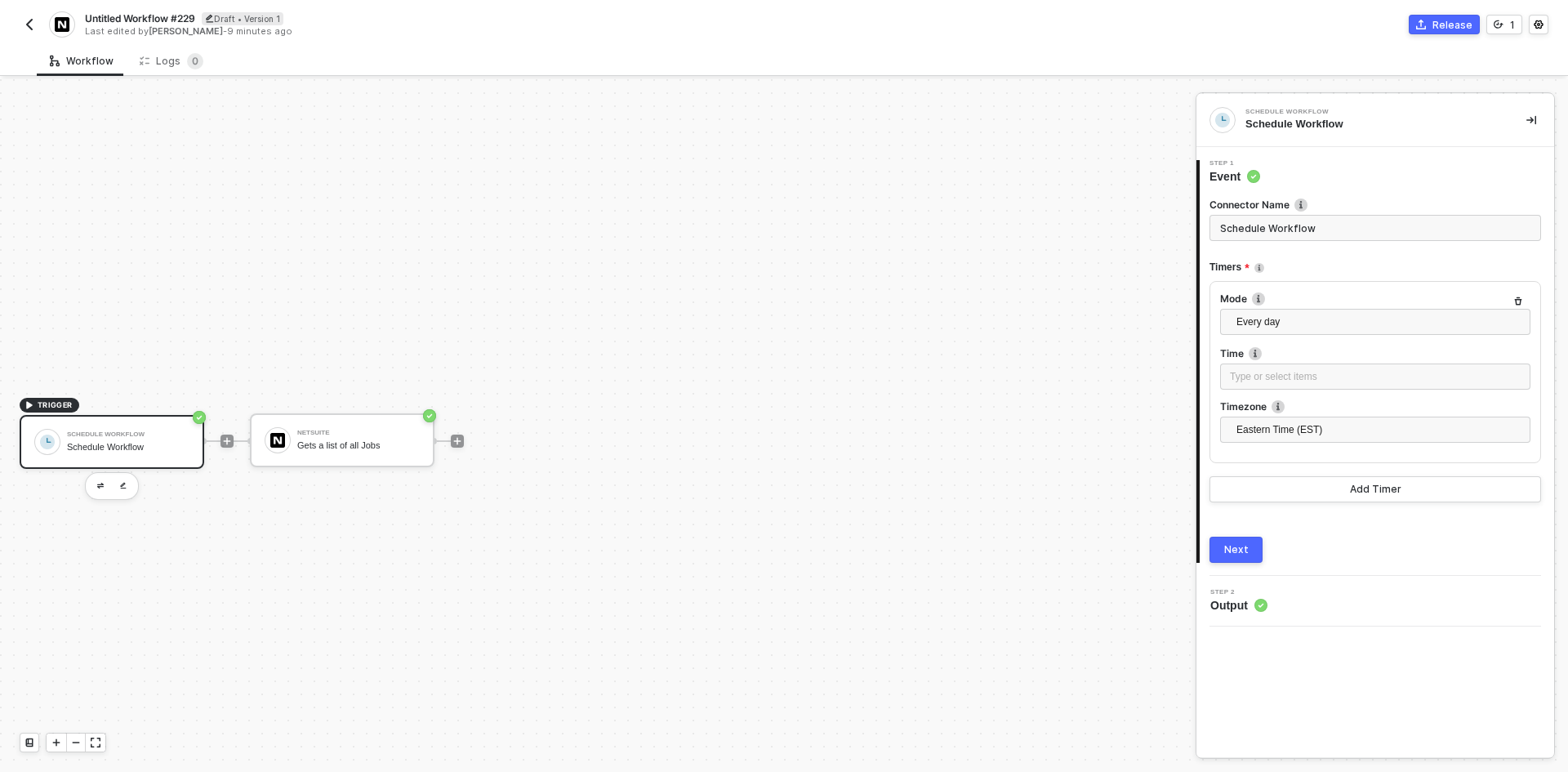
scroll to position [31, 0]
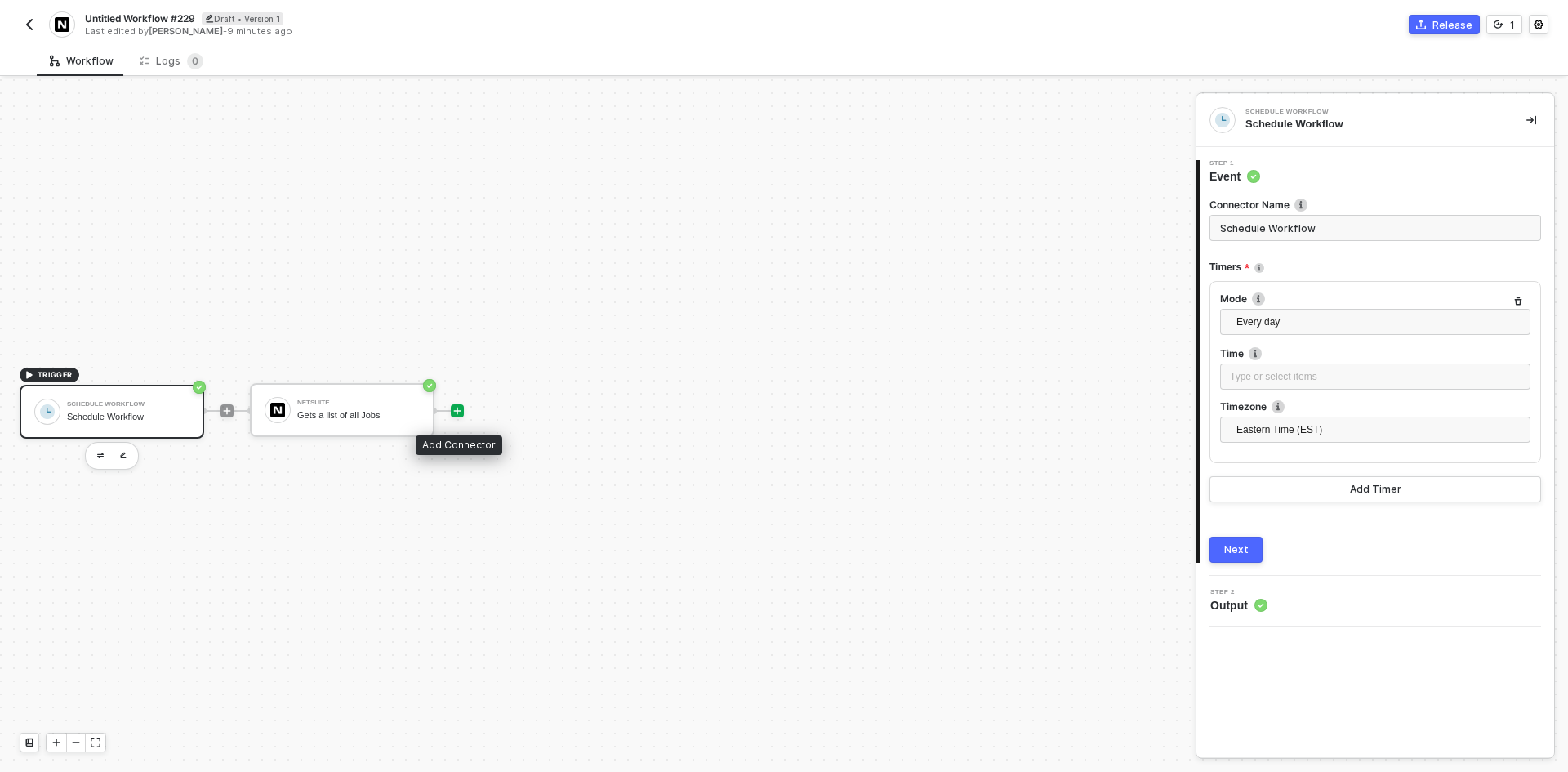
click at [461, 414] on icon "icon-play" at bounding box center [457, 410] width 10 height 10
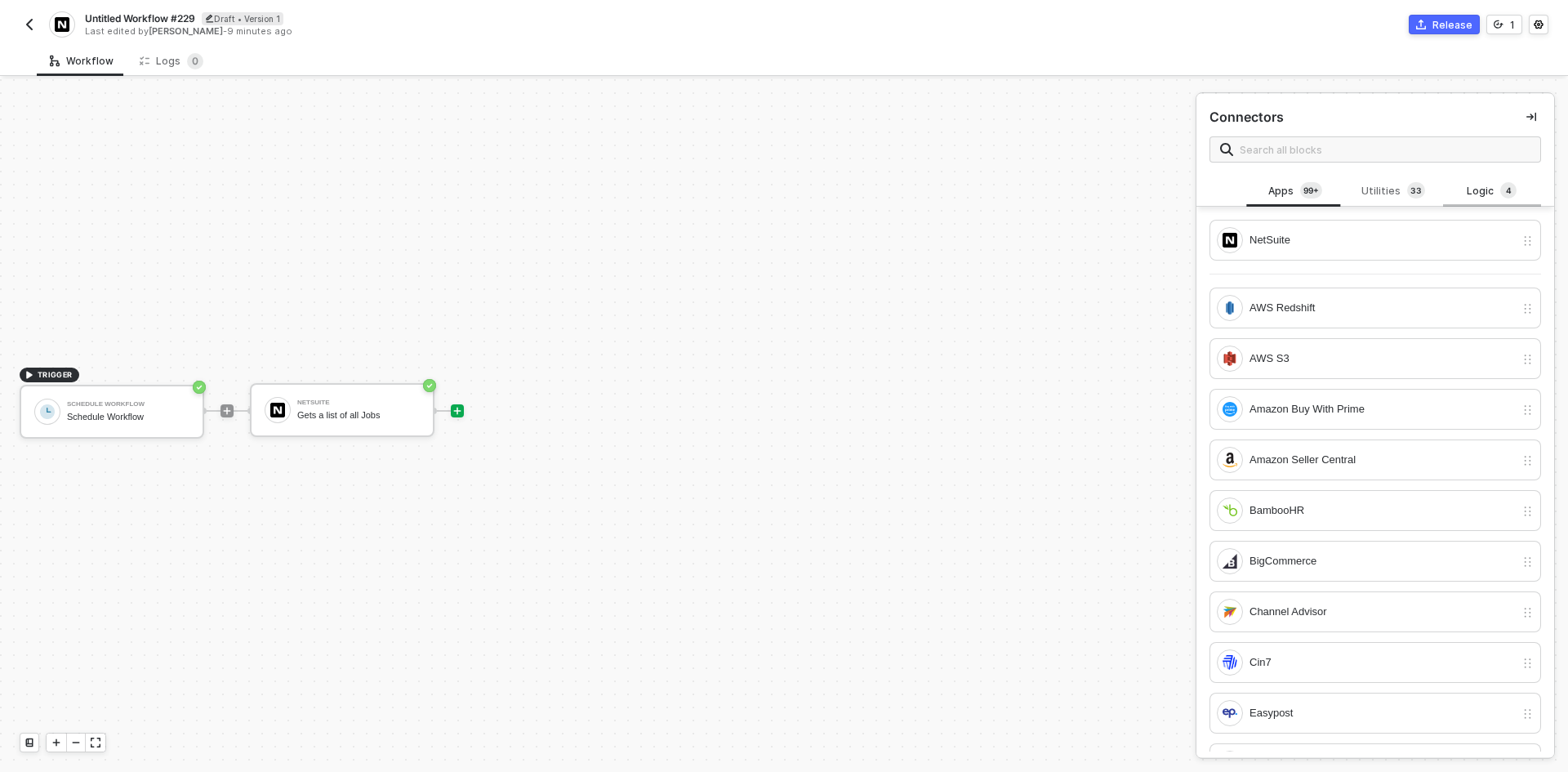
click at [1484, 195] on div "Logic 4" at bounding box center [1491, 191] width 72 height 18
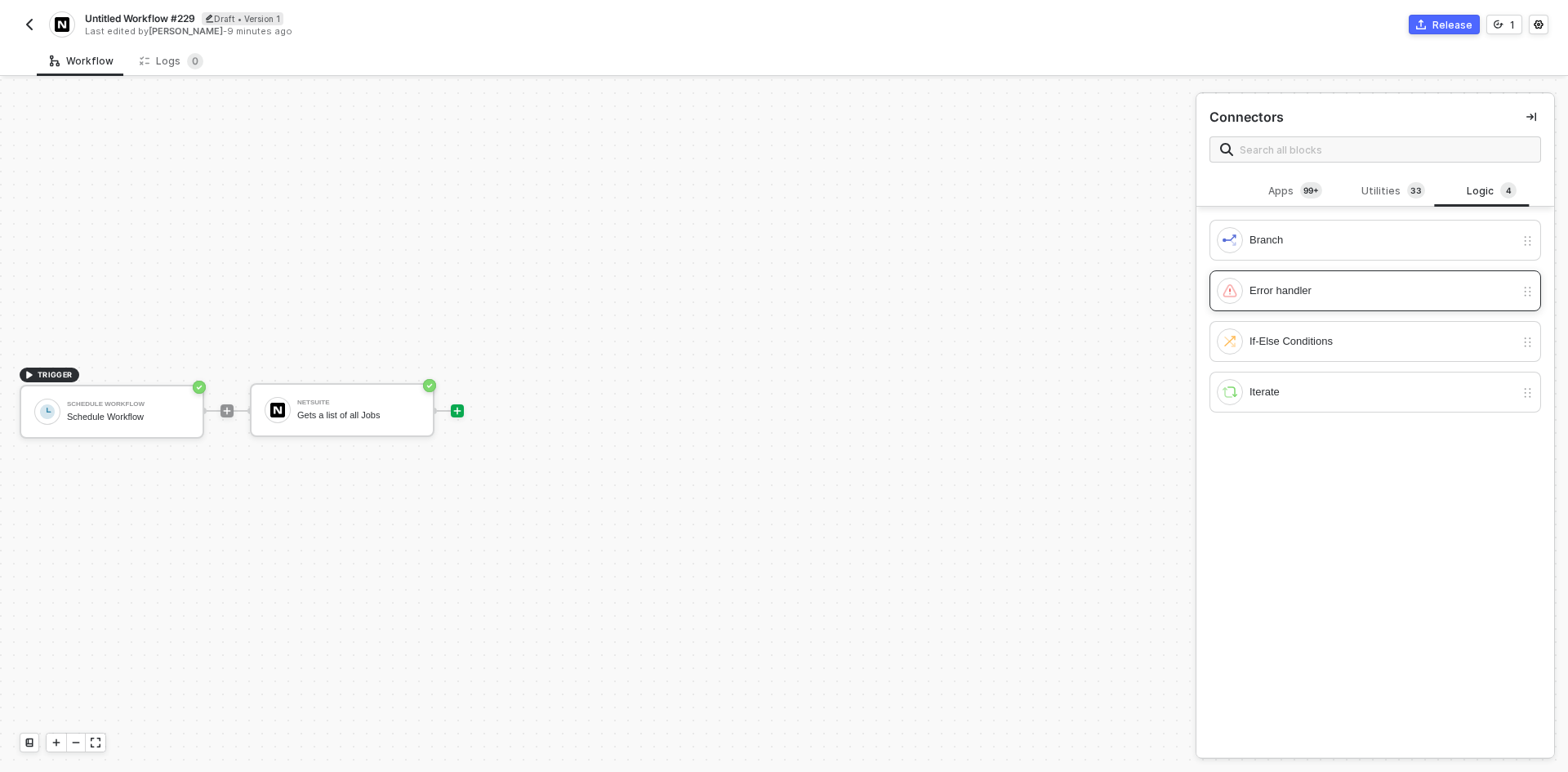
click at [1437, 303] on div "Error handler" at bounding box center [1365, 290] width 298 height 26
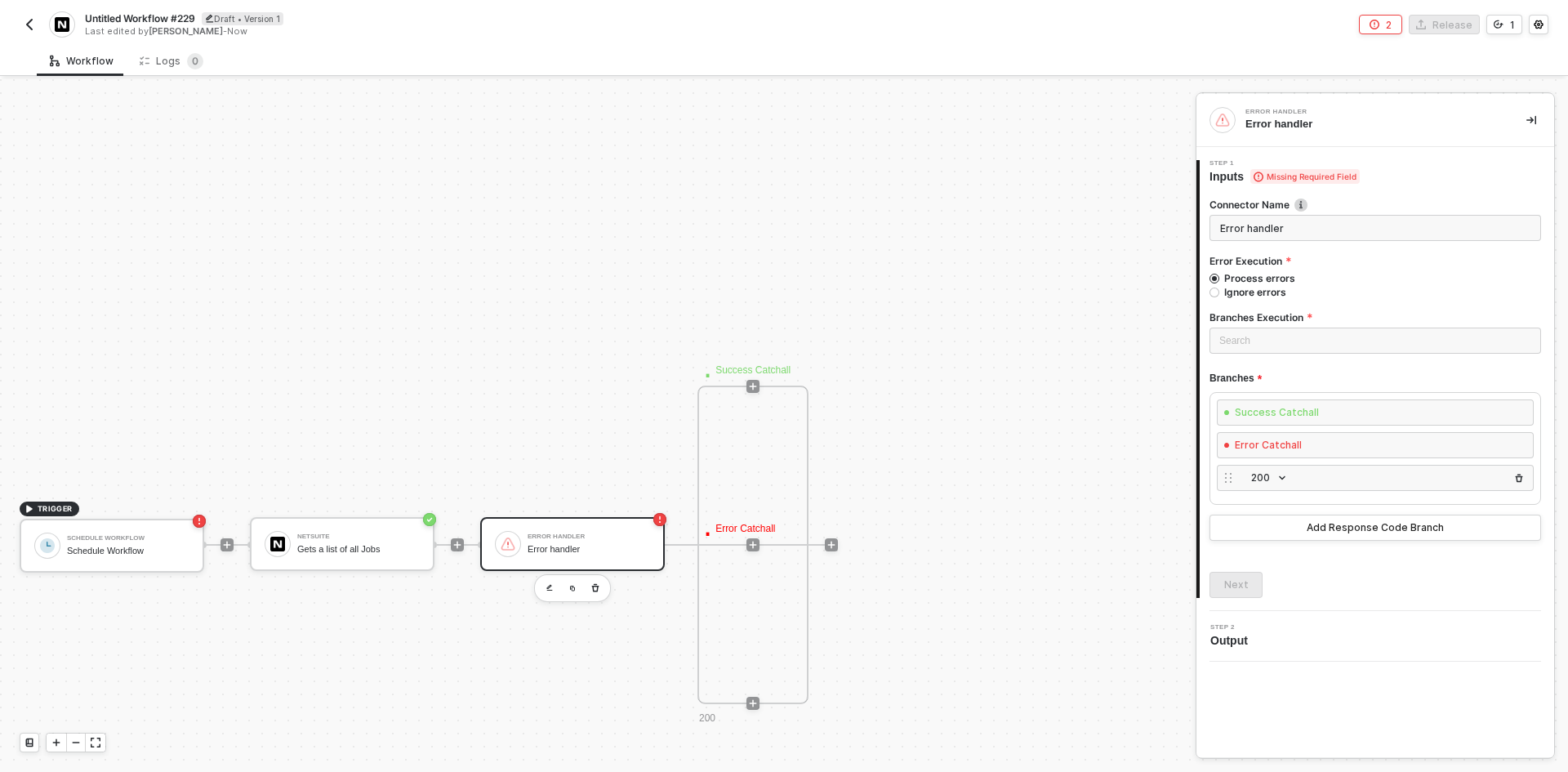
scroll to position [683, 0]
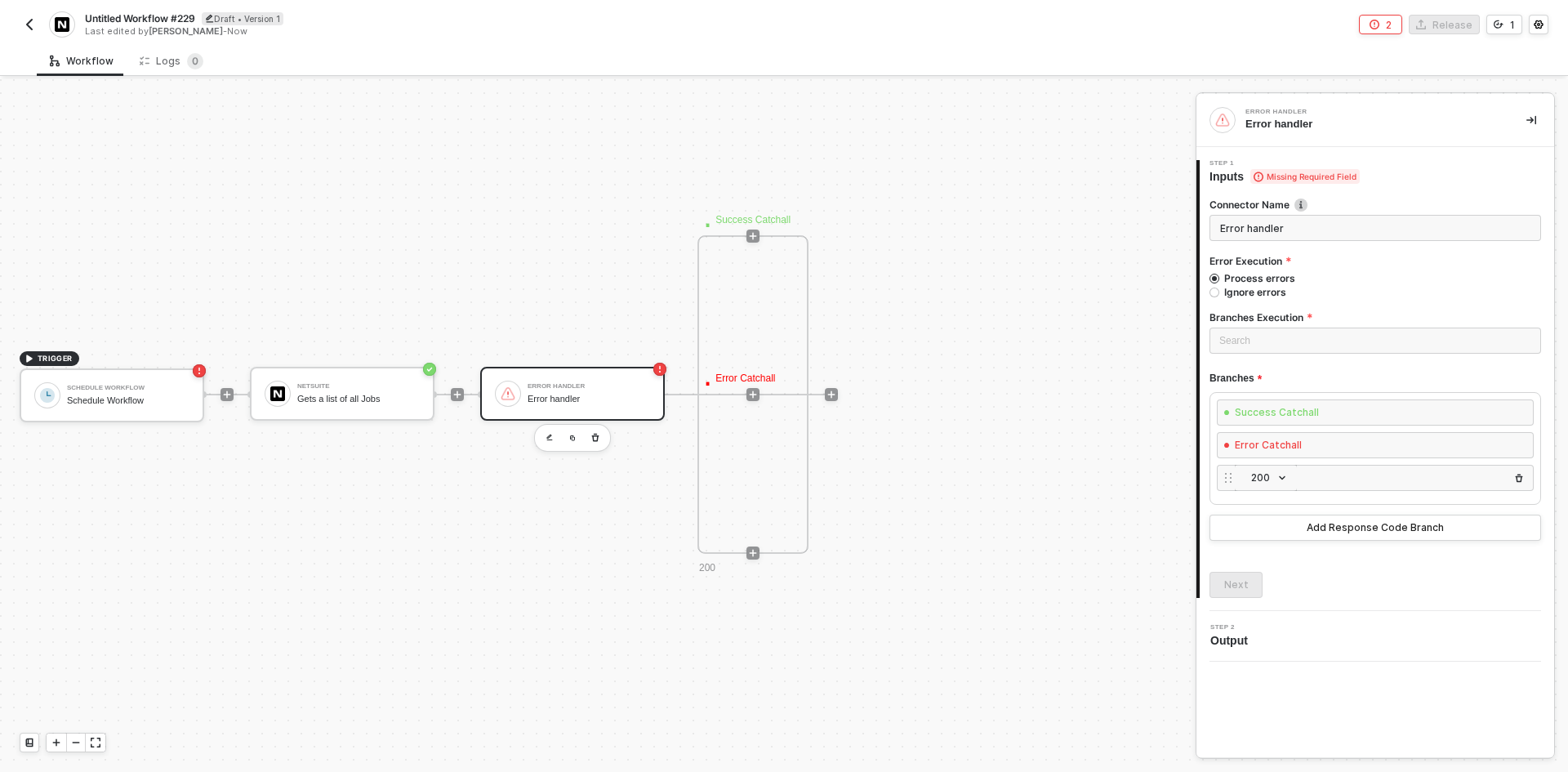
click at [1266, 485] on span "200" at bounding box center [1269, 477] width 36 height 18
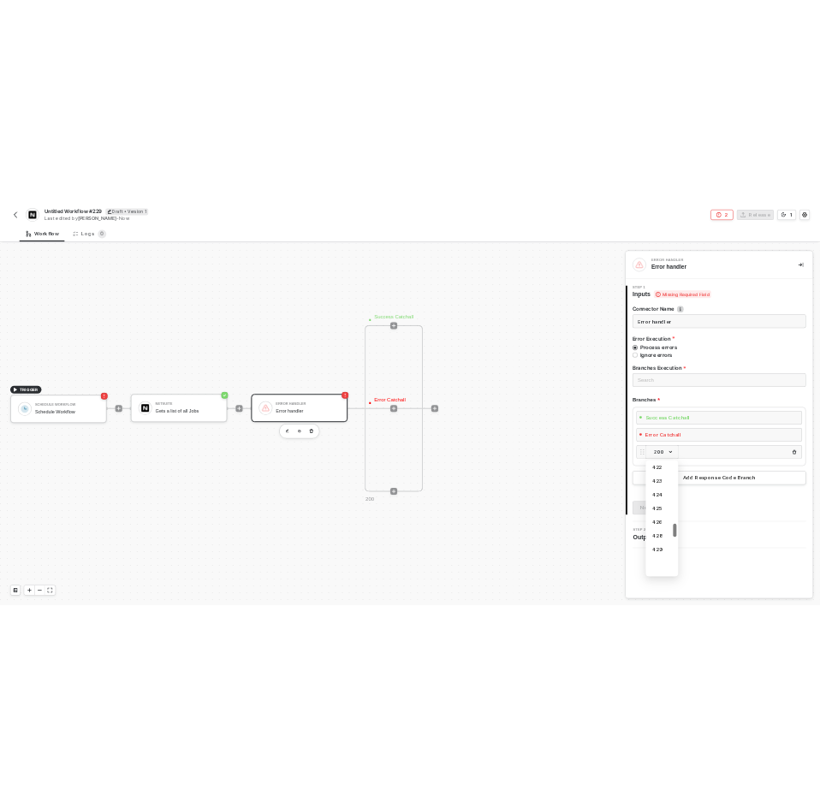
scroll to position [818, 0]
